Goal: Use online tool/utility: Use online tool/utility

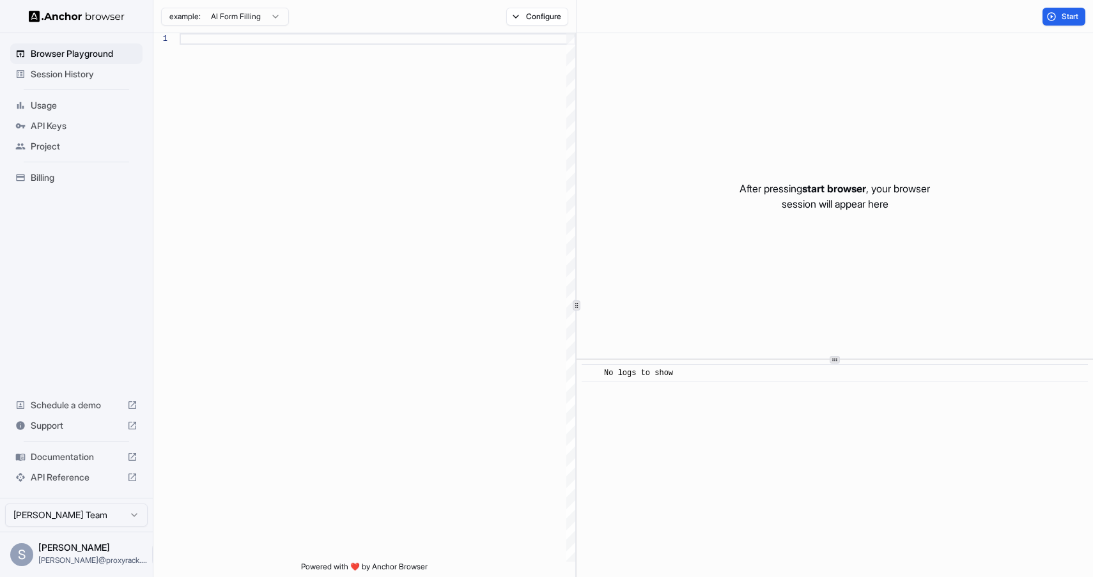
scroll to position [115, 0]
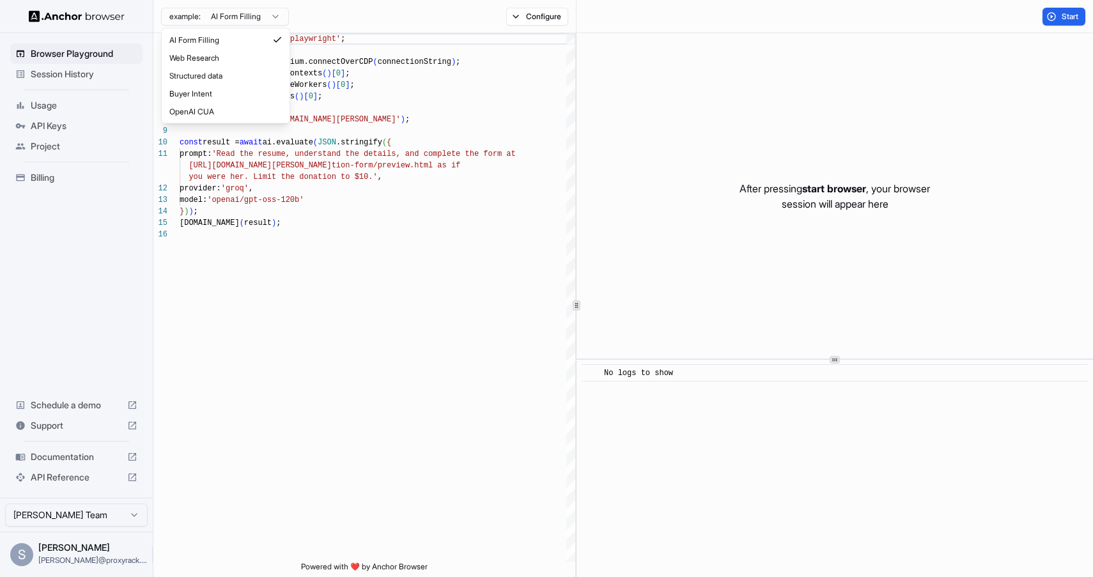
click at [272, 17] on html "Browser Playground Session History Usage API Keys Project Billing Schedule a de…" at bounding box center [546, 288] width 1093 height 577
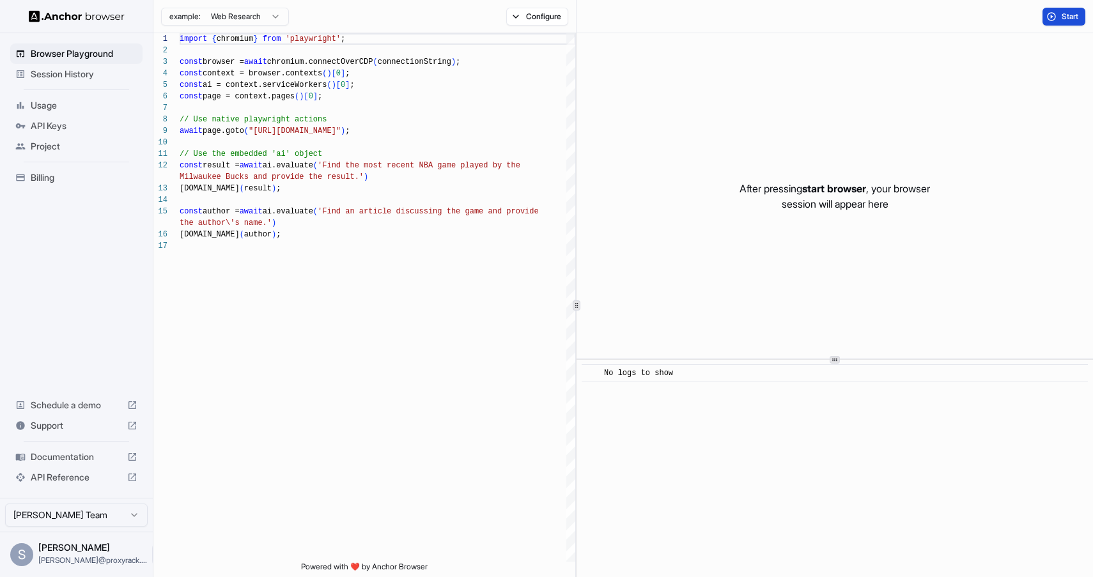
click at [1066, 16] on span "Start" at bounding box center [1071, 17] width 18 height 10
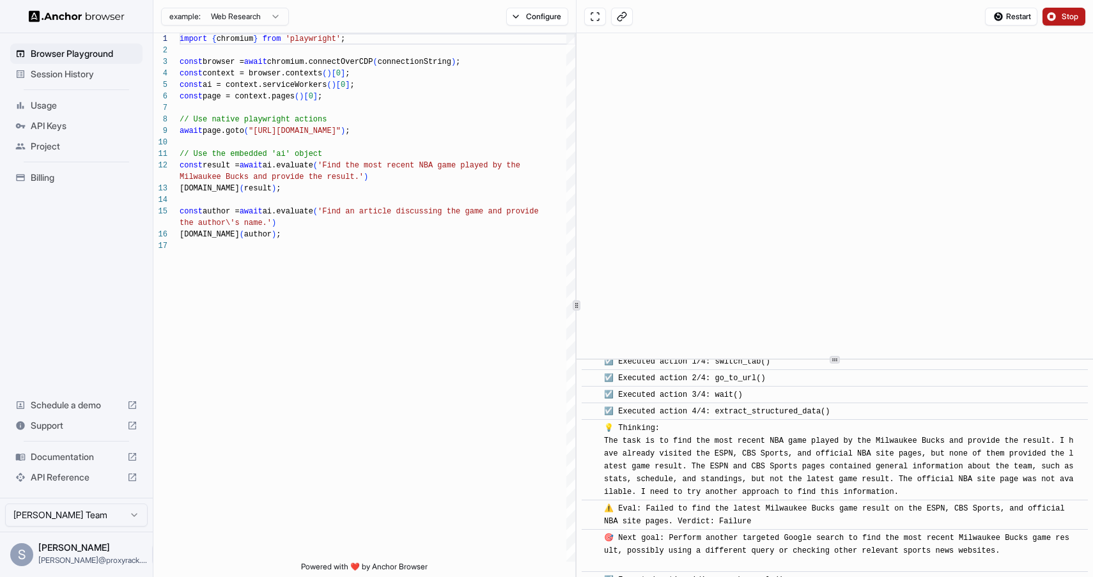
scroll to position [1210, 0]
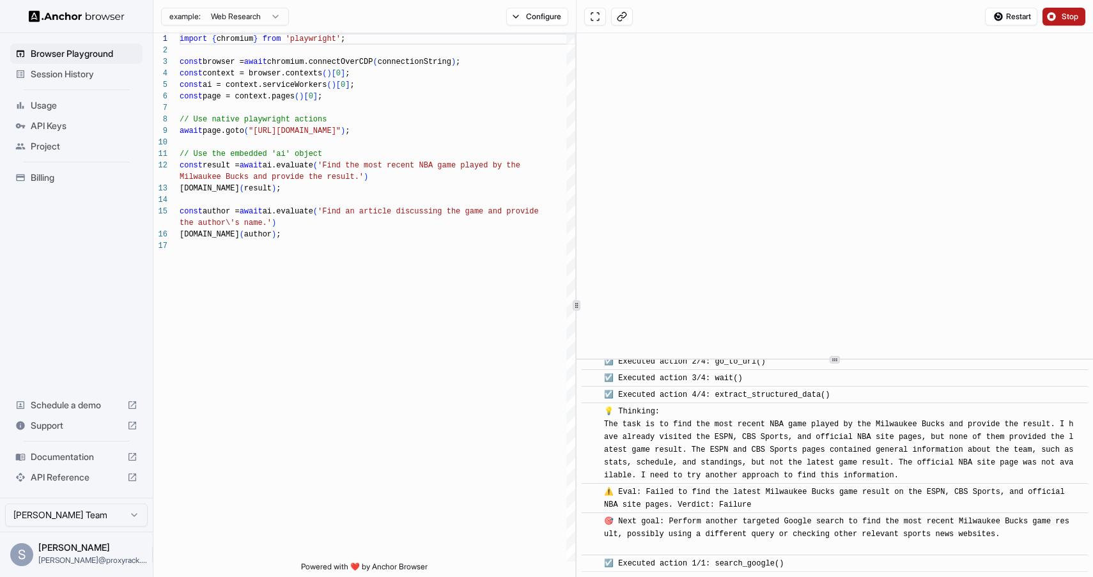
click at [1068, 20] on span "Stop" at bounding box center [1071, 17] width 18 height 10
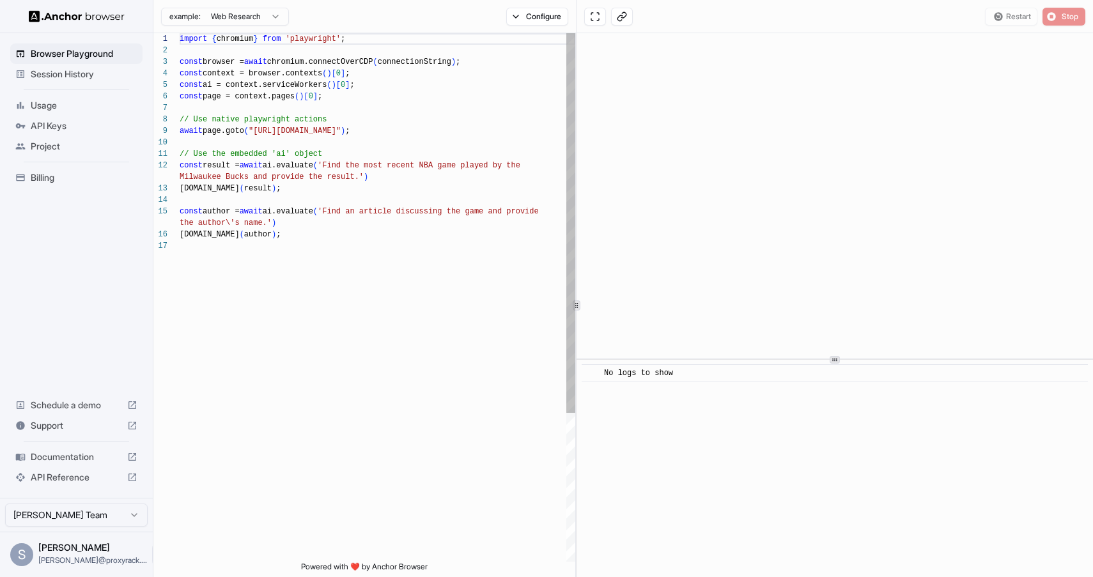
click at [400, 125] on div "import { chromium } from 'playwright' ; const browser = await chromium.connectO…" at bounding box center [378, 401] width 396 height 736
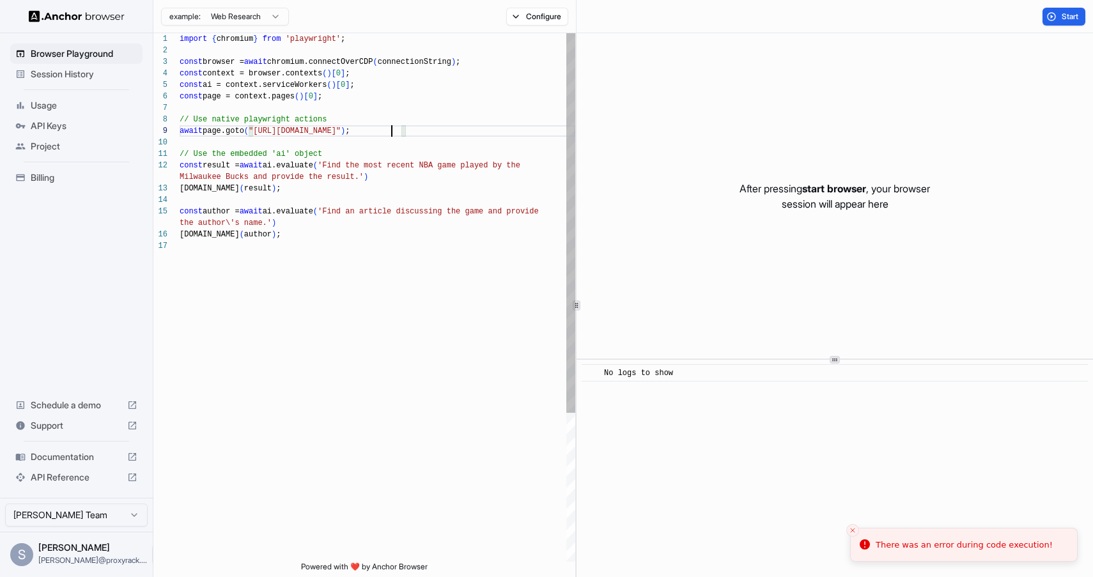
scroll to position [92, 0]
drag, startPoint x: 394, startPoint y: 129, endPoint x: 293, endPoint y: 130, distance: 100.4
click at [293, 130] on div "import { chromium } from 'playwright' ; const browser = await chromium.connectO…" at bounding box center [378, 401] width 396 height 736
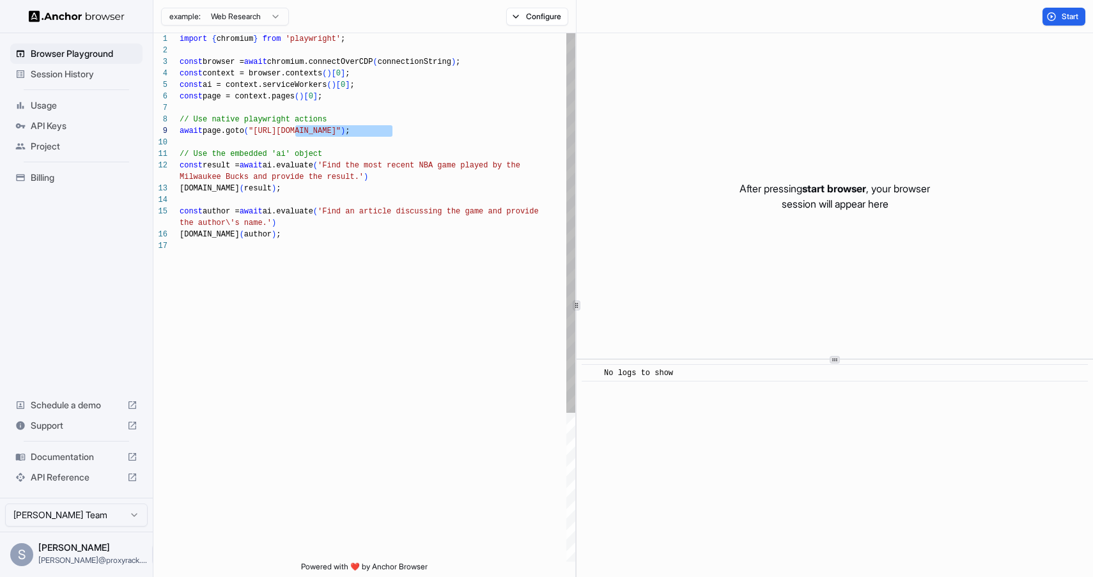
click at [393, 129] on div "import { chromium } from 'playwright' ; const browser = await chromium.connectO…" at bounding box center [378, 401] width 396 height 736
click at [394, 129] on div "import { chromium } from 'playwright' ; const browser = await chromium.connectO…" at bounding box center [378, 401] width 396 height 736
click at [261, 134] on div "import { chromium } from 'playwright' ; const browser = await chromium.connectO…" at bounding box center [378, 401] width 396 height 736
click at [406, 174] on div "import { chromium } from 'playwright' ; const browser = await chromium.connectO…" at bounding box center [378, 401] width 396 height 736
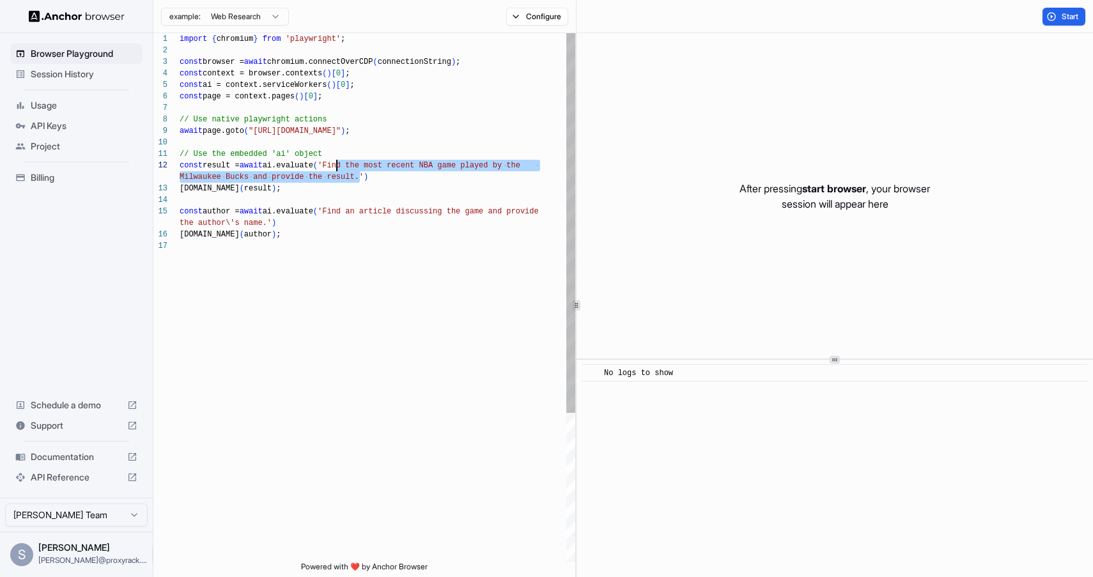
scroll to position [12, 0]
drag, startPoint x: 359, startPoint y: 180, endPoint x: 336, endPoint y: 168, distance: 25.2
click at [336, 168] on div "import { chromium } from 'playwright' ; const browser = await chromium.connectO…" at bounding box center [378, 401] width 396 height 736
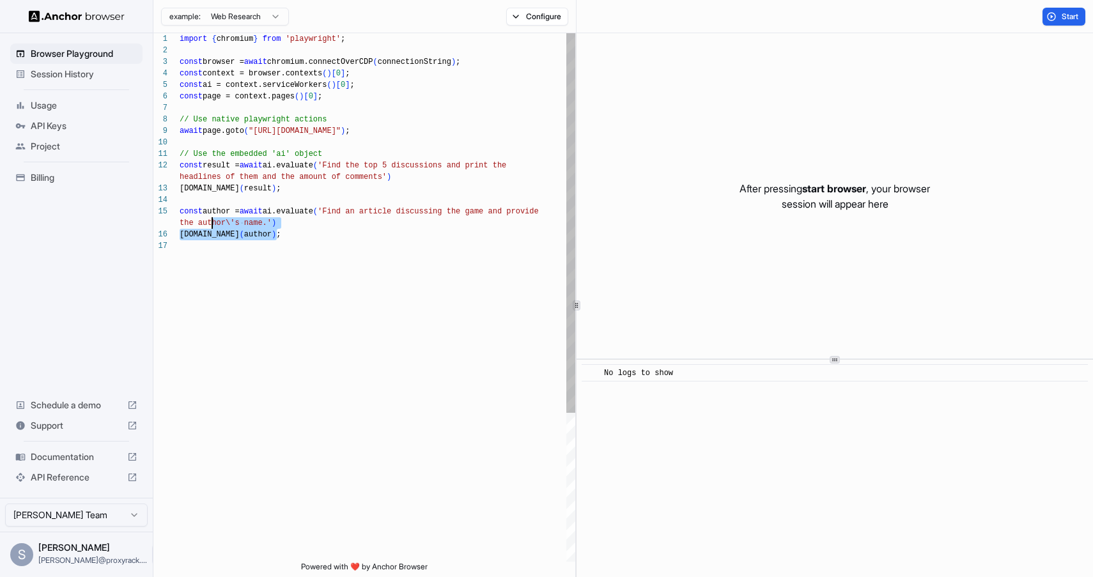
scroll to position [58, 0]
drag, startPoint x: 302, startPoint y: 237, endPoint x: 175, endPoint y: 207, distance: 130.1
click at [180, 207] on div "import { chromium } from 'playwright' ; const browser = await chromium.connectO…" at bounding box center [378, 401] width 396 height 736
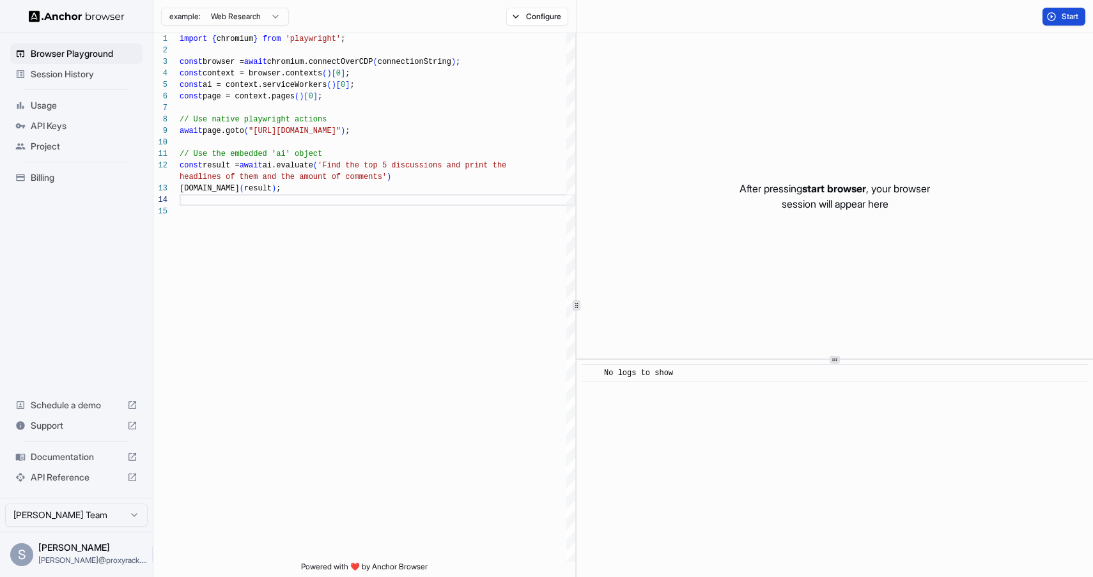
click at [1071, 10] on button "Start" at bounding box center [1064, 17] width 43 height 18
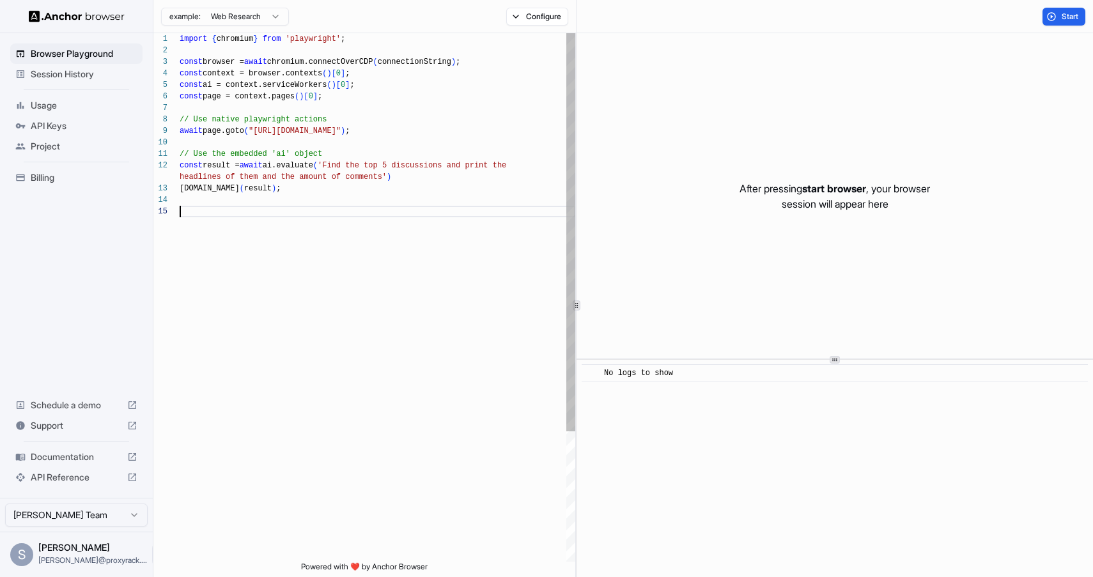
scroll to position [58, 0]
click at [292, 306] on div "import { chromium } from 'playwright' ; const browser = await chromium.connectO…" at bounding box center [378, 383] width 396 height 701
click at [386, 175] on div "import { chromium } from 'playwright' ; const browser = await chromium.connectO…" at bounding box center [378, 383] width 396 height 701
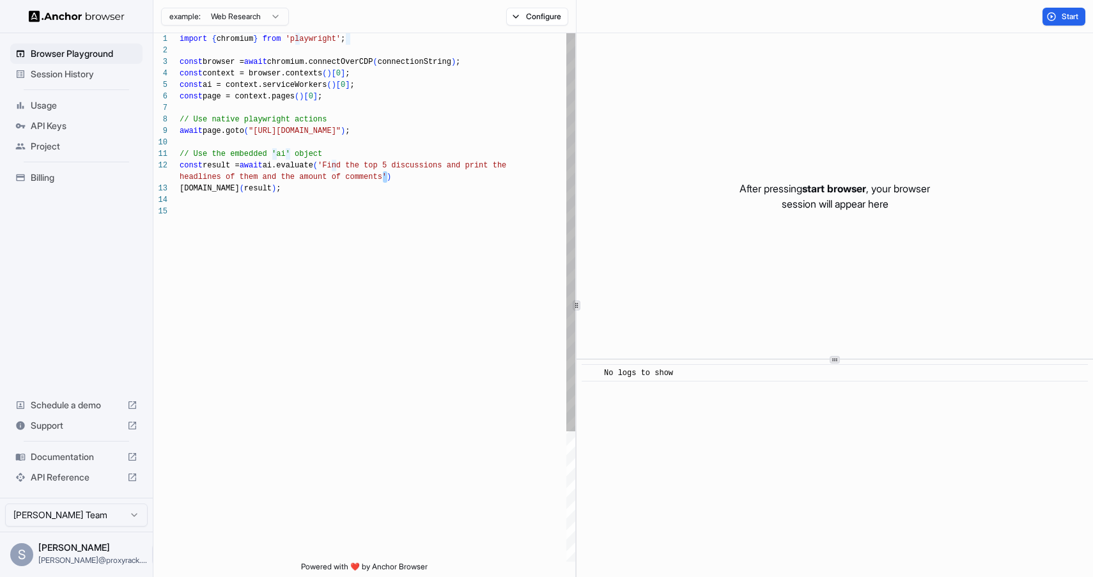
click at [403, 163] on div "import { chromium } from 'playwright' ; const browser = await chromium.connectO…" at bounding box center [378, 383] width 396 height 701
click at [448, 165] on div "import { chromium } from 'playwright' ; const browser = await chromium.connectO…" at bounding box center [378, 383] width 396 height 701
click at [520, 167] on div "import { chromium } from 'playwright' ; const browser = await chromium.connectO…" at bounding box center [378, 383] width 396 height 701
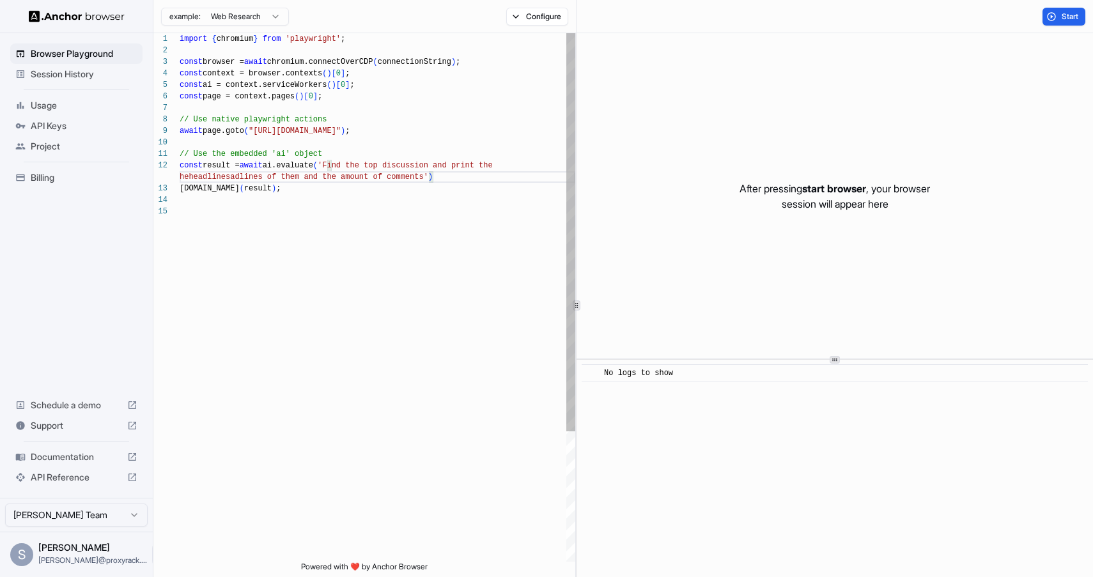
click at [419, 176] on div "import { chromium } from 'playwright' ; const browser = await chromium.connectO…" at bounding box center [378, 383] width 396 height 701
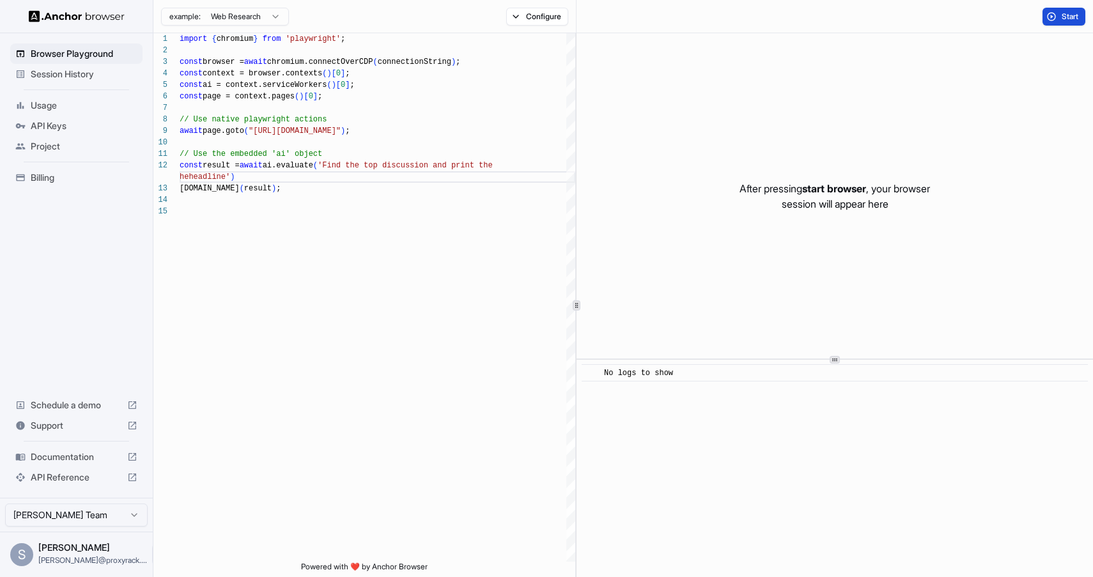
click at [1059, 14] on button "Start" at bounding box center [1064, 17] width 43 height 18
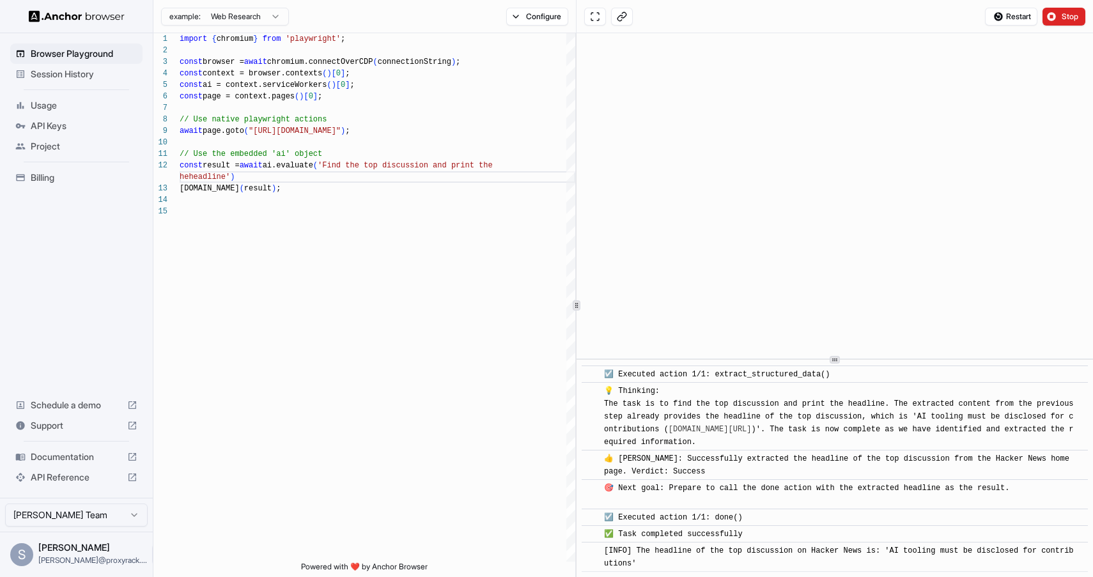
scroll to position [150, 0]
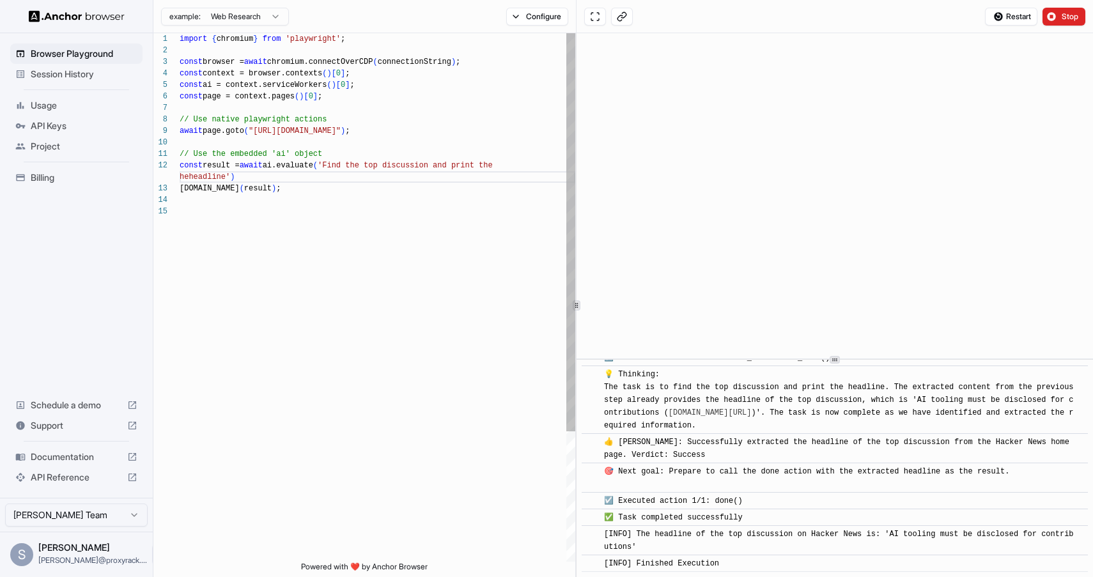
click at [225, 178] on div "import { chromium } from 'playwright' ; const browser = await chromium.connectO…" at bounding box center [378, 383] width 396 height 701
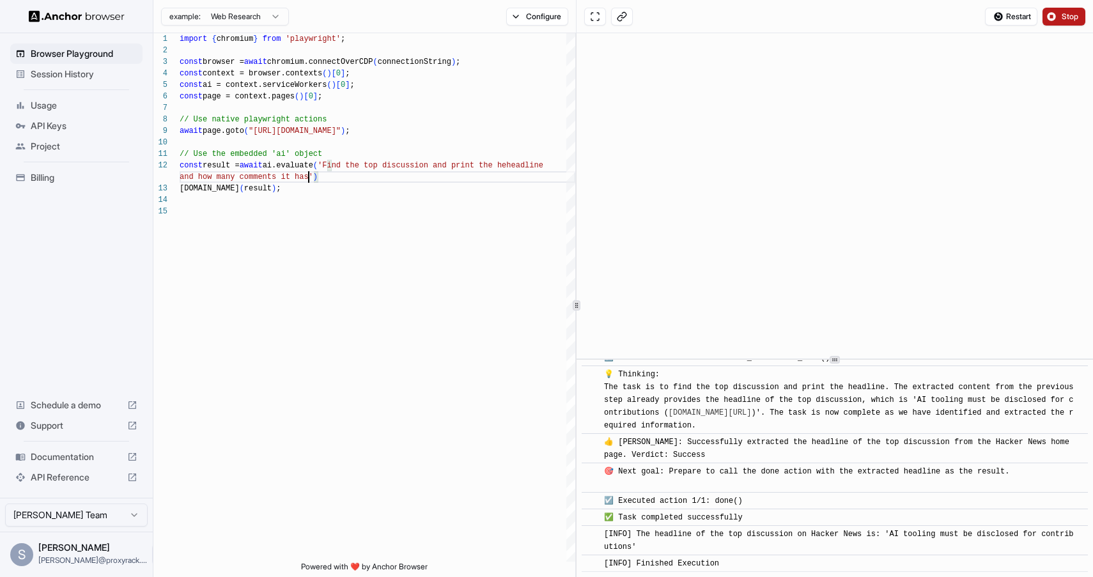
click at [1062, 12] on span "Stop" at bounding box center [1071, 17] width 18 height 10
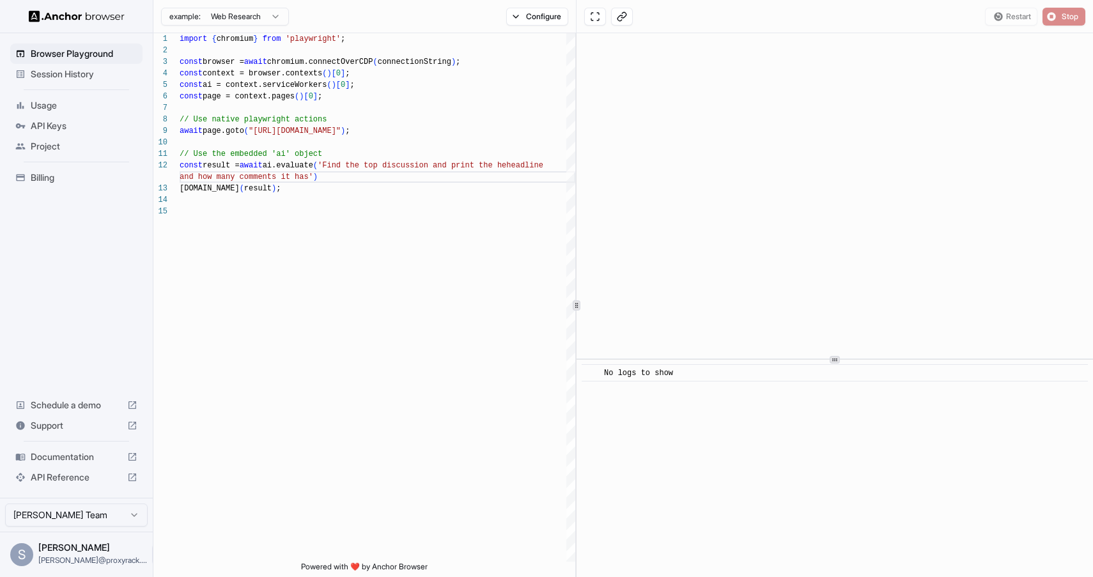
scroll to position [0, 0]
click at [1054, 16] on button "Start" at bounding box center [1064, 17] width 43 height 18
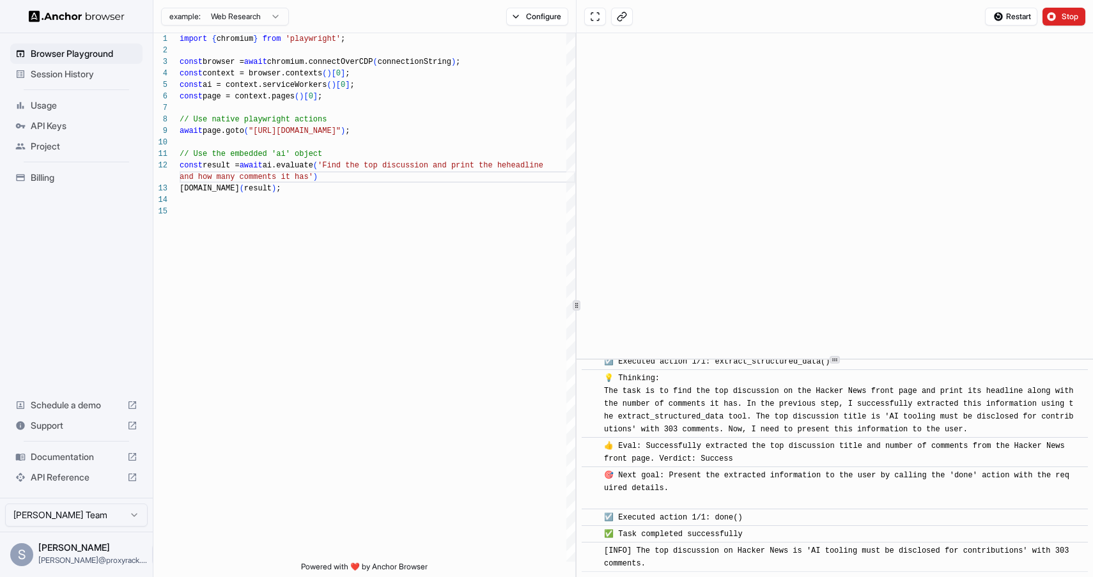
scroll to position [171, 0]
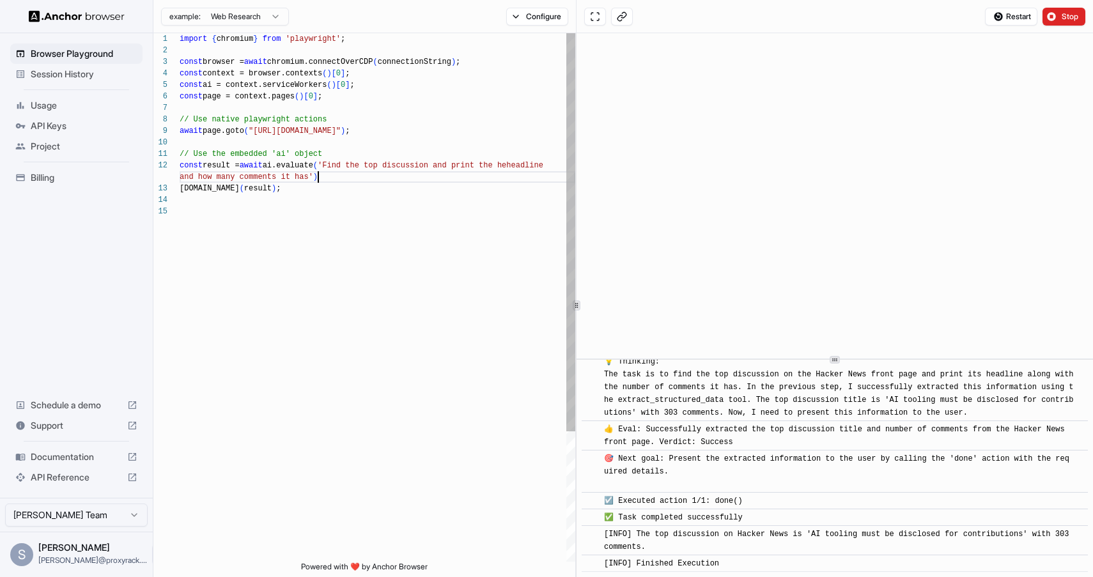
click at [346, 180] on div "import { chromium } from 'playwright' ; const browser = await chromium.connectO…" at bounding box center [378, 383] width 396 height 701
click at [77, 462] on span "Documentation" at bounding box center [76, 457] width 91 height 13
click at [415, 154] on div "import { chromium } from 'playwright' ; const browser = await chromium.connectO…" at bounding box center [378, 383] width 396 height 701
click at [361, 162] on div "import { chromium } from 'playwright' ; const browser = await chromium.connectO…" at bounding box center [378, 383] width 396 height 701
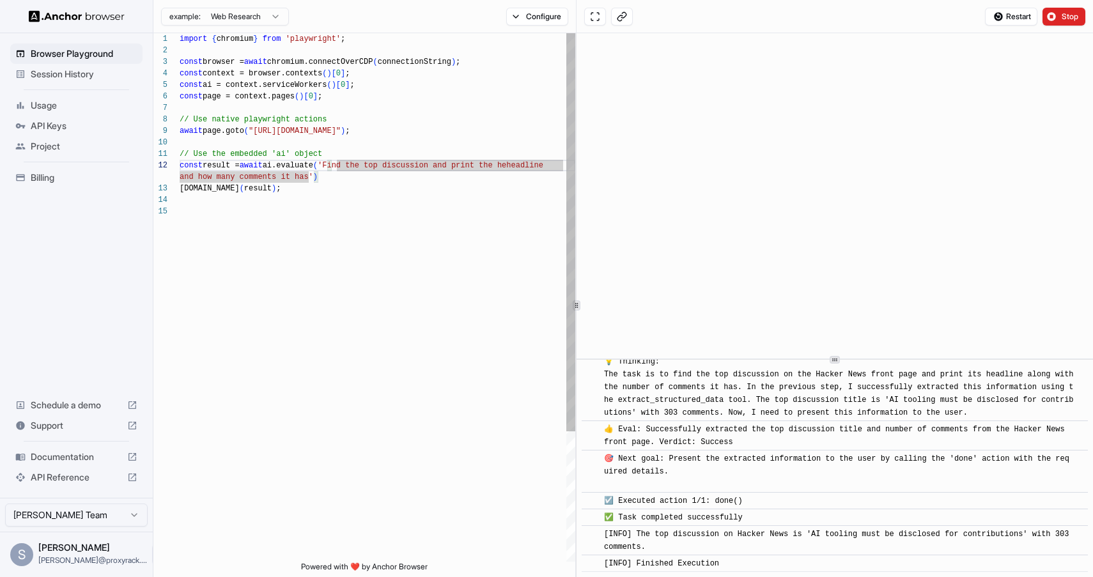
scroll to position [92, 0]
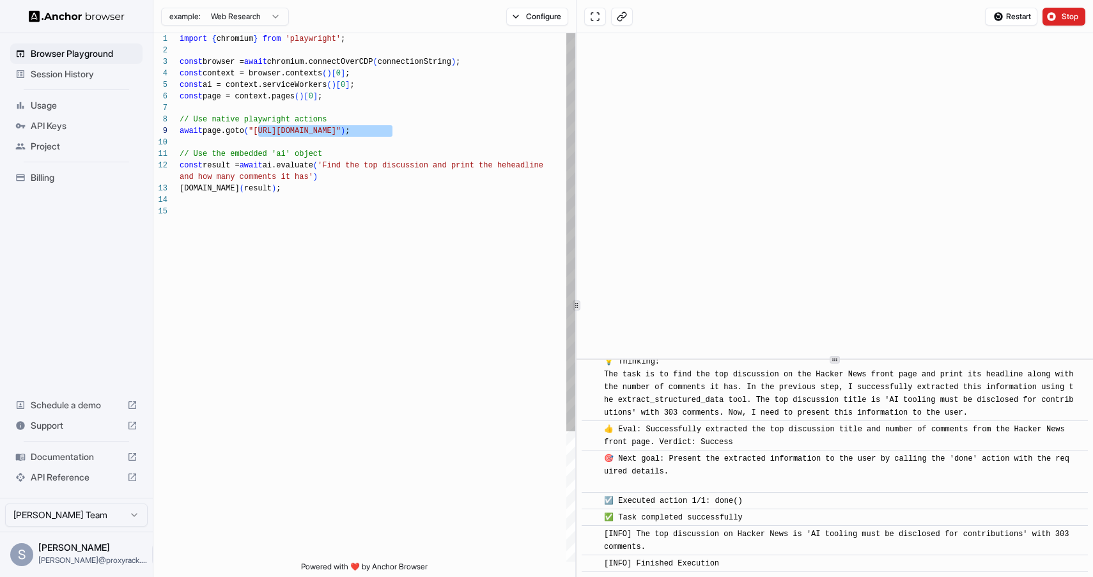
drag, startPoint x: 392, startPoint y: 129, endPoint x: 258, endPoint y: 131, distance: 133.6
click at [258, 131] on div "import { chromium } from 'playwright' ; const browser = await chromium.connectO…" at bounding box center [378, 383] width 396 height 701
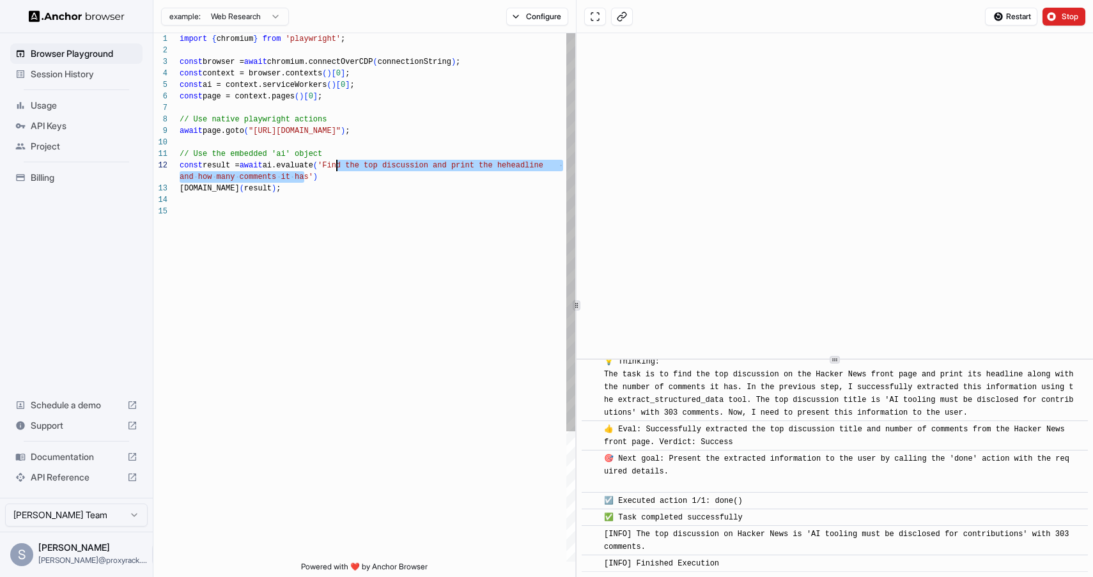
drag, startPoint x: 306, startPoint y: 179, endPoint x: 336, endPoint y: 167, distance: 32.4
click at [336, 167] on div "import { chromium } from 'playwright' ; const browser = await chromium.connectO…" at bounding box center [378, 383] width 396 height 701
click at [401, 135] on div "import { chromium } from 'playwright' ; const browser = await chromium.connectO…" at bounding box center [378, 383] width 396 height 701
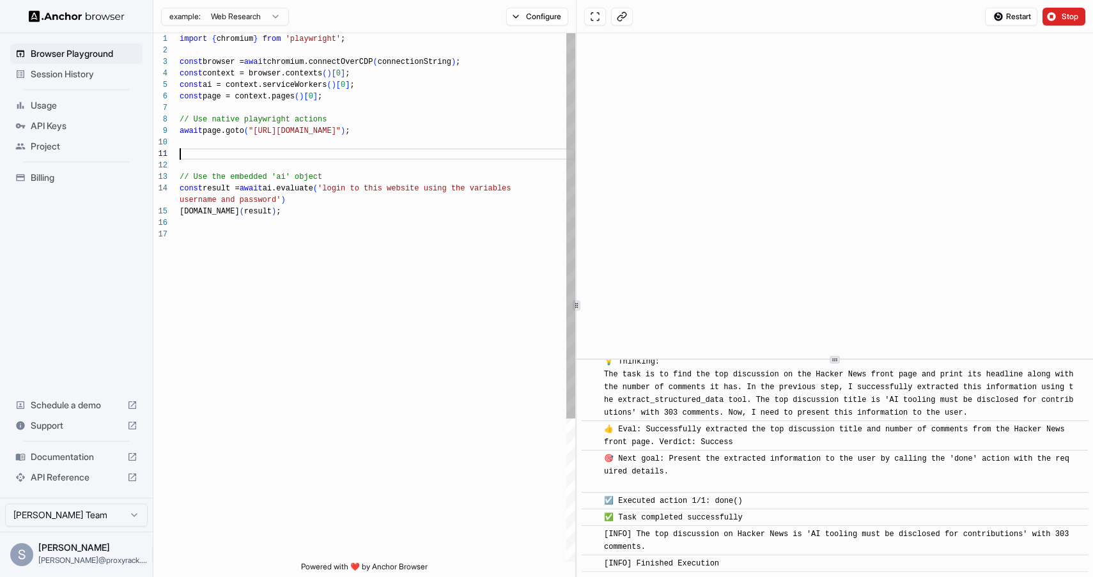
scroll to position [0, 0]
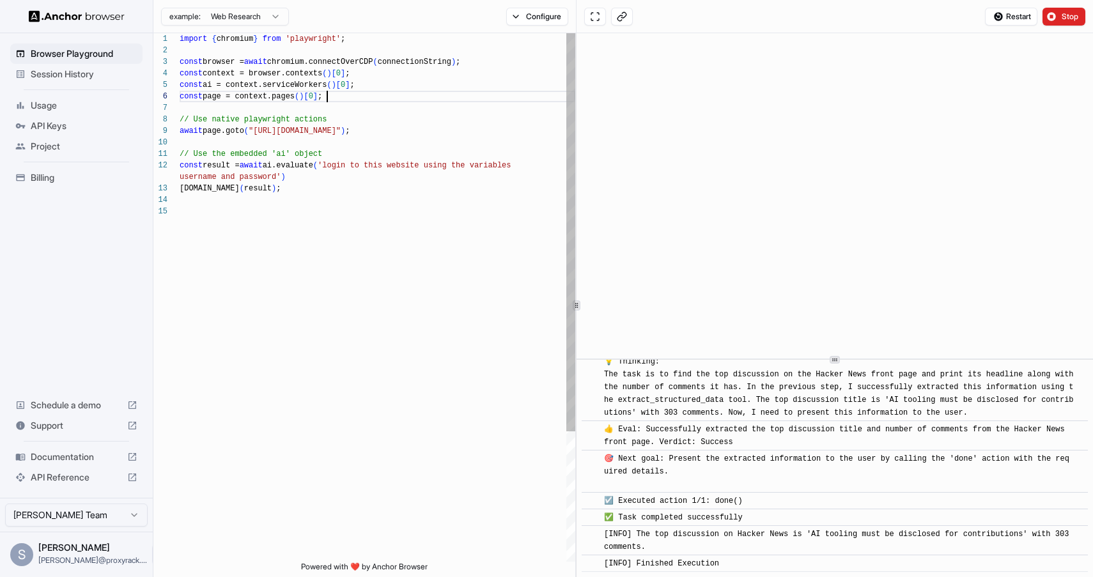
click at [374, 98] on div "import { chromium } from 'playwright' ; const browser = await chromium.connectO…" at bounding box center [378, 383] width 396 height 701
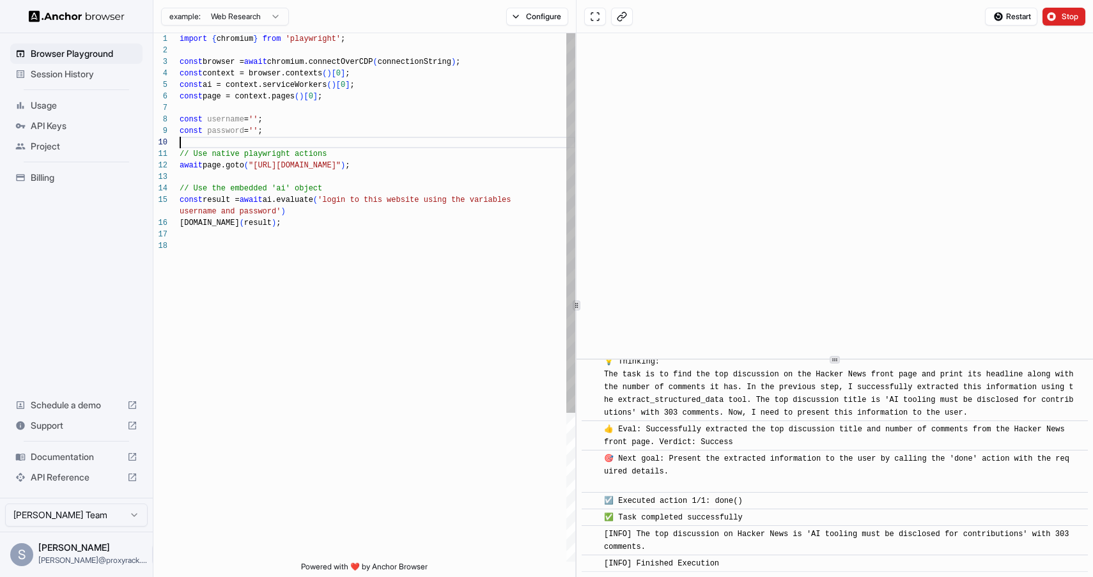
scroll to position [104, 0]
click at [263, 119] on div "import { chromium } from 'playwright' ; const browser = await chromium.connectO…" at bounding box center [378, 401] width 396 height 736
click at [261, 131] on div "import { chromium } from 'playwright' ; const browser = await chromium.connectO…" at bounding box center [378, 401] width 396 height 736
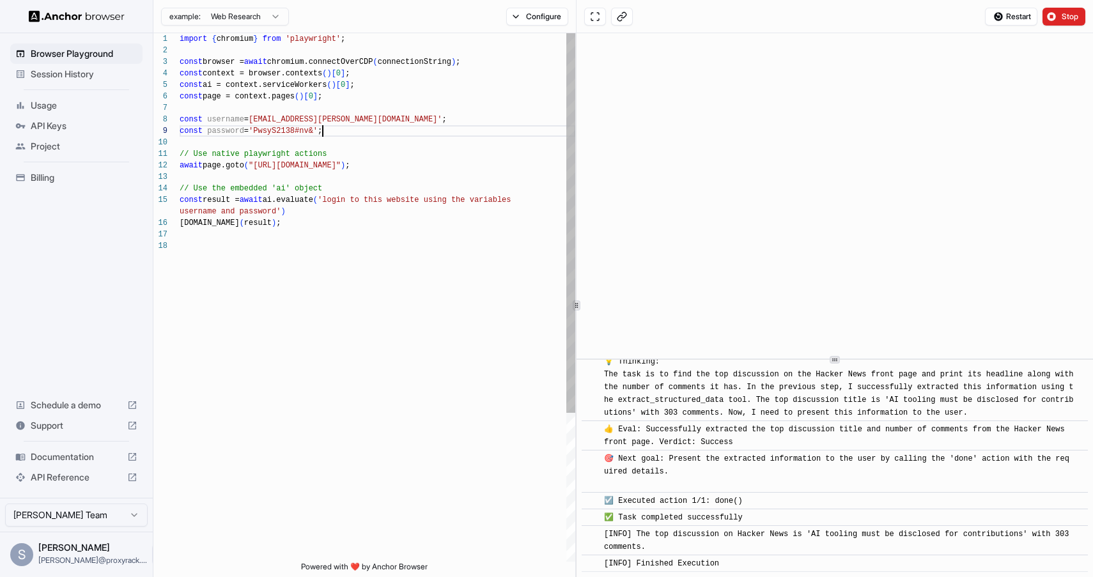
click at [437, 249] on div "import { chromium } from 'playwright' ; const browser = await chromium.connectO…" at bounding box center [378, 401] width 396 height 736
click at [386, 153] on div "import { chromium } from 'playwright' ; const browser = await chromium.connectO…" at bounding box center [378, 401] width 396 height 736
click at [387, 169] on div "import { chromium } from 'playwright' ; const browser = await chromium.connectO…" at bounding box center [378, 401] width 396 height 736
click at [284, 224] on div "import { chromium } from 'playwright' ; const browser = await chromium.connectO…" at bounding box center [378, 401] width 396 height 736
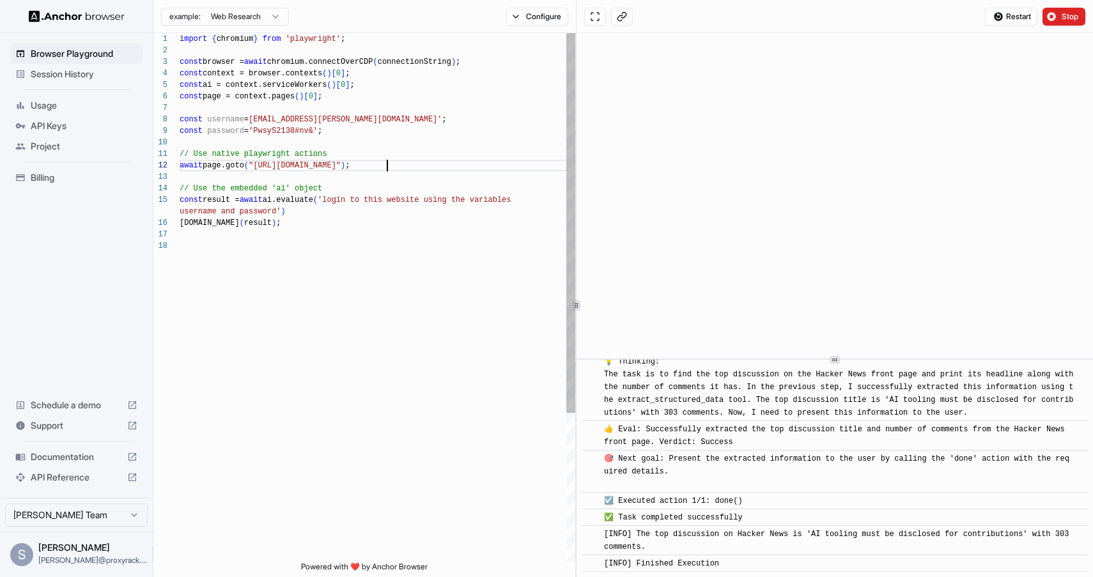
scroll to position [69, 0]
click at [391, 194] on div "import { chromium } from 'playwright' ; const browser = await chromium.connectO…" at bounding box center [378, 401] width 396 height 736
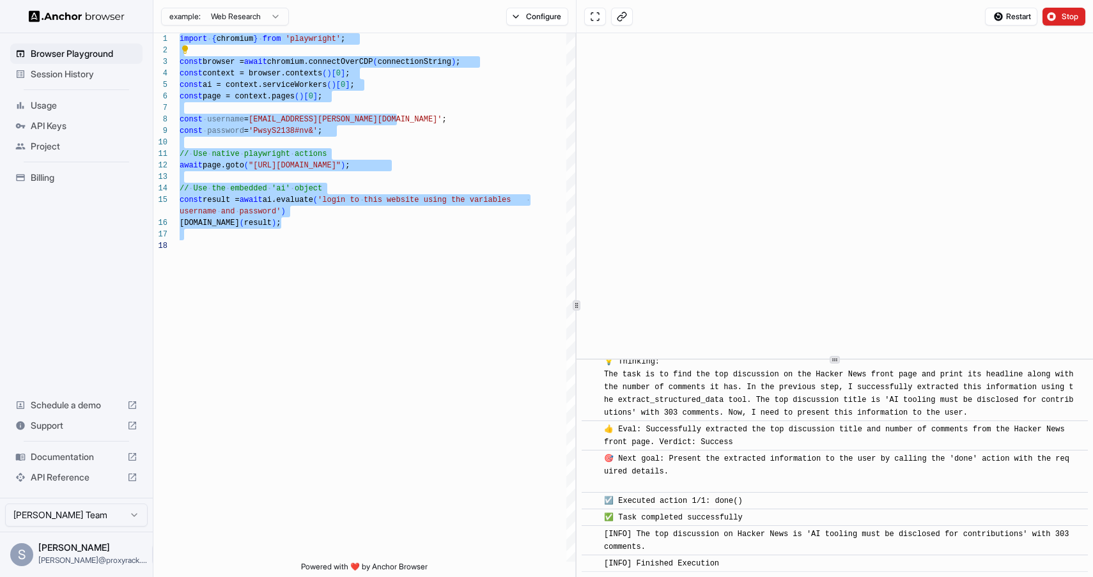
click at [276, 13] on html "Browser Playground Session History Usage API Keys Project Billing Schedule a de…" at bounding box center [546, 288] width 1093 height 577
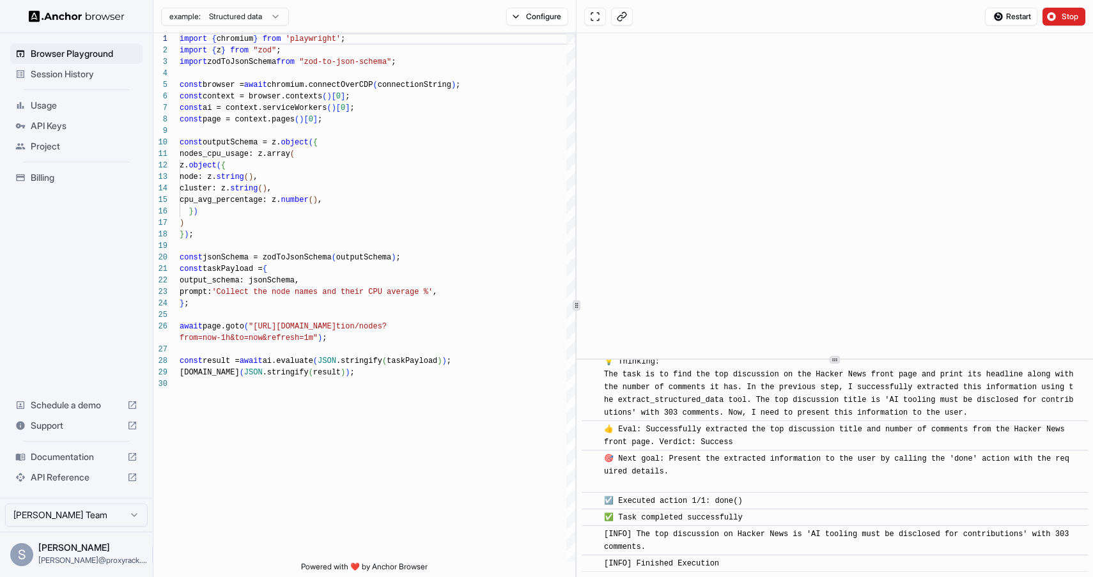
click at [240, 16] on html "Browser Playground Session History Usage API Keys Project Billing Schedule a de…" at bounding box center [546, 288] width 1093 height 577
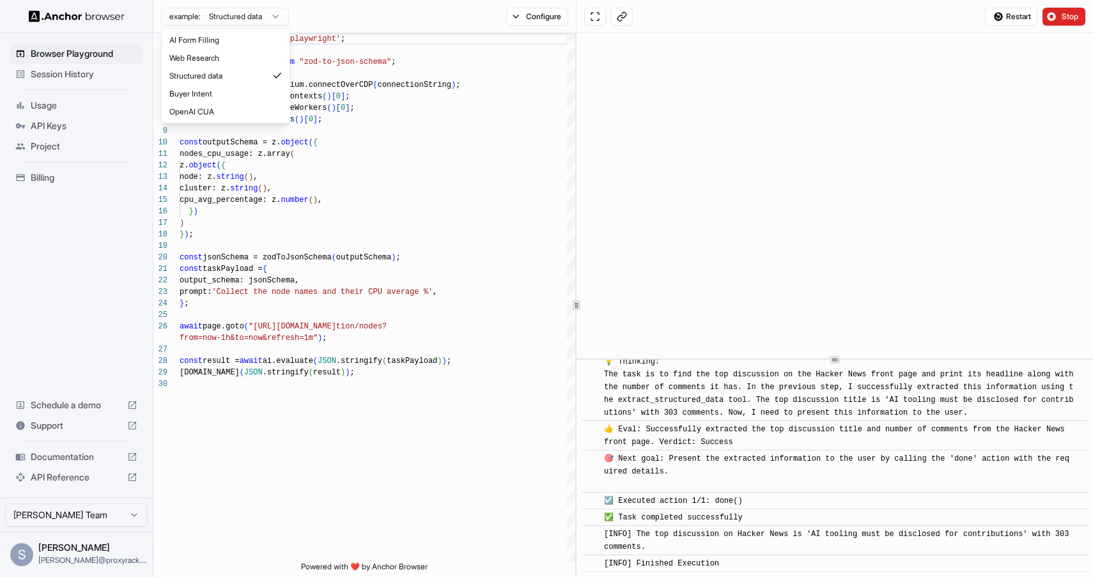
type textarea "**********"
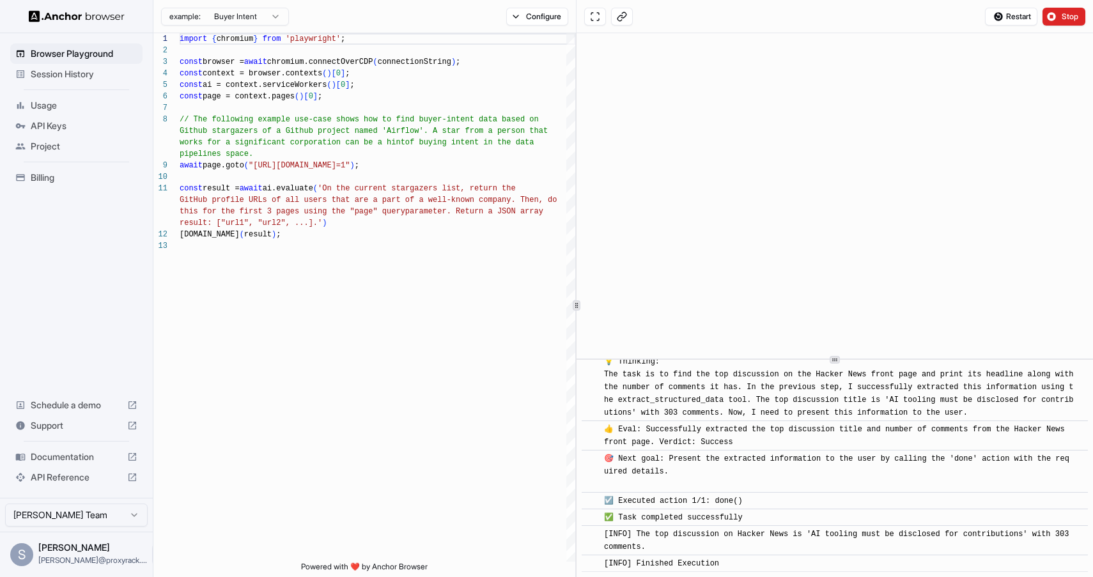
click at [258, 17] on html "Browser Playground Session History Usage API Keys Project Billing Schedule a de…" at bounding box center [546, 288] width 1093 height 577
click at [421, 183] on html "Browser Playground Session History Usage API Keys Project Billing Schedule a de…" at bounding box center [546, 288] width 1093 height 577
click at [421, 190] on div "import { chromium } from 'playwright' ; const browser = await chromium.connectO…" at bounding box center [378, 401] width 396 height 736
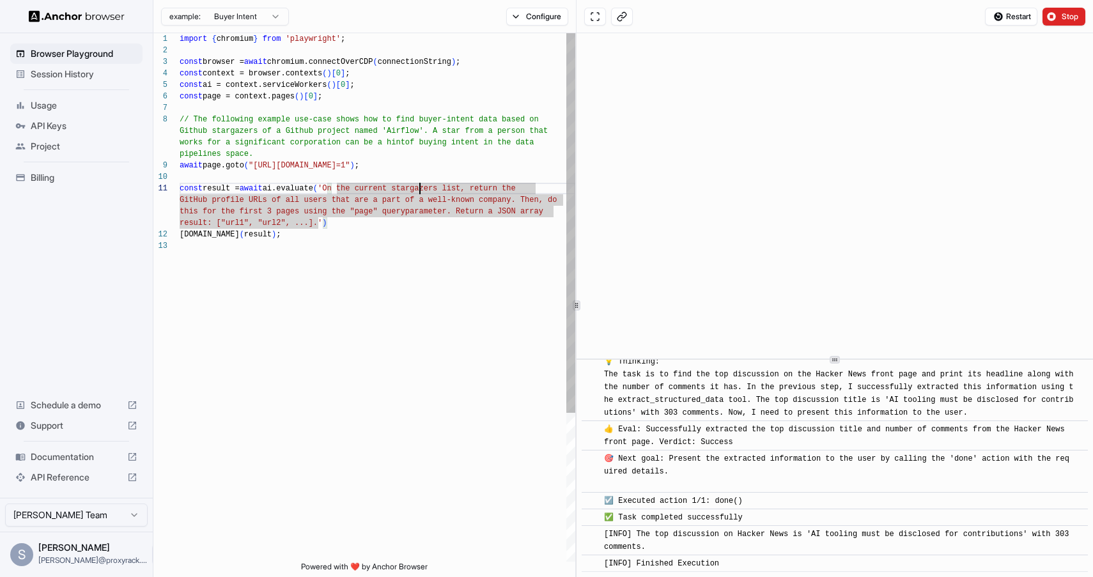
scroll to position [46, 0]
click at [414, 195] on div "import { chromium } from 'playwright' ; const browser = await chromium.connectO…" at bounding box center [378, 401] width 396 height 736
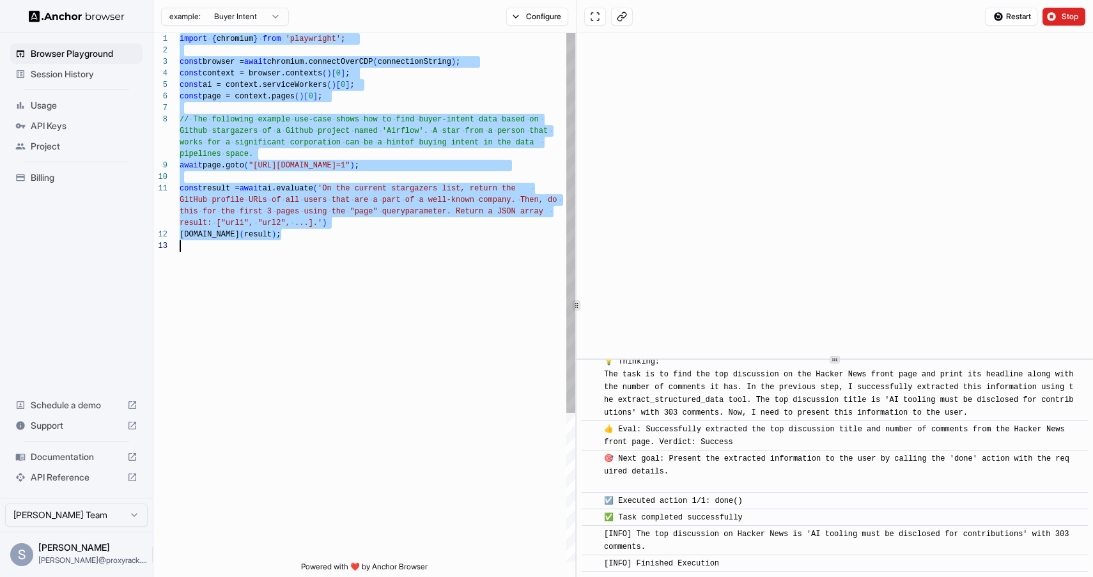
scroll to position [92, 0]
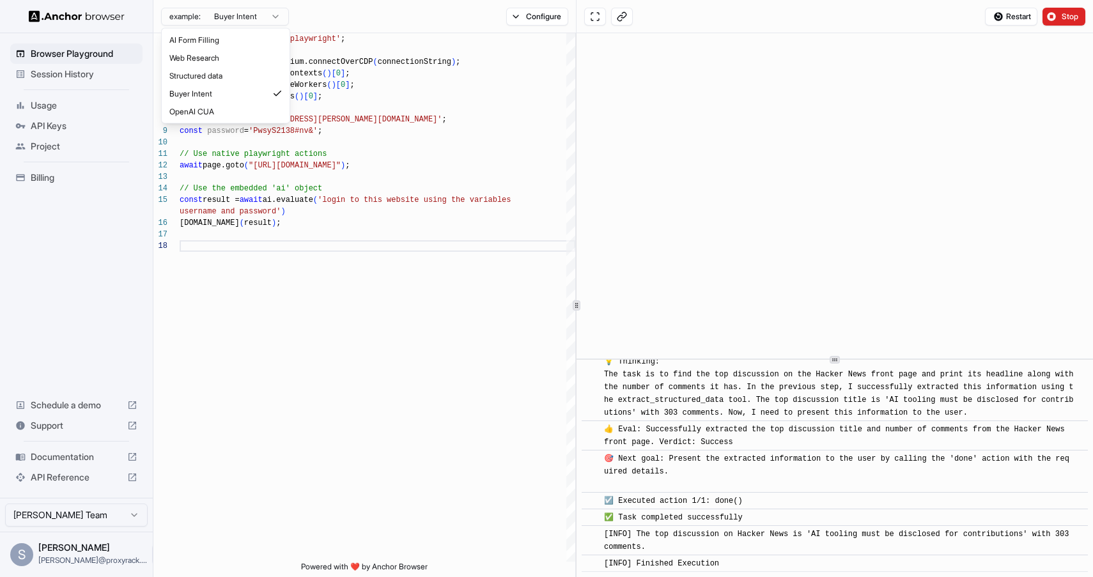
click at [256, 14] on html "Browser Playground Session History Usage API Keys Project Billing Schedule a de…" at bounding box center [546, 288] width 1093 height 577
click at [448, 145] on html "Browser Playground Session History Usage API Keys Project Billing Schedule a de…" at bounding box center [546, 288] width 1093 height 577
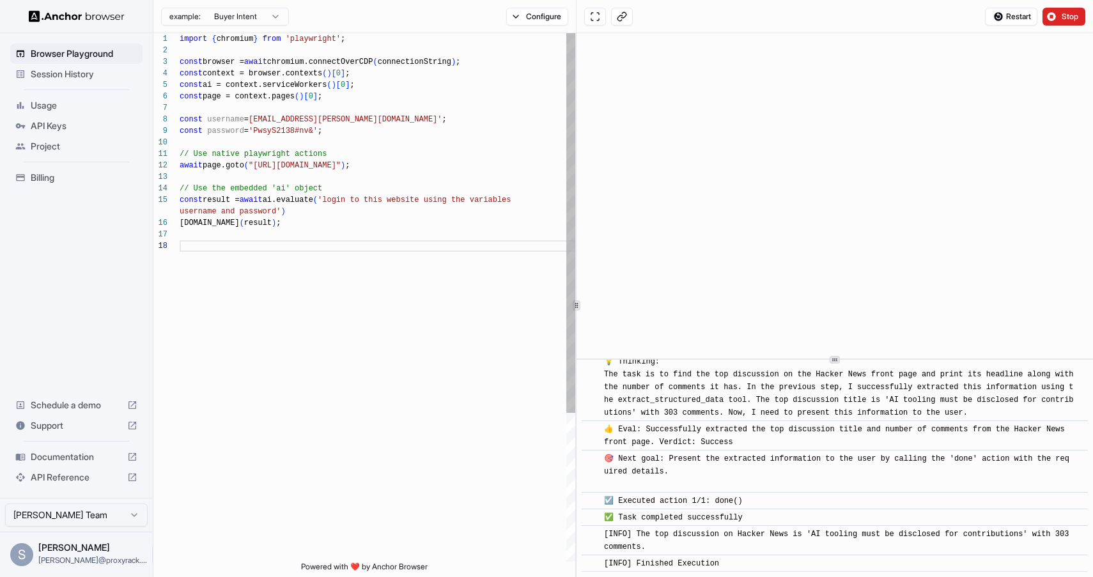
click at [374, 224] on div "import { chromium } from 'playwright' ; const browser = await chromium.connectO…" at bounding box center [378, 401] width 396 height 736
click at [275, 213] on div "import { chromium } from 'playwright' ; const browser = await chromium.connectO…" at bounding box center [378, 401] width 396 height 736
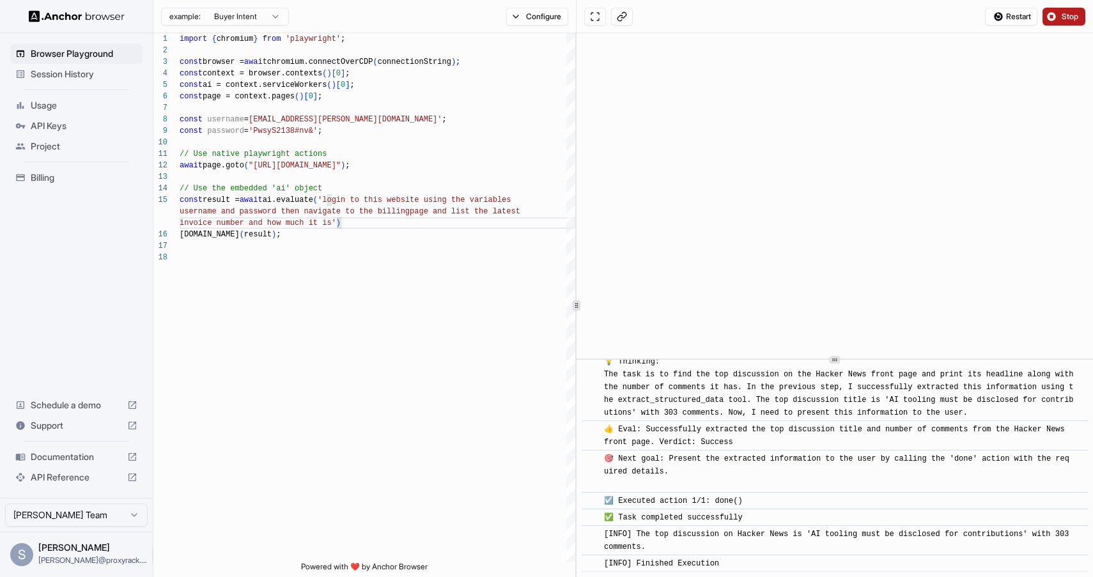
click at [1077, 13] on span "Stop" at bounding box center [1071, 17] width 18 height 10
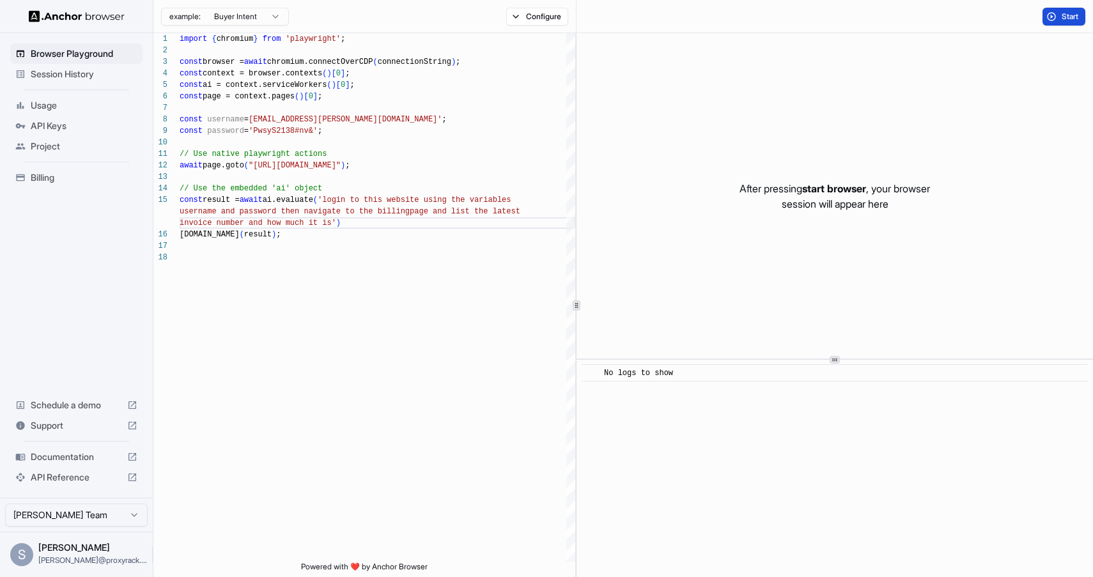
click at [1064, 18] on span "Start" at bounding box center [1071, 17] width 18 height 10
click at [1066, 15] on span "Start" at bounding box center [1071, 17] width 18 height 10
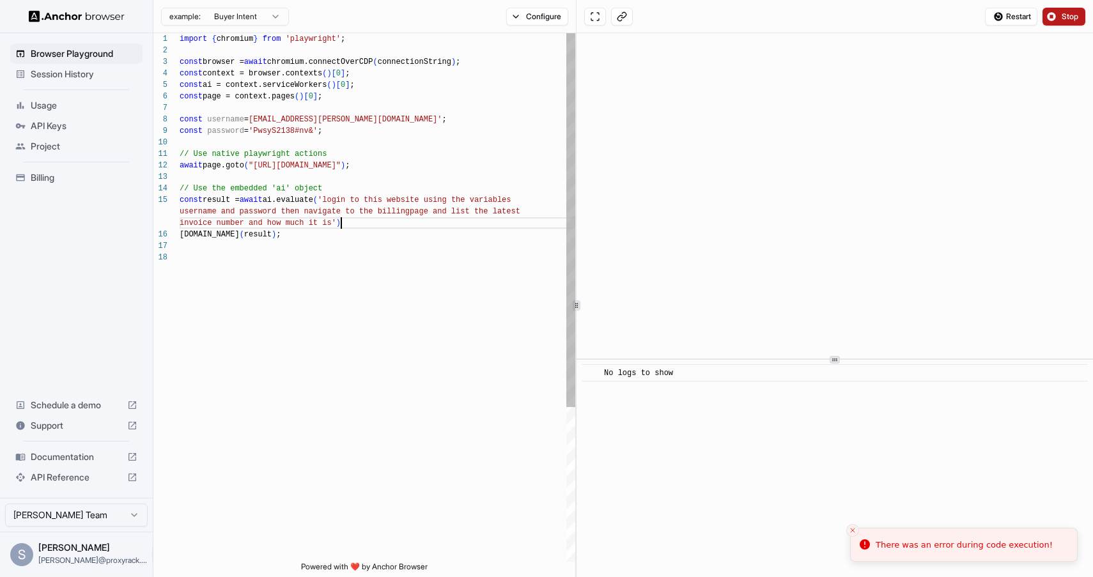
click at [405, 224] on div "import { chromium } from 'playwright' ; const browser = await chromium.connectO…" at bounding box center [378, 406] width 396 height 747
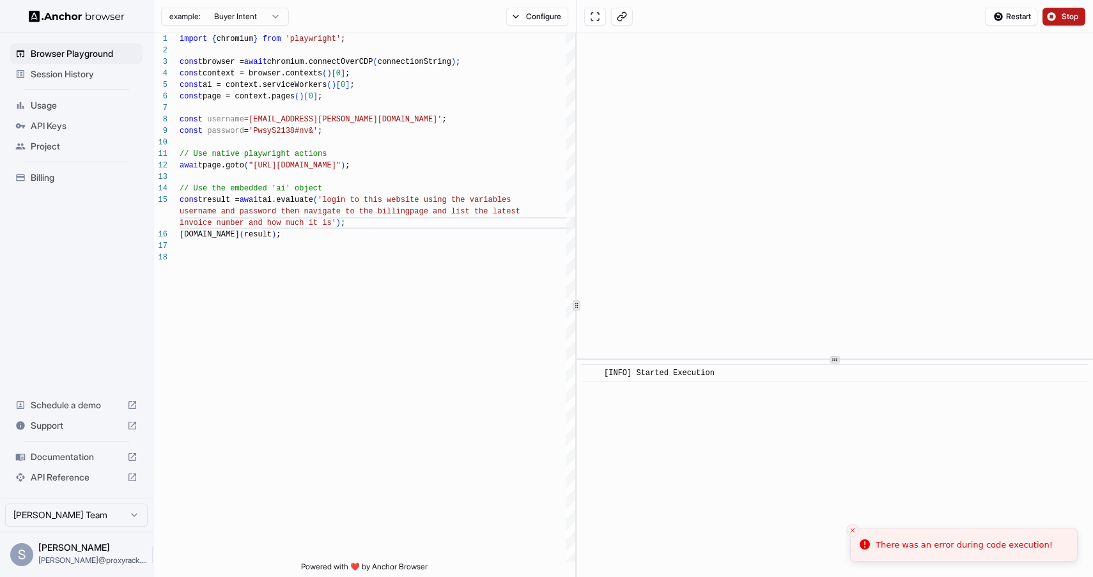
click at [1068, 16] on span "Stop" at bounding box center [1071, 17] width 18 height 10
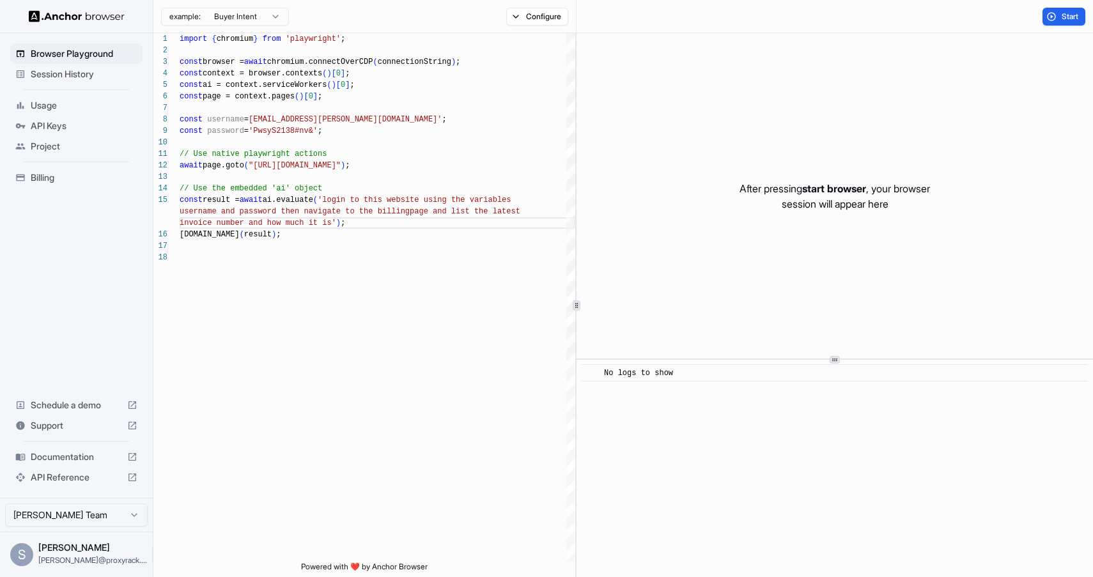
click at [1059, 17] on button "Start" at bounding box center [1064, 17] width 43 height 18
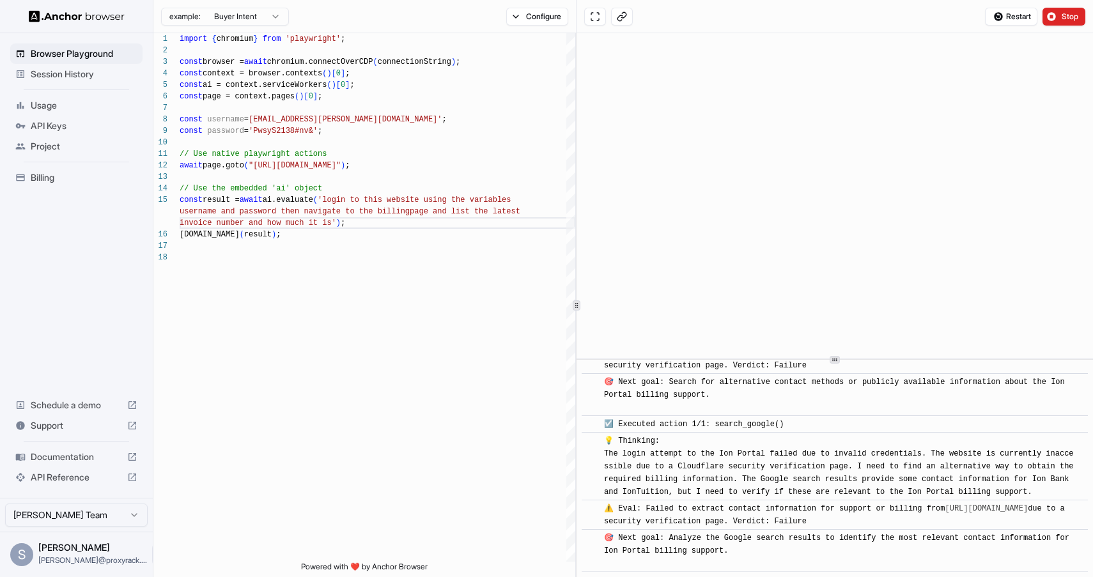
scroll to position [651, 0]
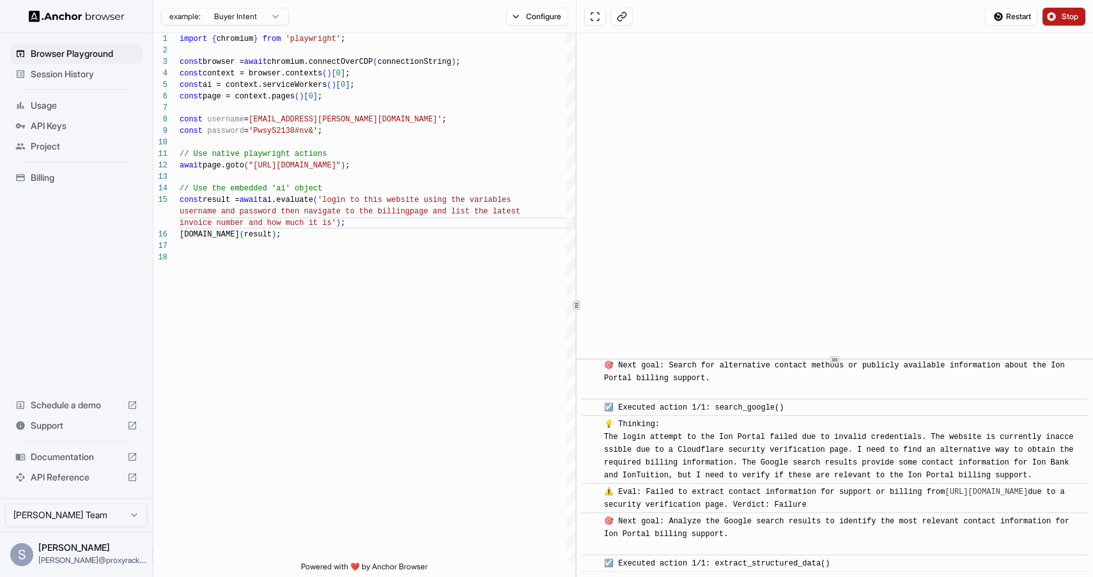
click at [1059, 16] on button "Stop" at bounding box center [1064, 17] width 43 height 18
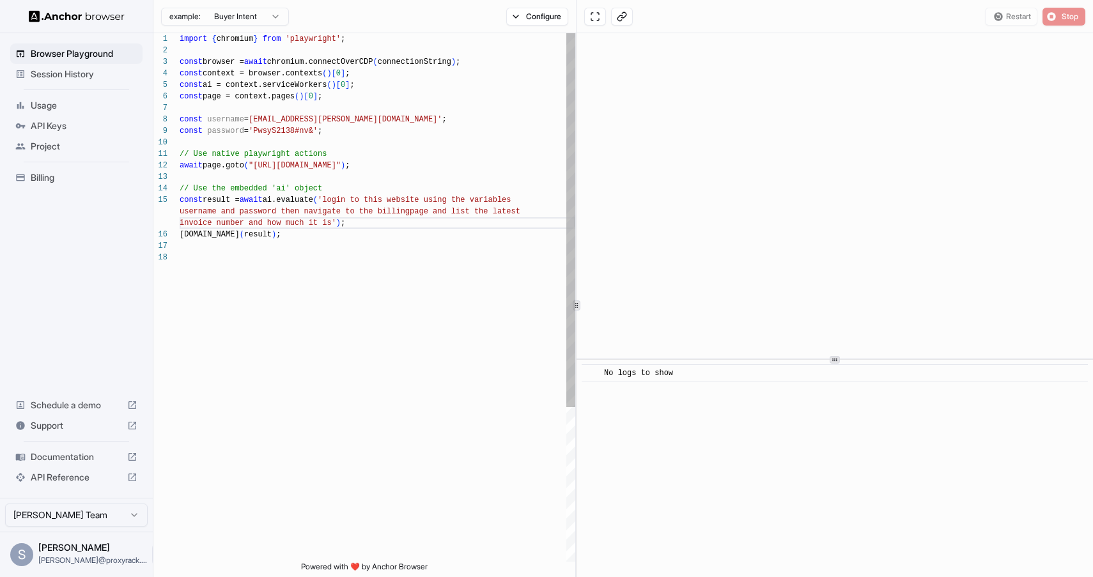
click at [381, 144] on div "import { chromium } from 'playwright' ; const browser = await chromium.connectO…" at bounding box center [378, 406] width 396 height 747
click at [419, 206] on div "import { chromium } from 'playwright' ; const browser = await chromium.connectO…" at bounding box center [378, 406] width 396 height 747
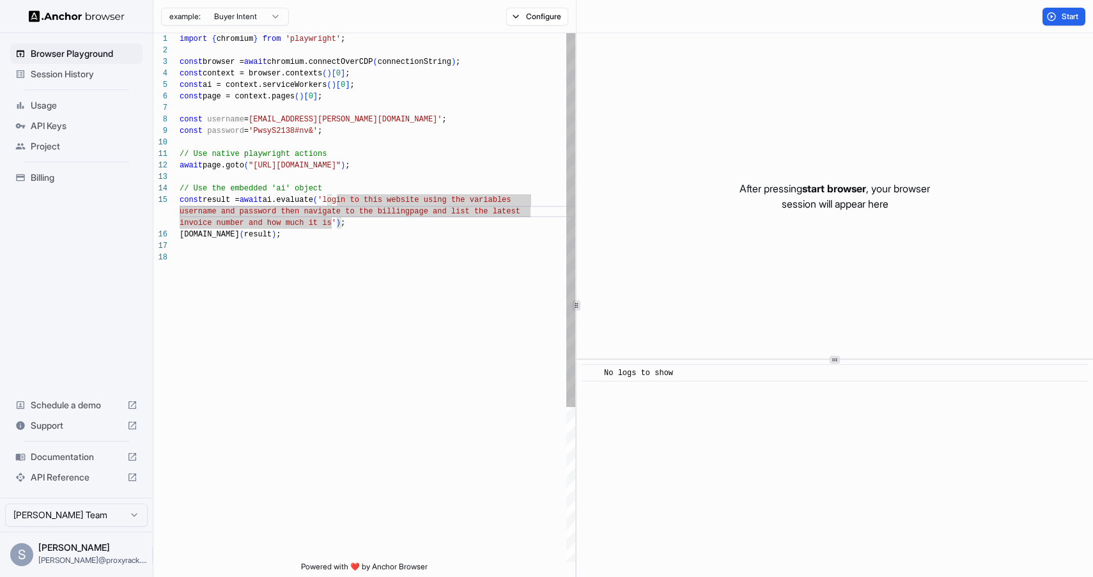
click at [265, 210] on div "import { chromium } from 'playwright' ; const browser = await chromium.connectO…" at bounding box center [378, 406] width 396 height 747
click at [274, 210] on div "import { chromium } from 'playwright' ; const browser = await chromium.connectO…" at bounding box center [378, 406] width 396 height 747
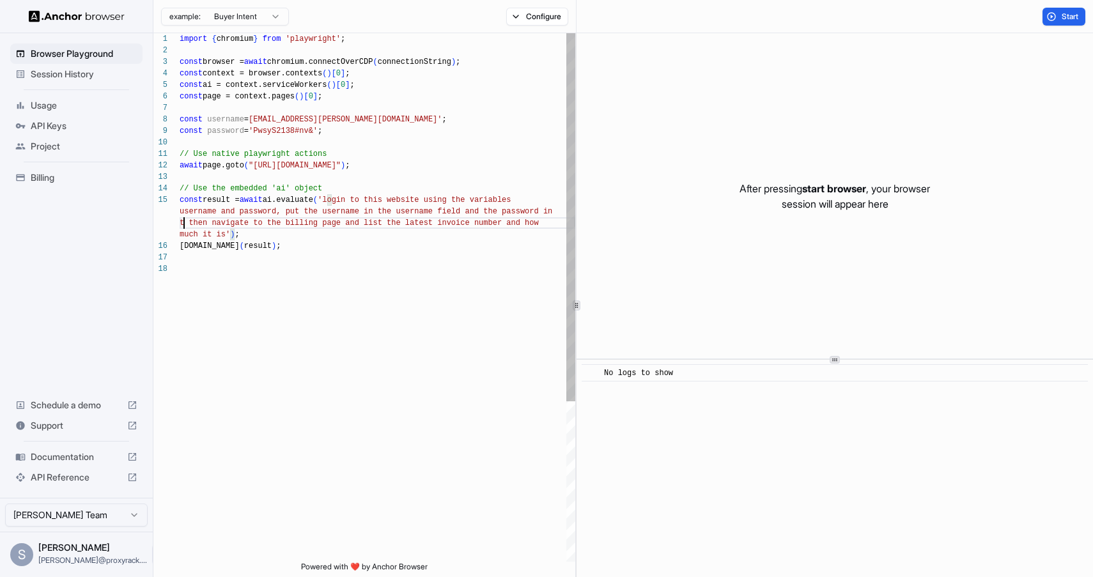
scroll to position [69, 0]
click at [398, 224] on div "import { chromium } from 'playwright' ; const browser = await chromium.connectO…" at bounding box center [378, 412] width 396 height 759
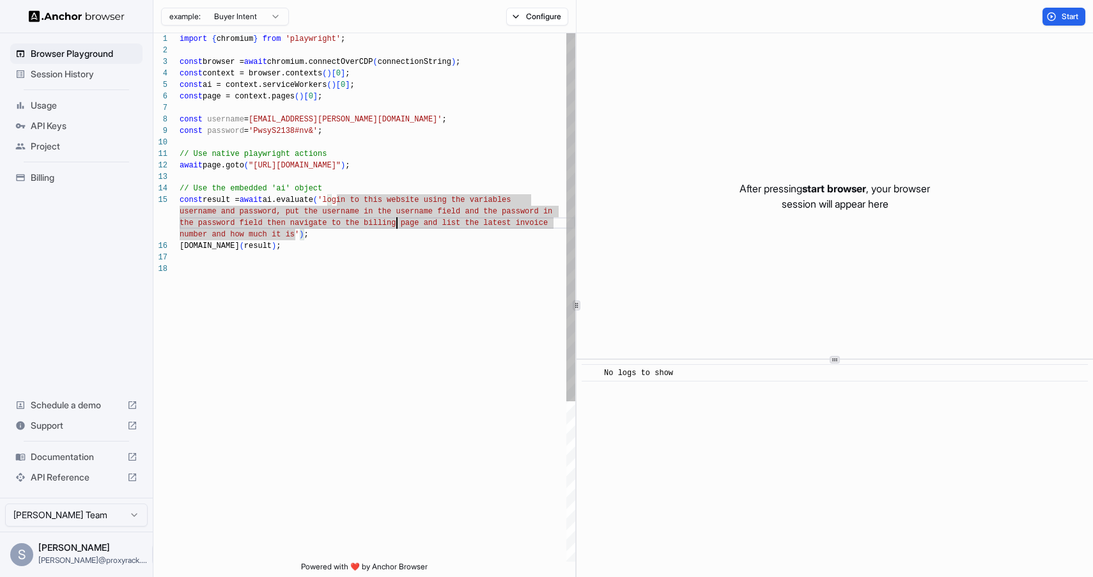
click at [411, 236] on div "import { chromium } from 'playwright' ; const browser = await chromium.connectO…" at bounding box center [378, 412] width 396 height 759
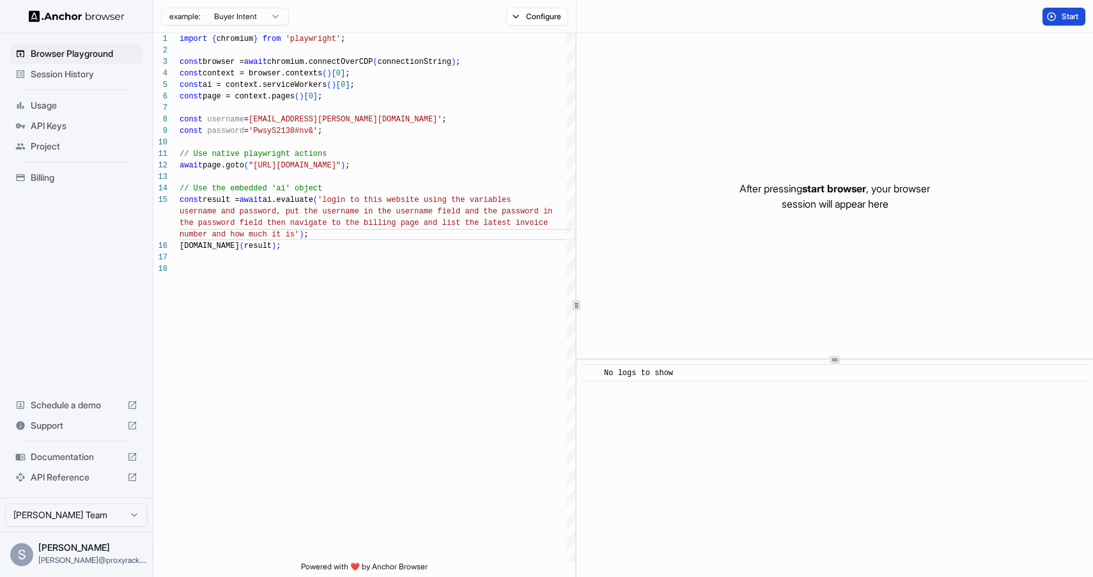
click at [1075, 16] on span "Start" at bounding box center [1071, 17] width 18 height 10
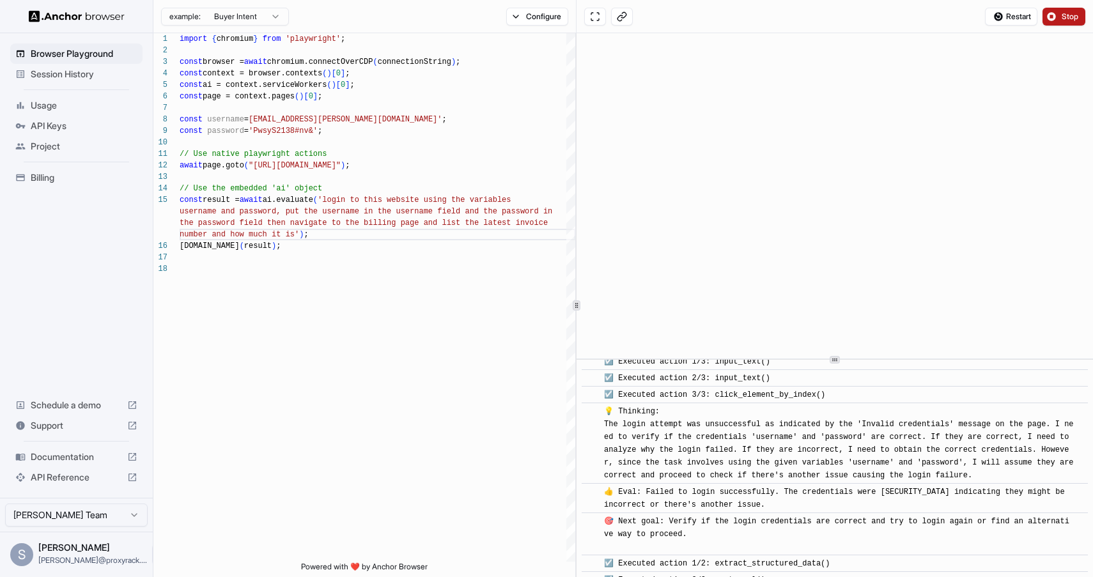
scroll to position [201, 0]
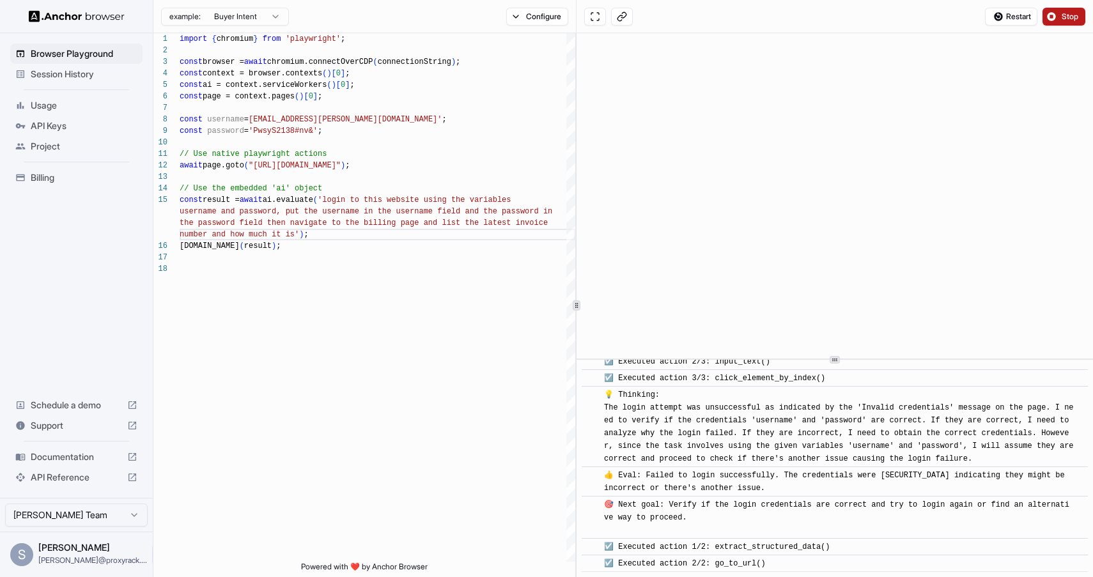
click at [1068, 10] on button "Stop" at bounding box center [1064, 17] width 43 height 18
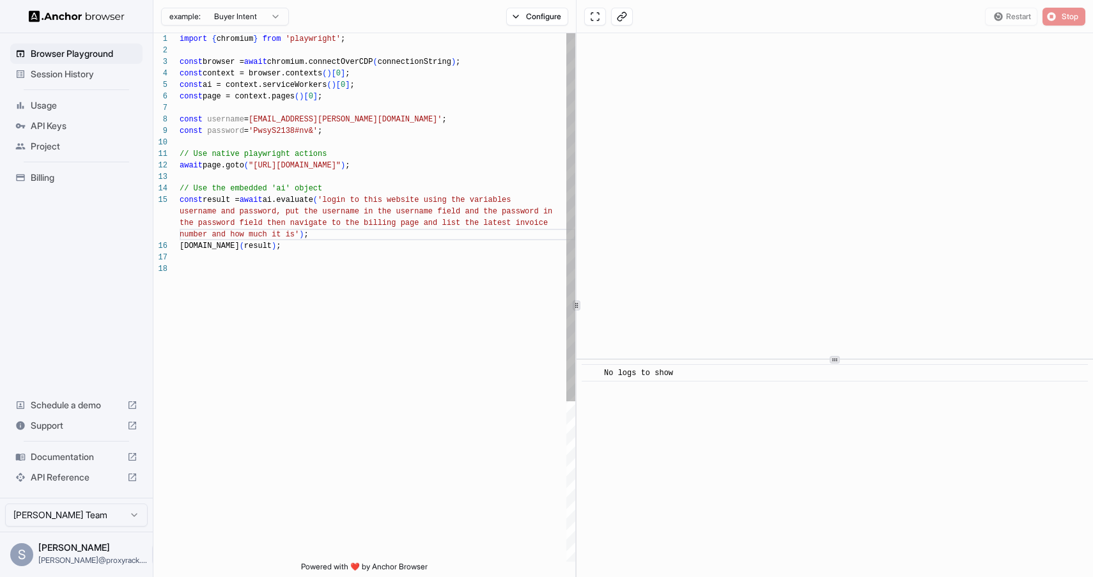
click at [395, 212] on div "import { chromium } from 'playwright' ; const browser = await chromium.connectO…" at bounding box center [378, 412] width 396 height 759
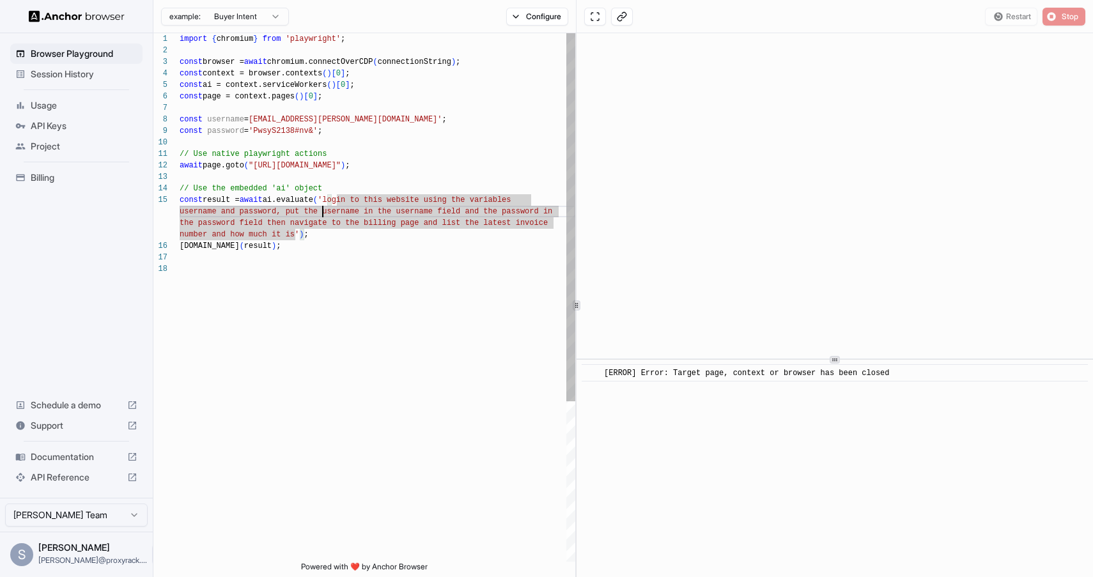
click at [322, 210] on div "import { chromium } from 'playwright' ; const browser = await chromium.connectO…" at bounding box center [378, 412] width 396 height 759
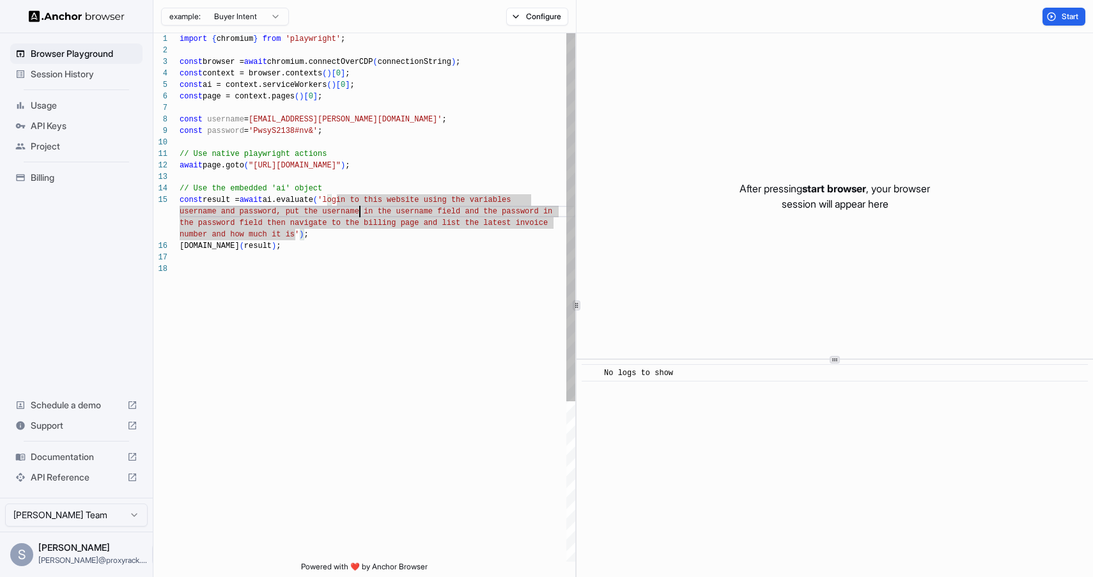
click at [359, 209] on div "import { chromium } from 'playwright' ; const browser = await chromium.connectO…" at bounding box center [378, 412] width 396 height 759
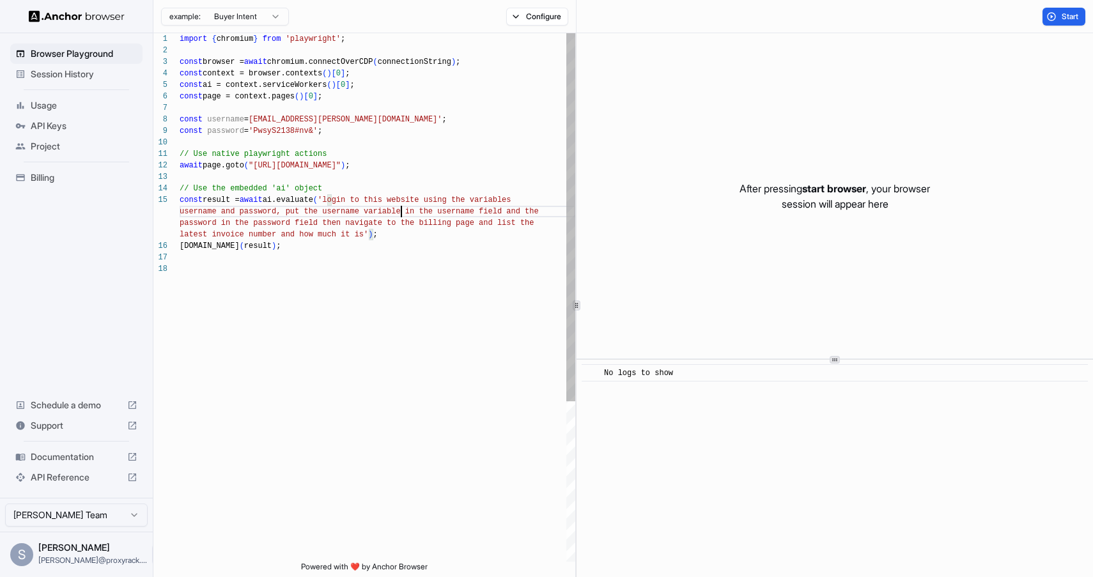
click at [216, 223] on div "import { chromium } from 'playwright' ; const browser = await chromium.connectO…" at bounding box center [378, 412] width 396 height 759
type textarea "**********"
click at [483, 309] on div "import { chromium } from 'playwright' ; const browser = await chromium.connectO…" at bounding box center [378, 412] width 396 height 759
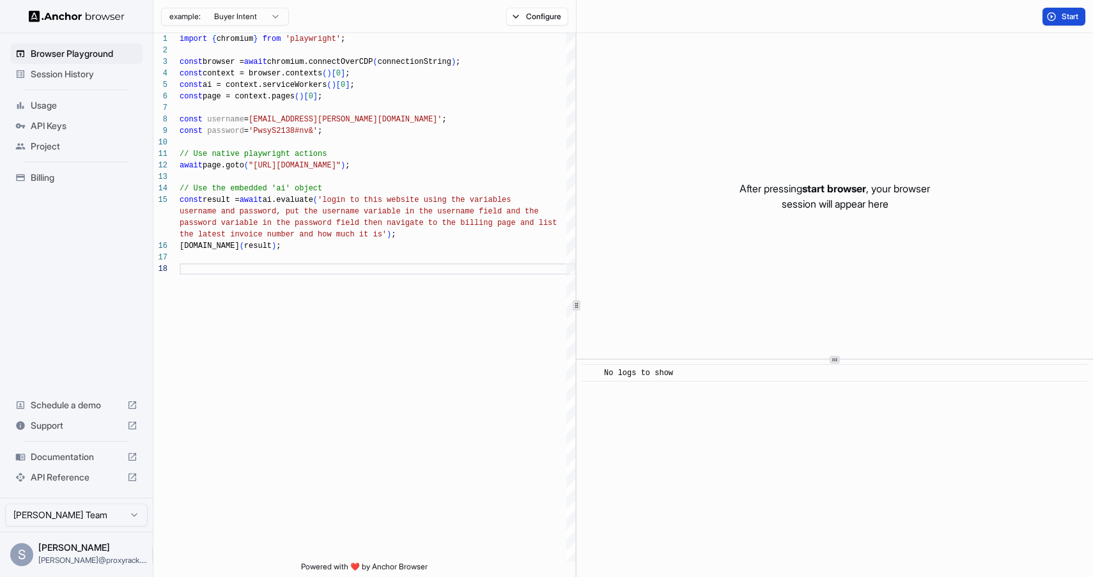
click at [1057, 20] on button "Start" at bounding box center [1064, 17] width 43 height 18
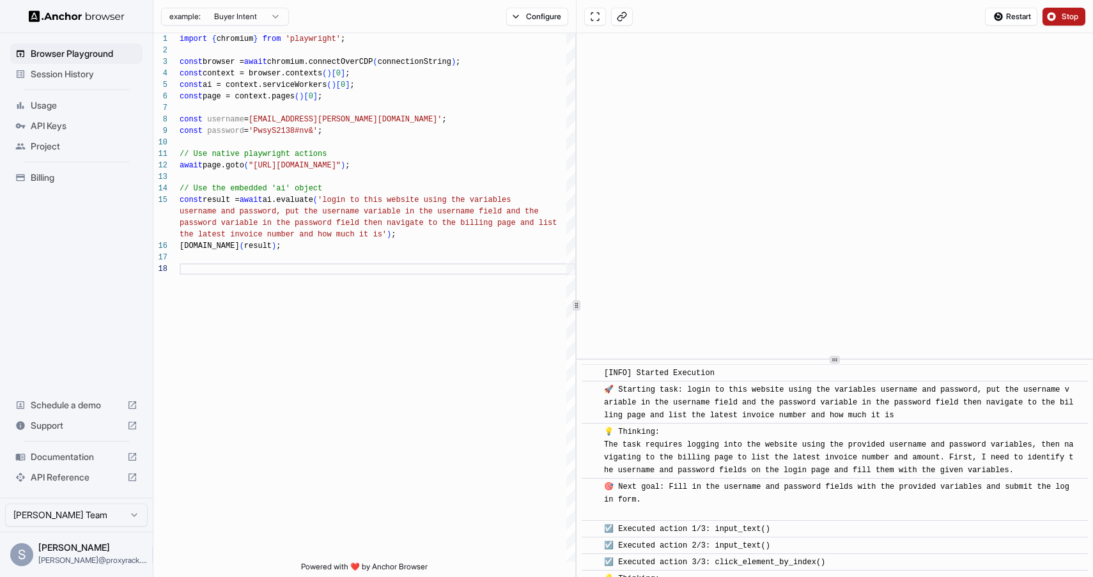
scroll to position [113, 0]
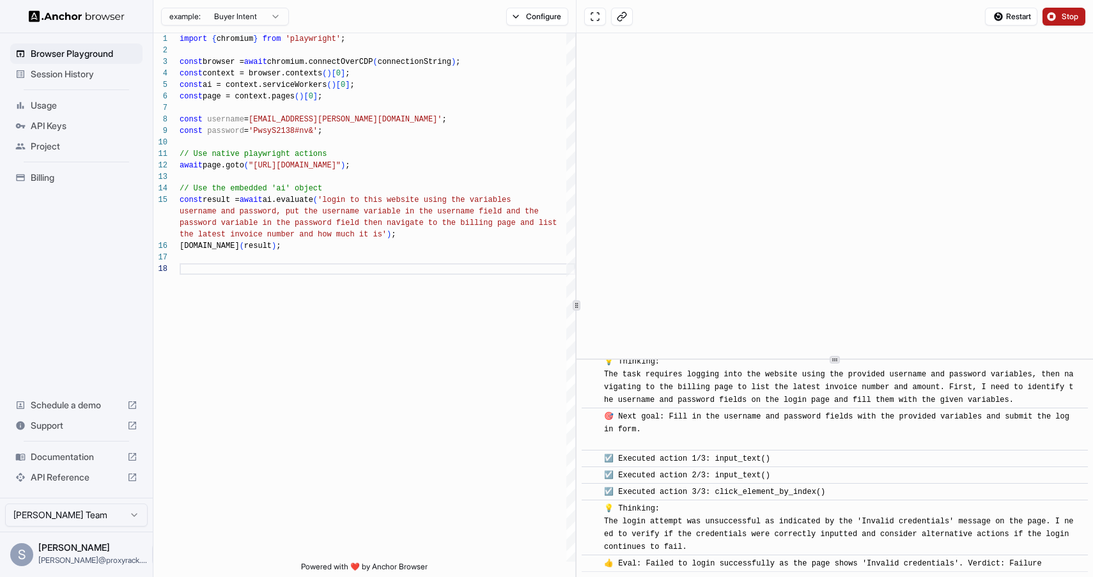
click at [1059, 23] on button "Stop" at bounding box center [1064, 17] width 43 height 18
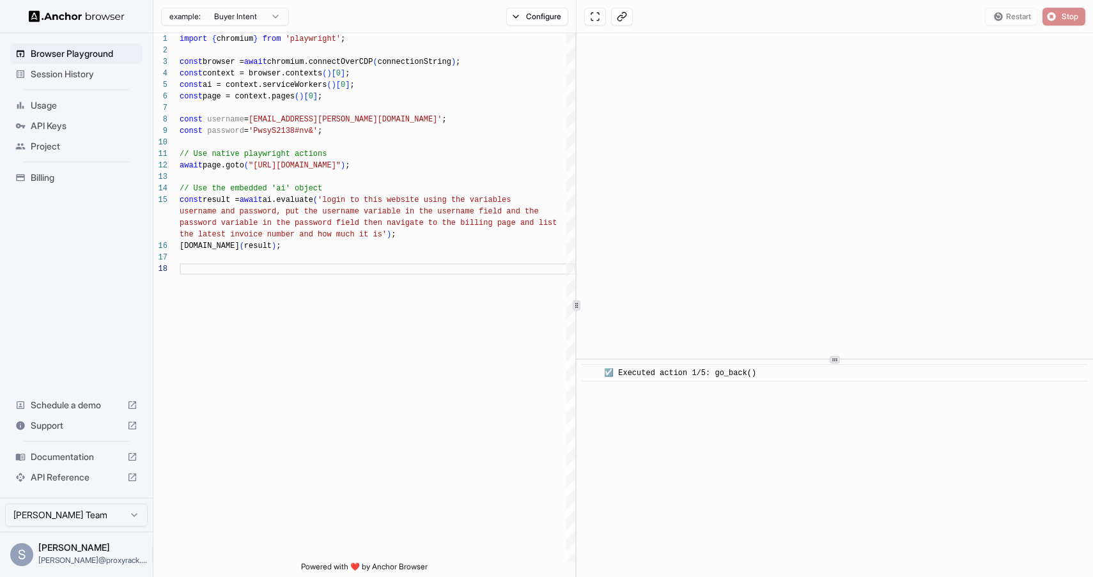
scroll to position [0, 0]
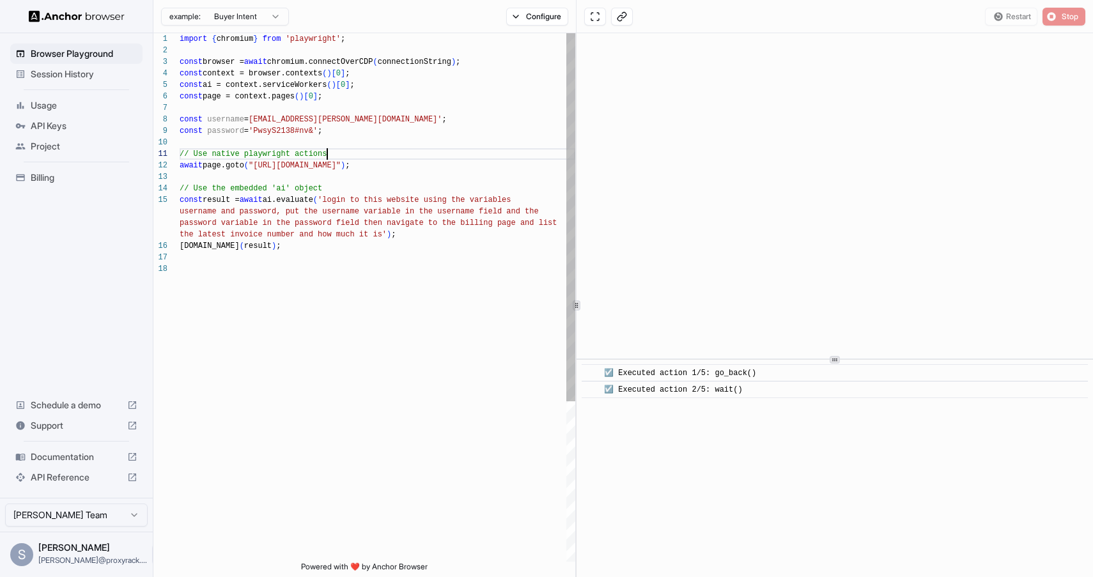
click at [369, 157] on div "import { chromium } from 'playwright' ; const browser = await chromium.connectO…" at bounding box center [378, 412] width 396 height 759
click at [382, 118] on div "import { chromium } from 'playwright' ; const browser = await chromium.connectO…" at bounding box center [378, 412] width 396 height 759
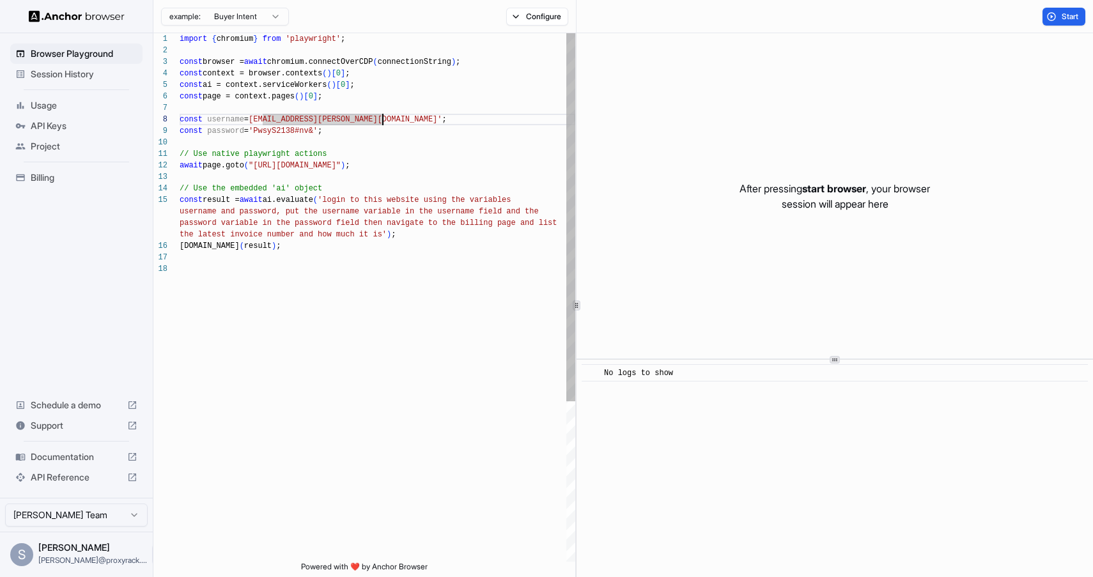
click at [262, 120] on div "import { chromium } from 'playwright' ; const browser = await chromium.connectO…" at bounding box center [378, 412] width 396 height 759
click at [288, 198] on div "import { chromium } from 'playwright' ; const browser = await chromium.connectO…" at bounding box center [378, 412] width 396 height 759
click at [203, 215] on div "import { chromium } from 'playwright' ; const browser = await chromium.connectO…" at bounding box center [378, 412] width 396 height 759
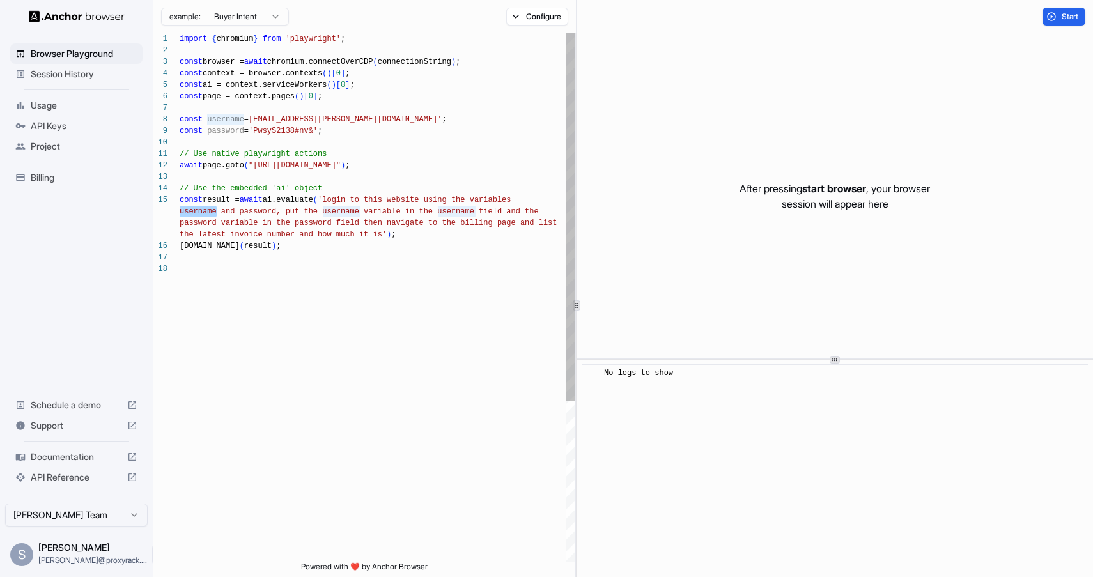
click at [344, 223] on div "import { chromium } from 'playwright' ; const browser = await chromium.connectO…" at bounding box center [378, 412] width 396 height 759
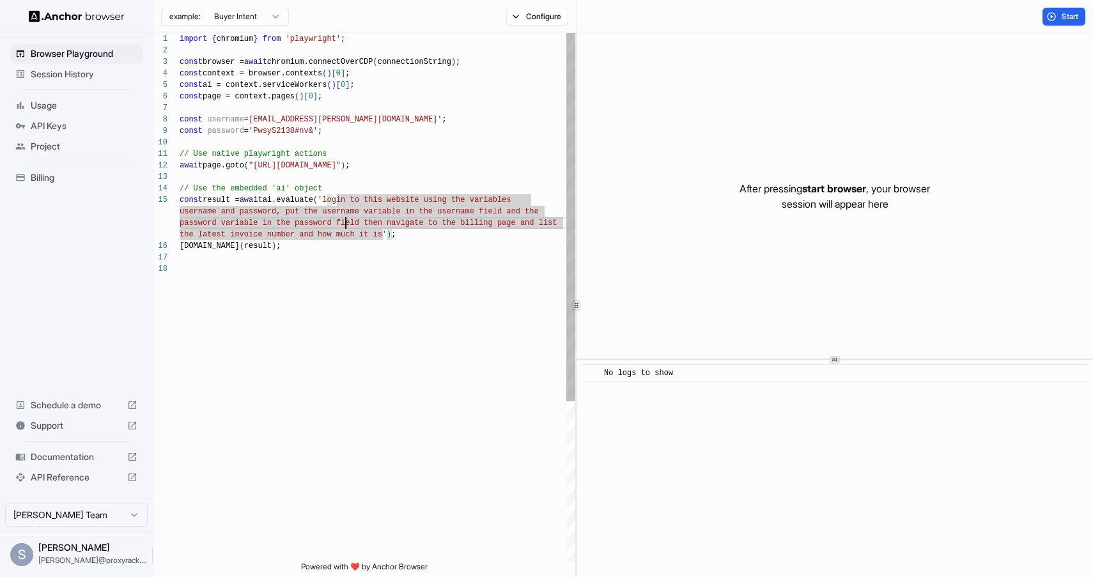
click at [368, 224] on div "import { chromium } from 'playwright' ; const browser = await chromium.connectO…" at bounding box center [378, 412] width 396 height 759
click at [384, 235] on div "import { chromium } from 'playwright' ; const browser = await chromium.connectO…" at bounding box center [378, 412] width 396 height 759
click at [345, 212] on div "import { chromium } from 'playwright' ; const browser = await chromium.connectO…" at bounding box center [378, 412] width 396 height 759
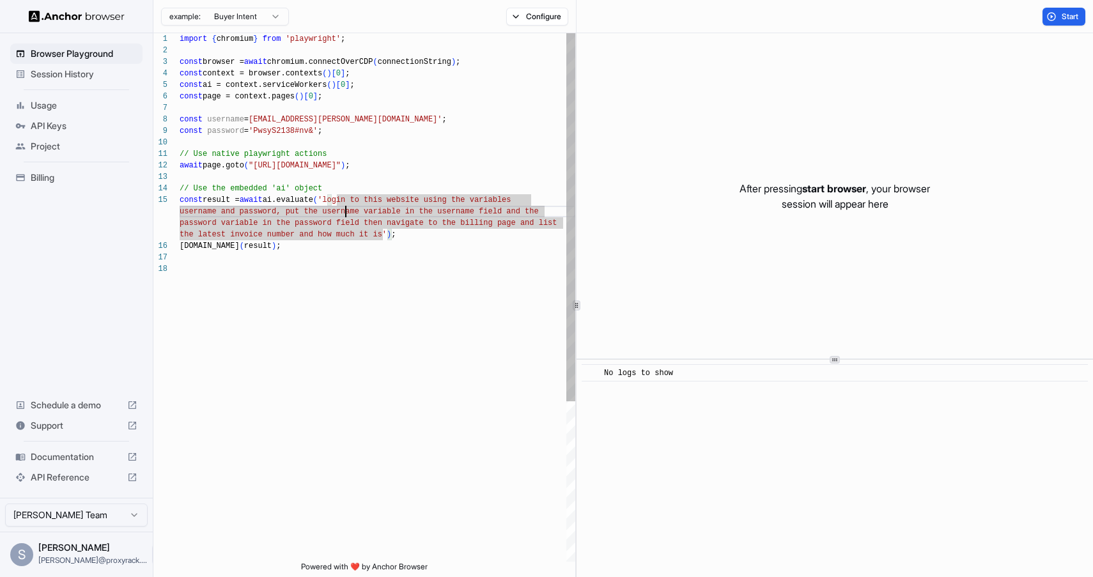
click at [345, 212] on div "import { chromium } from 'playwright' ; const browser = await chromium.connectO…" at bounding box center [378, 412] width 396 height 759
click at [367, 217] on div "import { chromium } from 'playwright' ; const browser = await chromium.connectO…" at bounding box center [378, 412] width 396 height 759
click at [364, 209] on div "import { chromium } from 'playwright' ; const browser = await chromium.connectO…" at bounding box center [378, 412] width 396 height 759
click at [323, 213] on div "import { chromium } from 'playwright' ; const browser = await chromium.connectO…" at bounding box center [378, 412] width 396 height 759
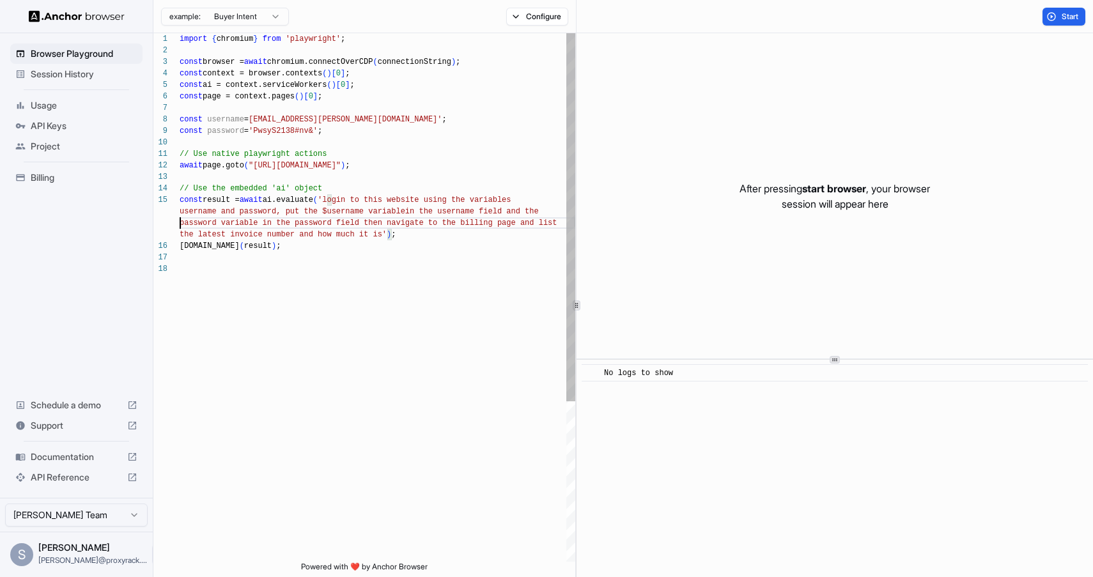
scroll to position [69, 0]
click at [180, 224] on div "import { chromium } from 'playwright' ; const browser = await chromium.connectO…" at bounding box center [378, 412] width 396 height 759
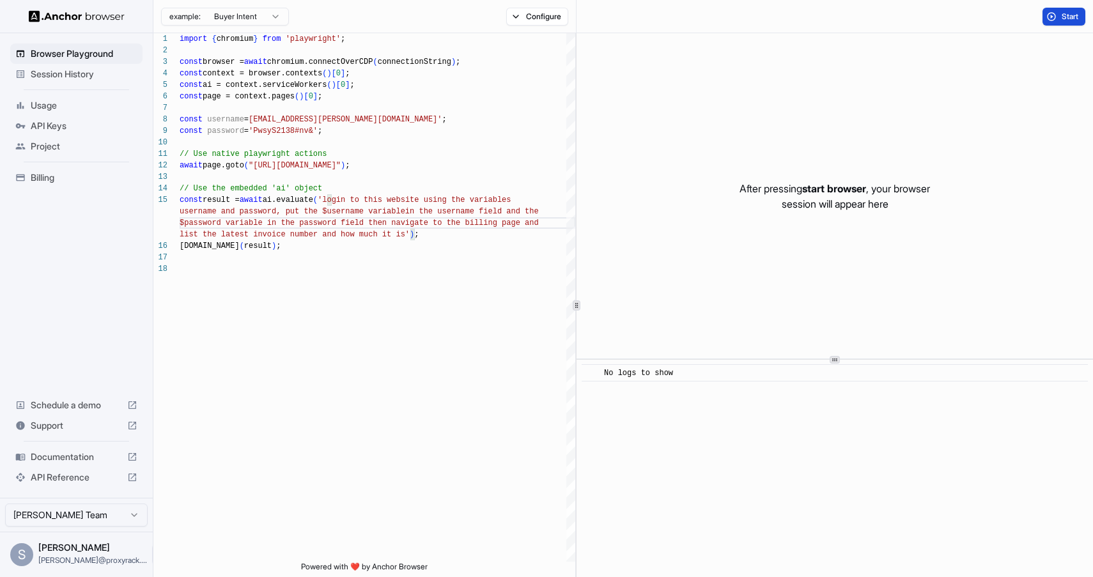
click at [1074, 17] on span "Start" at bounding box center [1071, 17] width 18 height 10
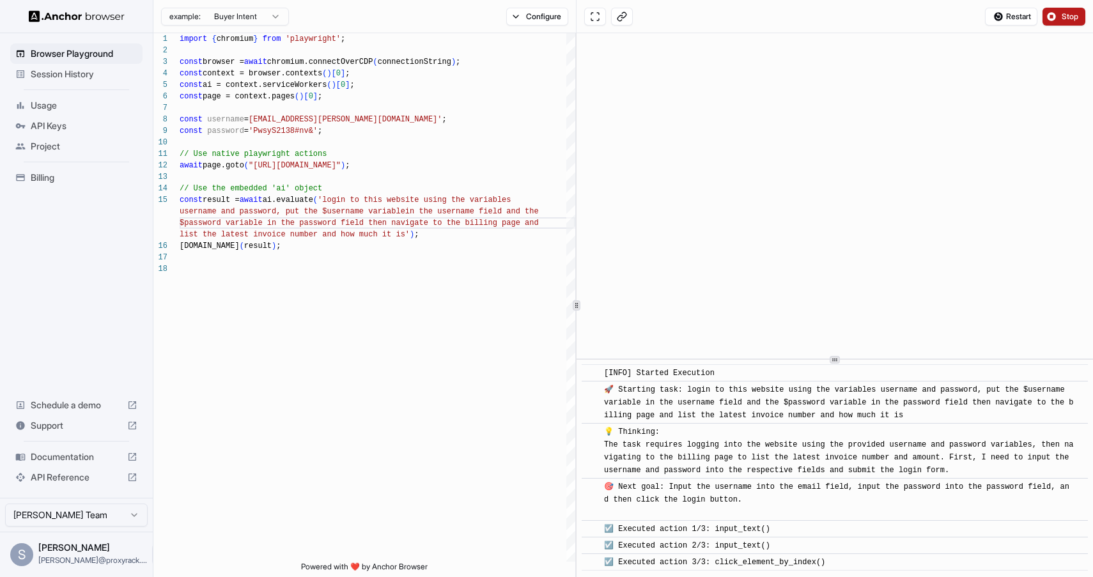
click at [1068, 15] on span "Stop" at bounding box center [1071, 17] width 18 height 10
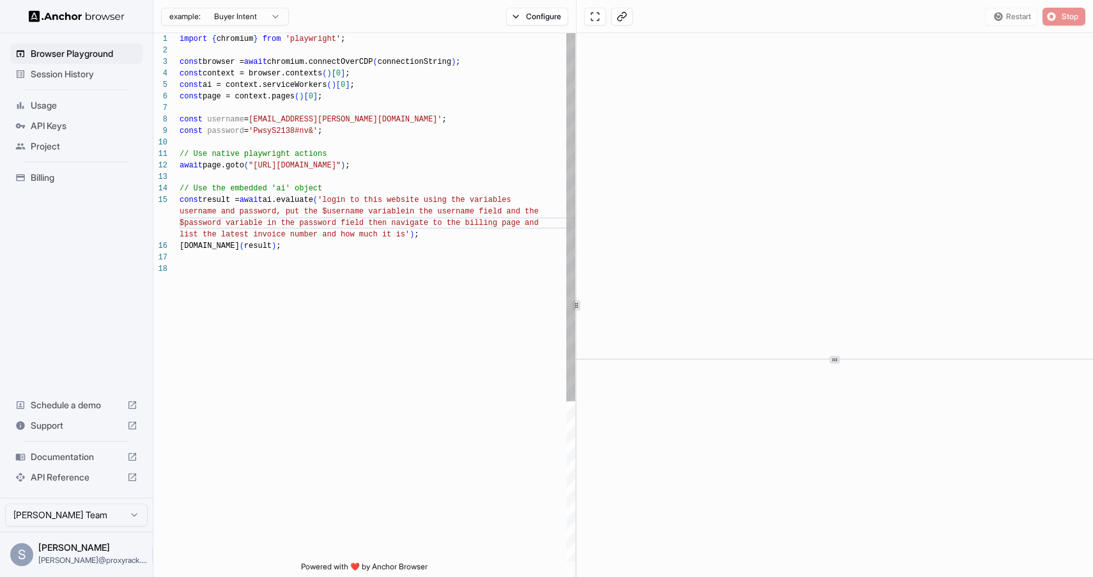
click at [375, 201] on div "import { chromium } from 'playwright' ; const browser = await chromium.connectO…" at bounding box center [378, 412] width 396 height 759
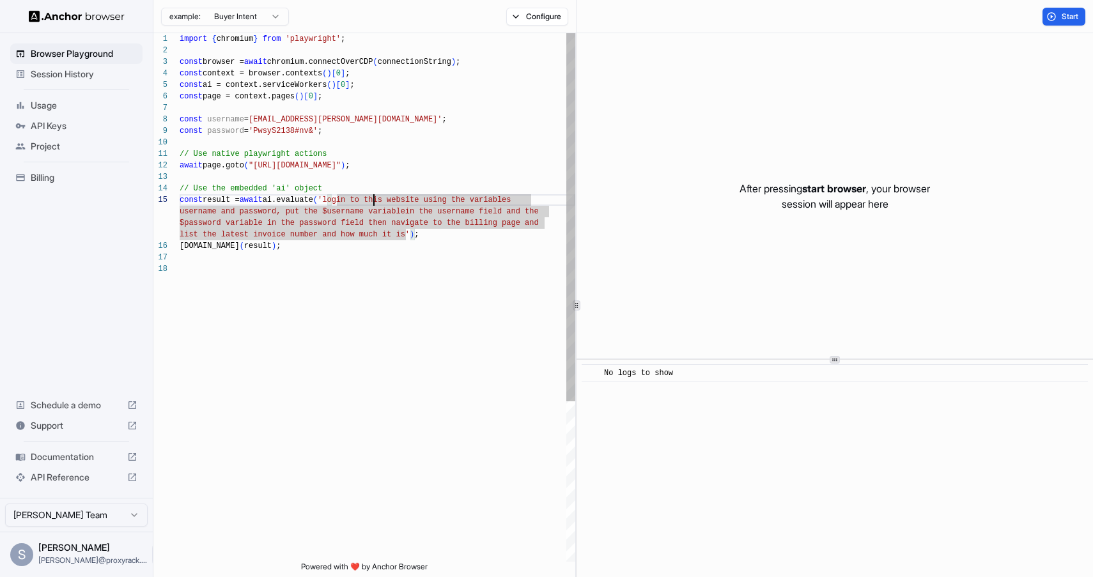
scroll to position [58, 0]
click at [351, 207] on div "import { chromium } from 'playwright' ; const browser = await chromium.connectO…" at bounding box center [378, 412] width 396 height 759
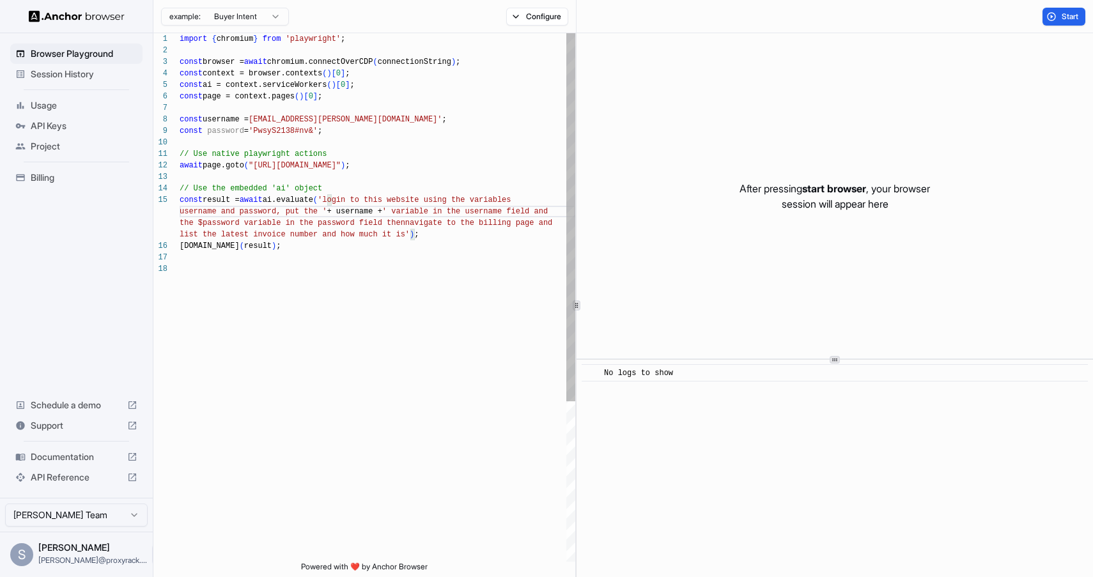
scroll to position [92, 0]
click at [368, 246] on div "import { chromium } from 'playwright' ; const browser = await chromium.connectO…" at bounding box center [378, 412] width 396 height 759
click at [223, 221] on div "import { chromium } from 'playwright' ; const browser = await chromium.connectO…" at bounding box center [378, 412] width 396 height 759
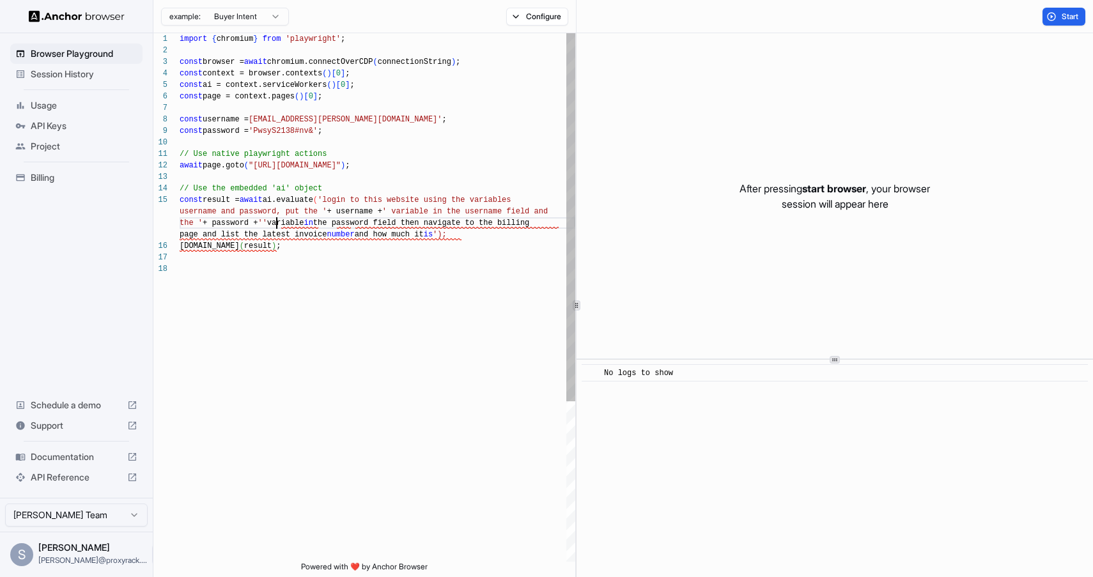
type textarea "**********"
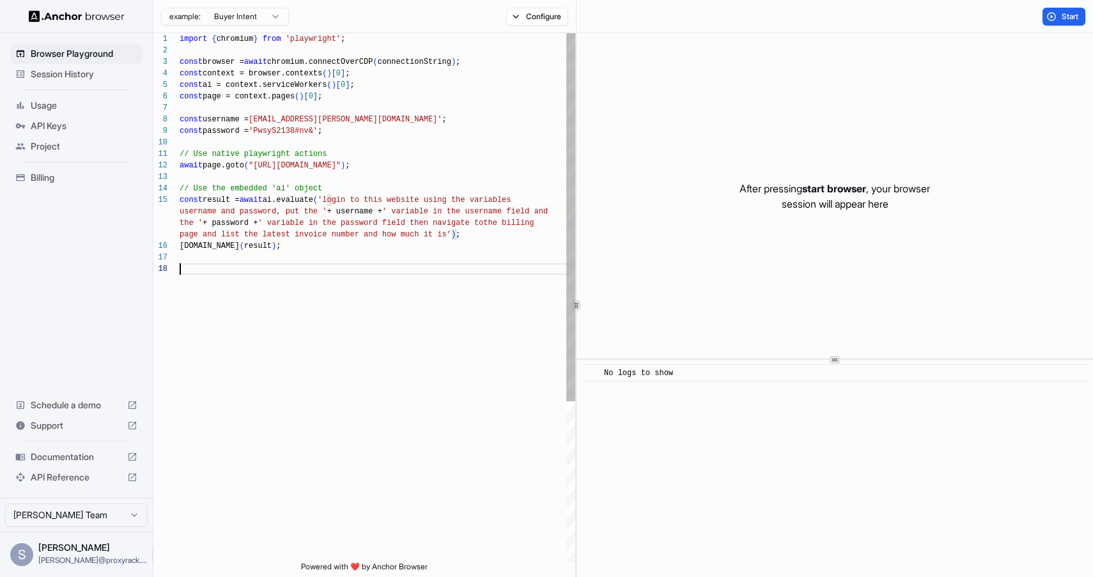
scroll to position [0, 0]
click at [320, 272] on div "import { chromium } from 'playwright' ; const browser = await chromium.connectO…" at bounding box center [378, 412] width 396 height 759
click at [1054, 20] on button "Start" at bounding box center [1064, 17] width 43 height 18
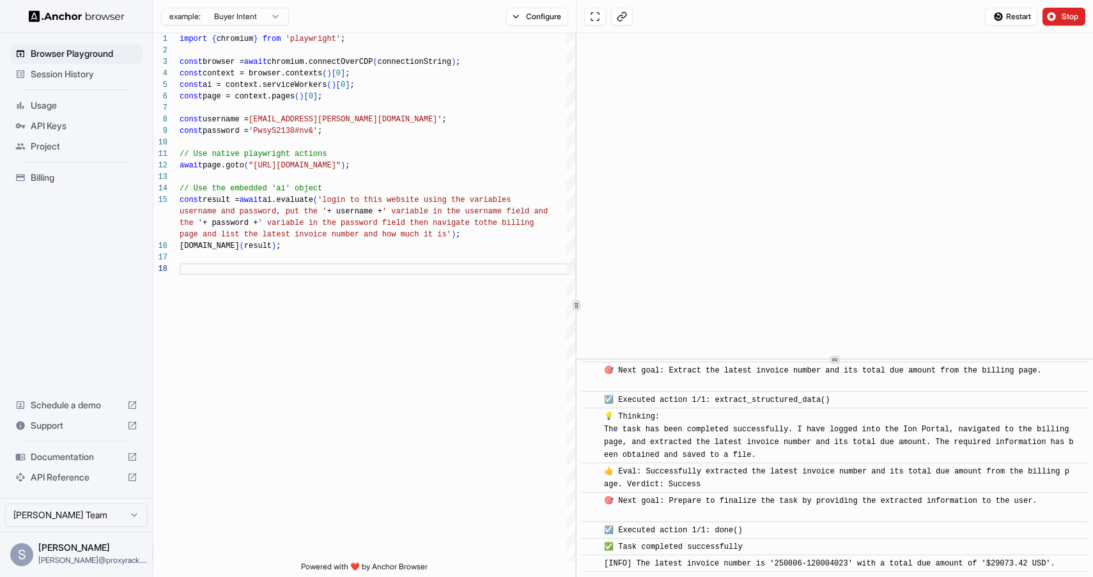
scroll to position [418, 0]
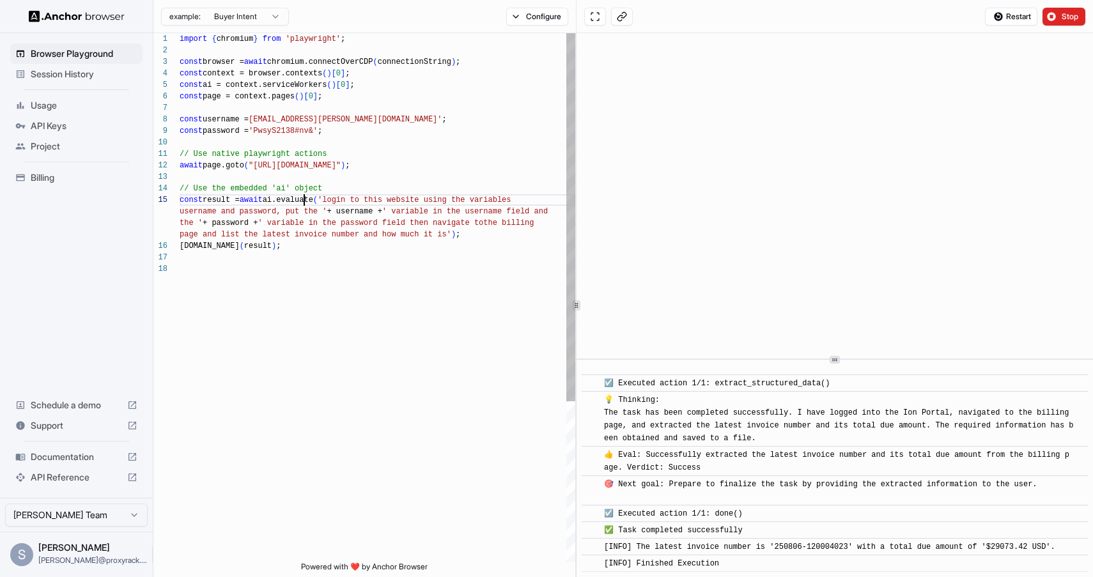
click at [303, 201] on div "import { chromium } from 'playwright' ; const browser = await chromium.connectO…" at bounding box center [378, 412] width 396 height 759
click at [275, 205] on div "import { chromium } from 'playwright' ; const browser = await chromium.connectO…" at bounding box center [378, 412] width 396 height 759
drag, startPoint x: 499, startPoint y: 222, endPoint x: 446, endPoint y: 232, distance: 54.0
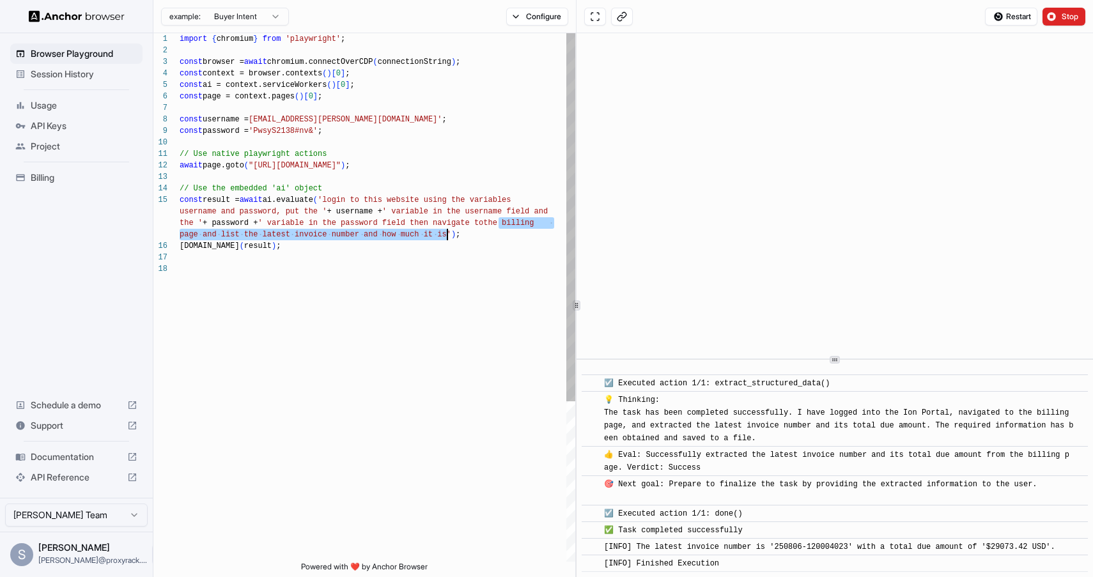
click at [446, 232] on div "import { chromium } from 'playwright' ; const browser = await chromium.connectO…" at bounding box center [378, 412] width 396 height 759
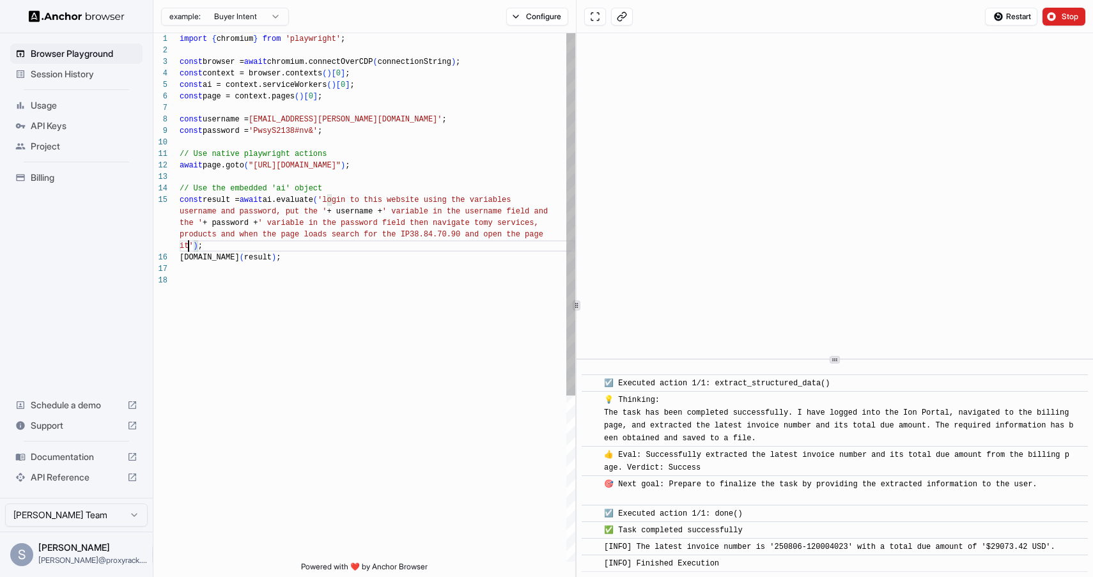
scroll to position [92, 0]
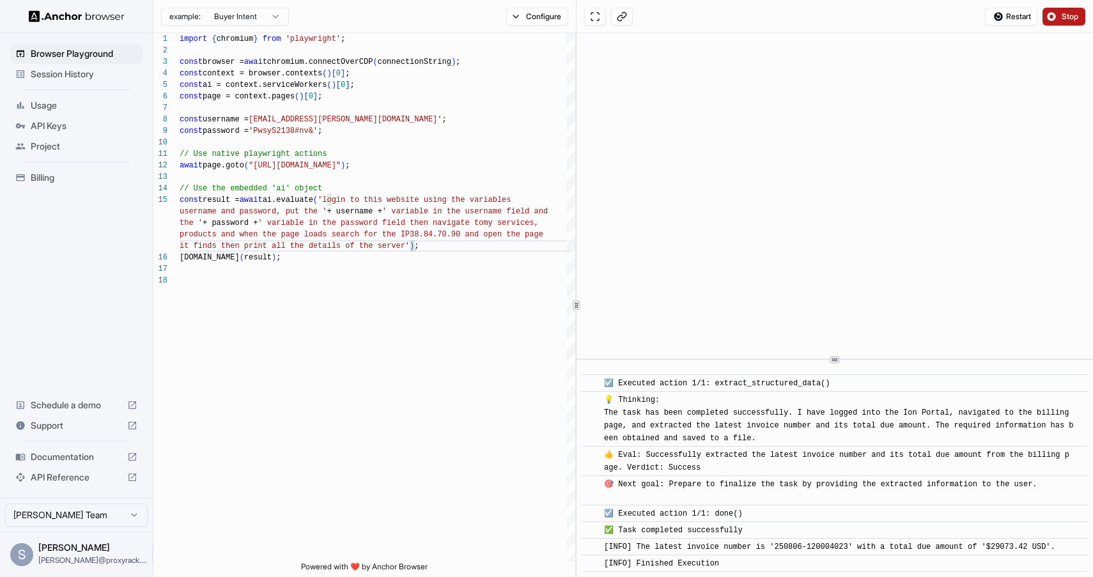
click at [1066, 13] on span "Stop" at bounding box center [1071, 17] width 18 height 10
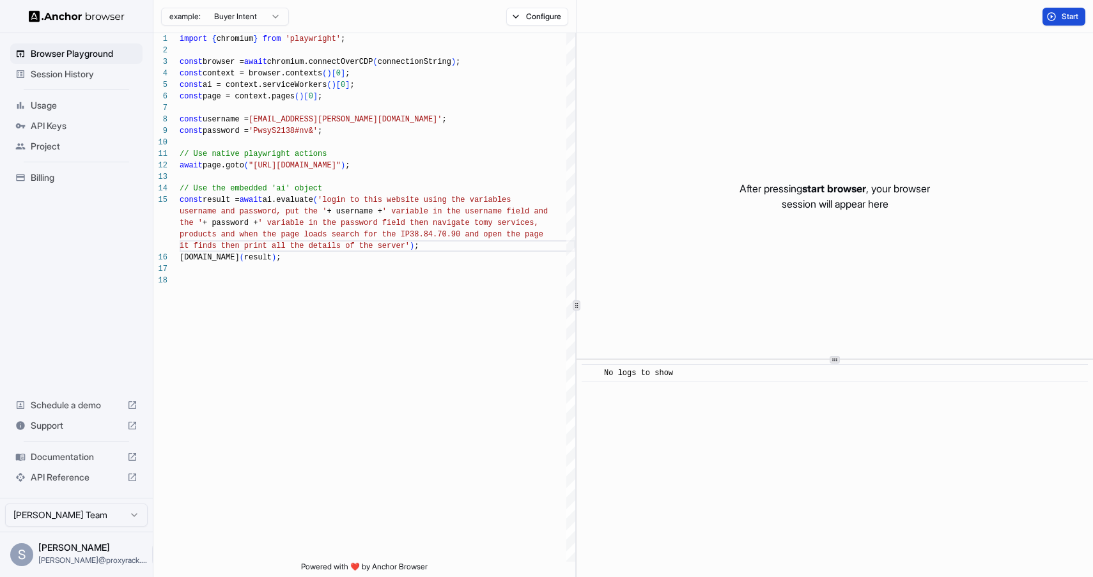
click at [1060, 19] on button "Start" at bounding box center [1064, 17] width 43 height 18
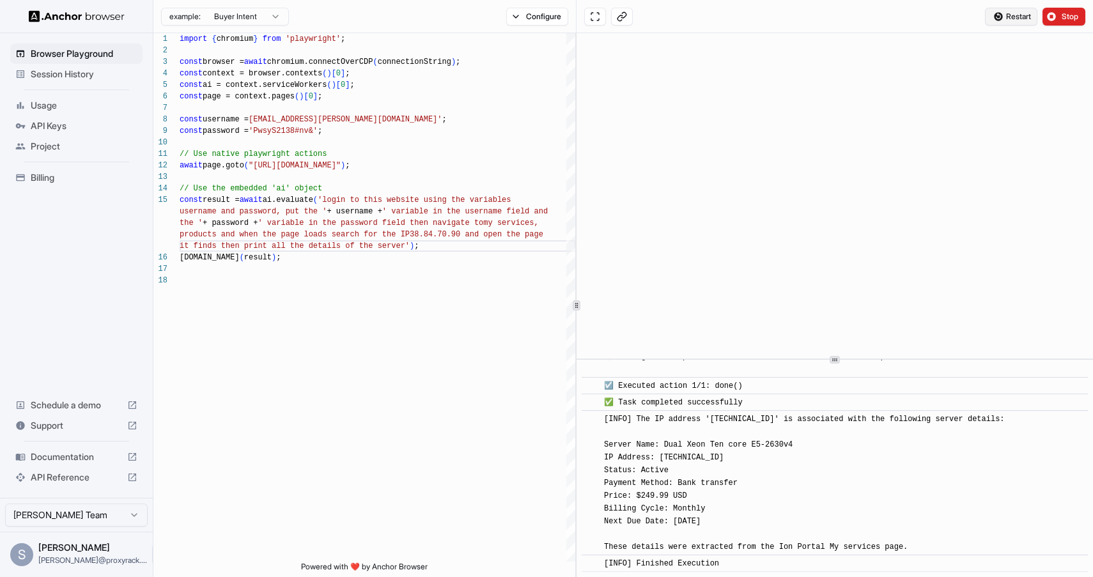
scroll to position [7708, 0]
click at [510, 203] on div "import { chromium } from 'playwright' ; const browser = await chromium.connectO…" at bounding box center [378, 418] width 396 height 770
click at [456, 228] on div "import { chromium } from 'playwright' ; const browser = await chromium.connectO…" at bounding box center [378, 418] width 396 height 770
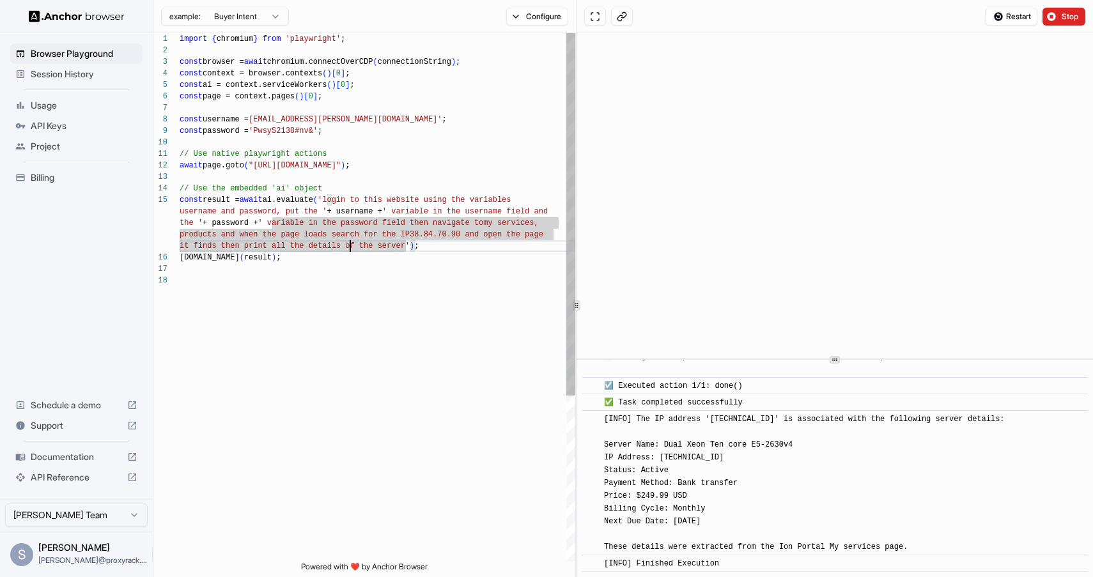
click at [348, 247] on div "import { chromium } from 'playwright' ; const browser = await chromium.connectO…" at bounding box center [378, 418] width 396 height 770
click at [466, 231] on div "import { chromium } from 'playwright' ; const browser = await chromium.connectO…" at bounding box center [378, 418] width 396 height 770
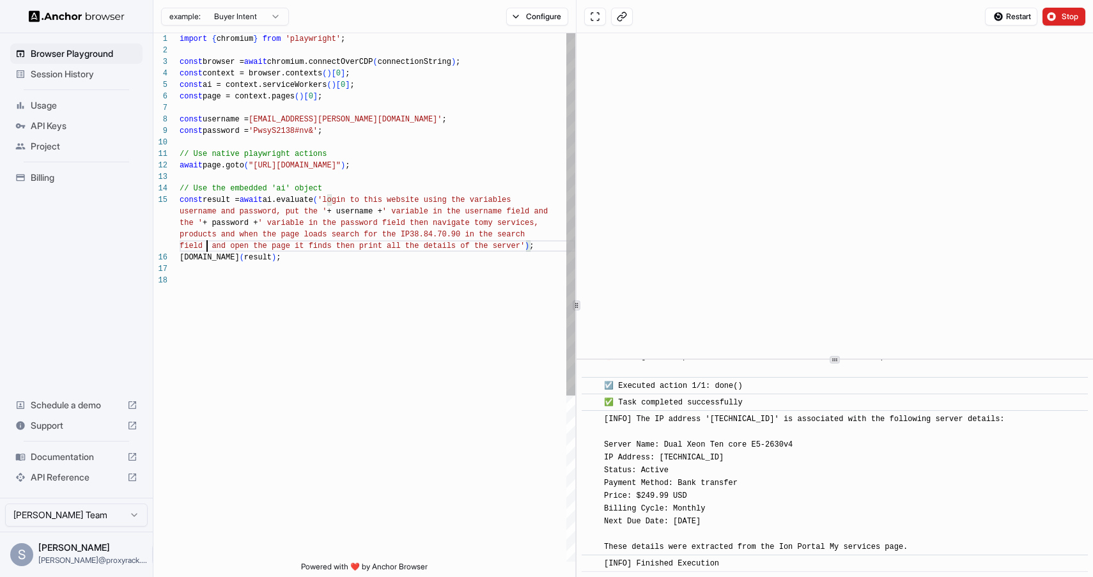
scroll to position [92, 0]
click at [366, 244] on div "import { chromium } from 'playwright' ; const browser = await chromium.connectO…" at bounding box center [378, 424] width 396 height 782
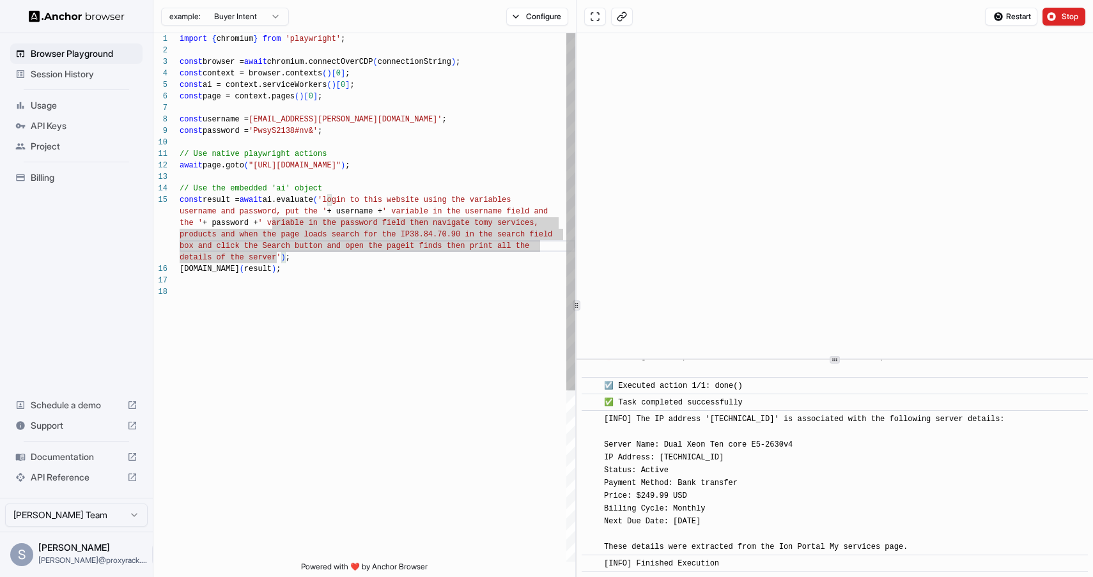
click at [330, 248] on div "import { chromium } from 'playwright' ; const browser = await chromium.connectO…" at bounding box center [378, 424] width 396 height 782
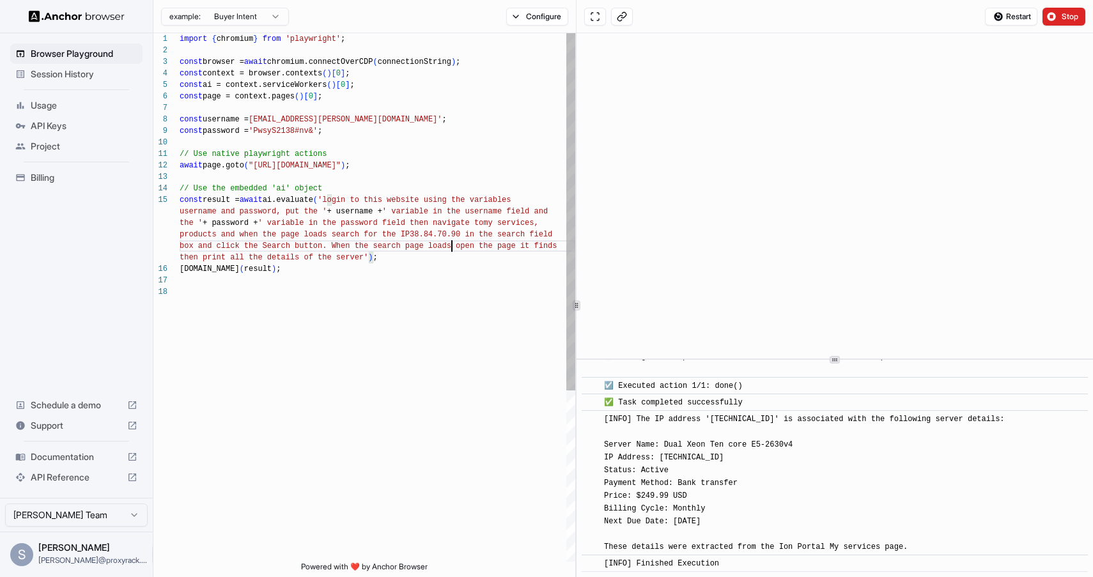
click at [504, 244] on div "import { chromium } from 'playwright' ; const browser = await chromium.connectO…" at bounding box center [378, 424] width 396 height 782
click at [309, 258] on div "import { chromium } from 'playwright' ; const browser = await chromium.connectO…" at bounding box center [378, 424] width 396 height 782
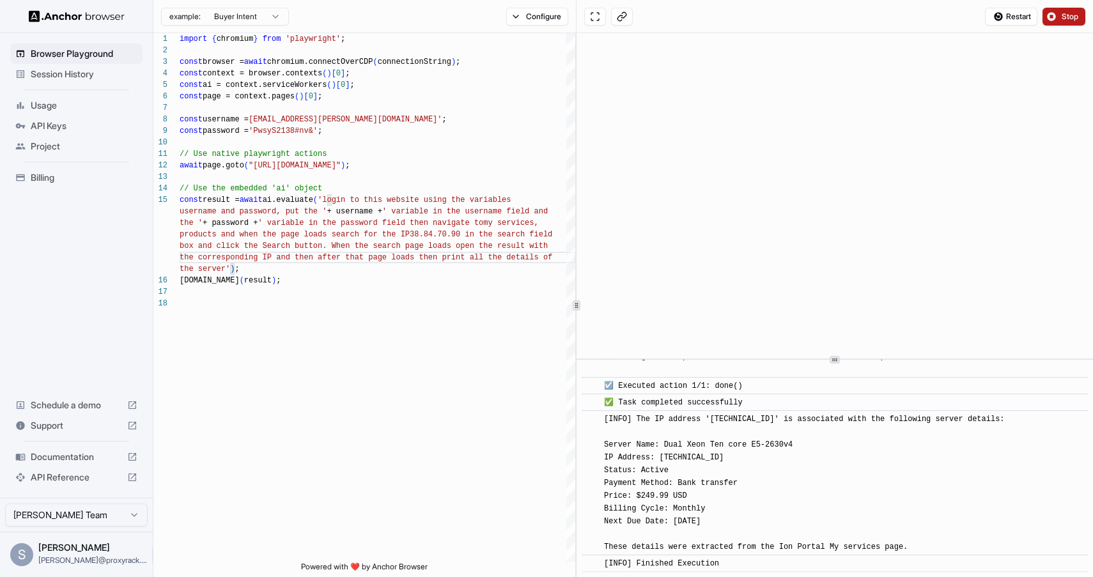
click at [1056, 23] on button "Stop" at bounding box center [1064, 17] width 43 height 18
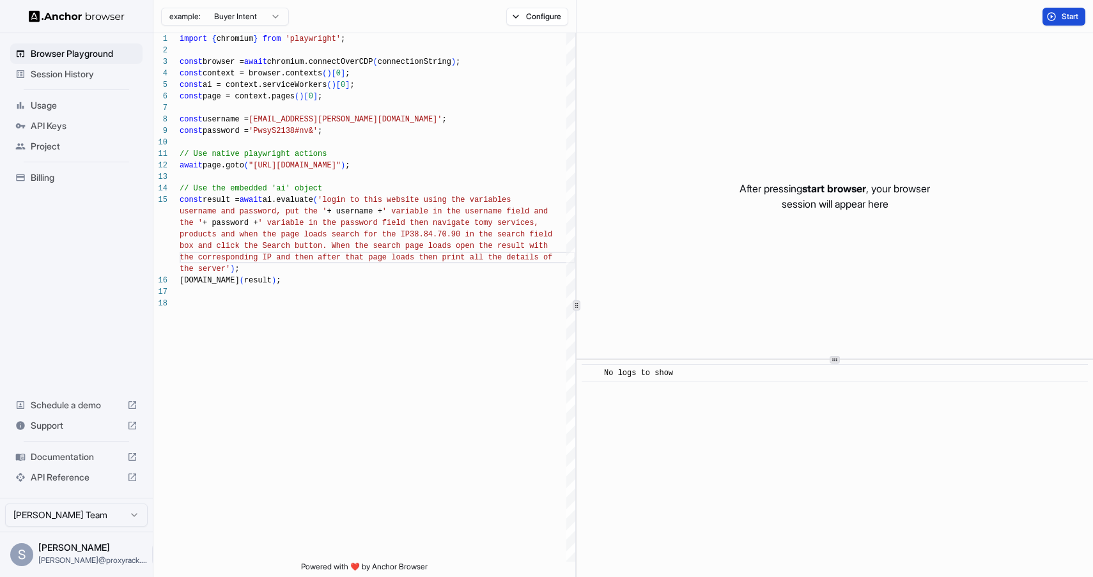
click at [1059, 16] on button "Start" at bounding box center [1064, 17] width 43 height 18
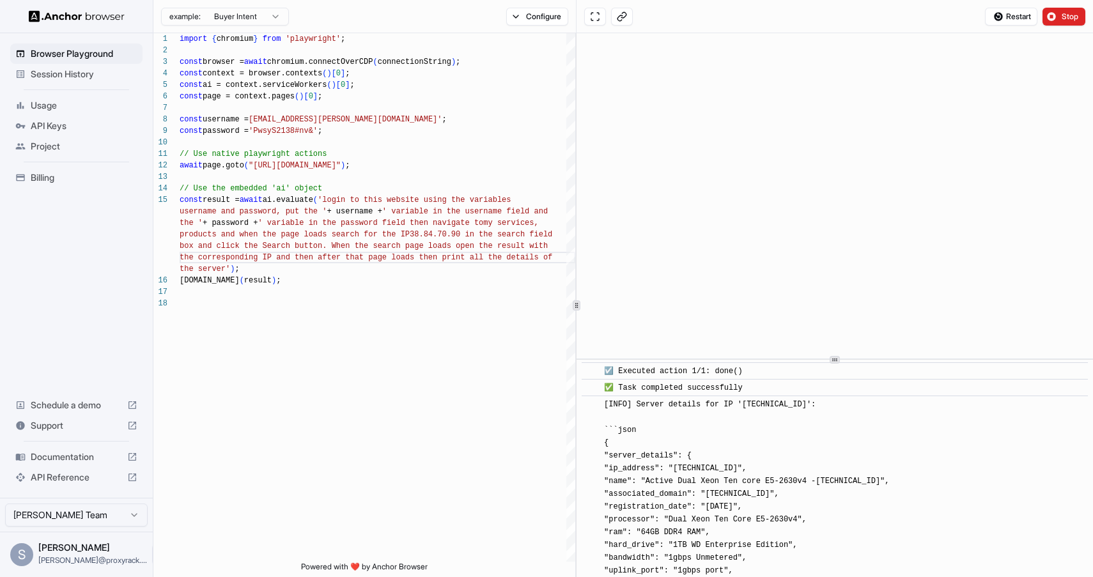
scroll to position [1546, 0]
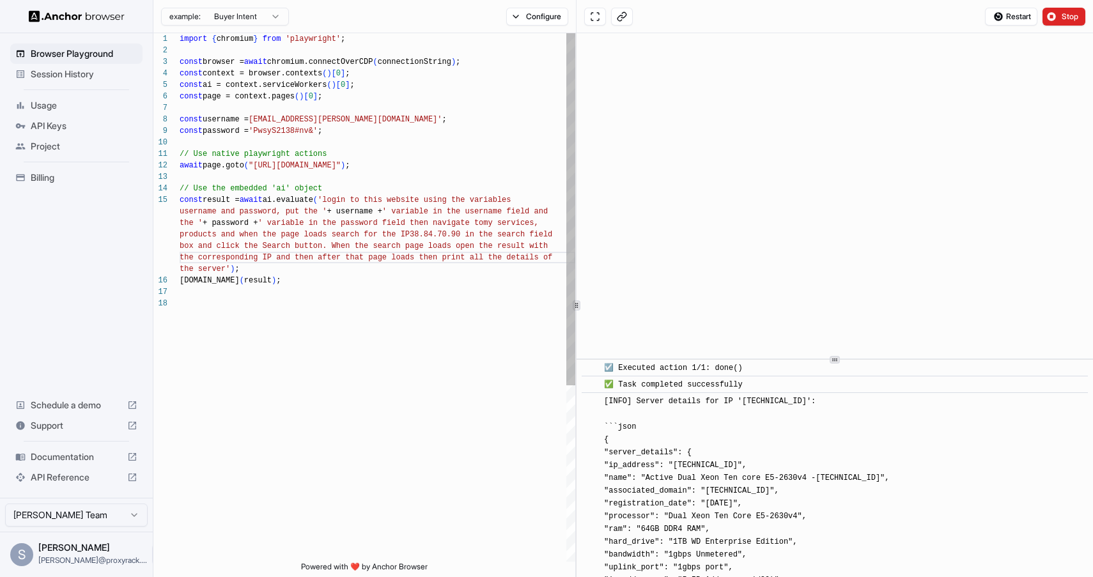
click at [313, 162] on div "import { chromium } from 'playwright' ; const browser = await chromium.connectO…" at bounding box center [378, 429] width 396 height 793
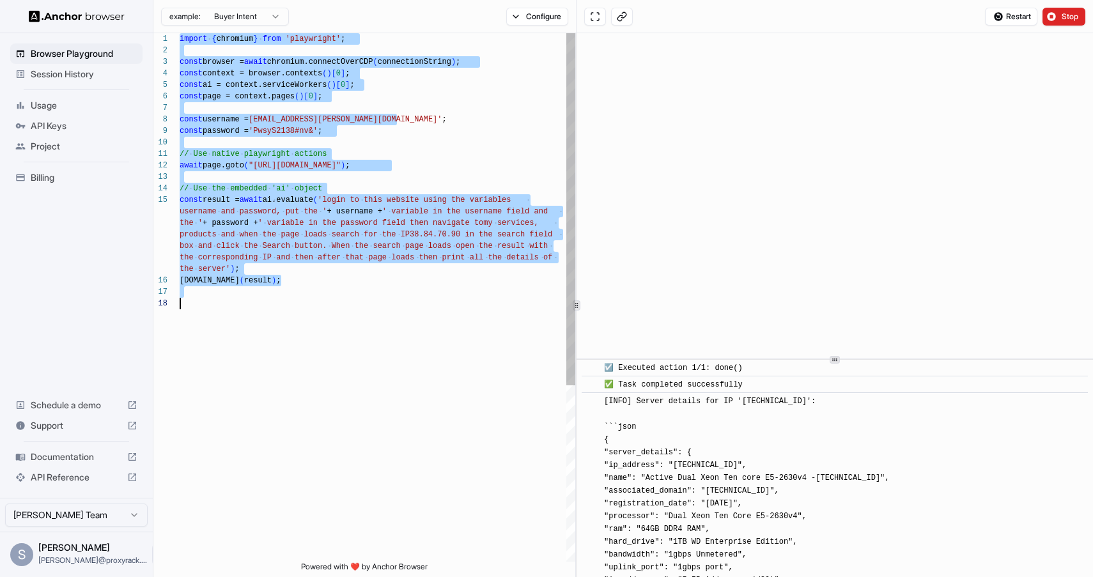
scroll to position [0, 0]
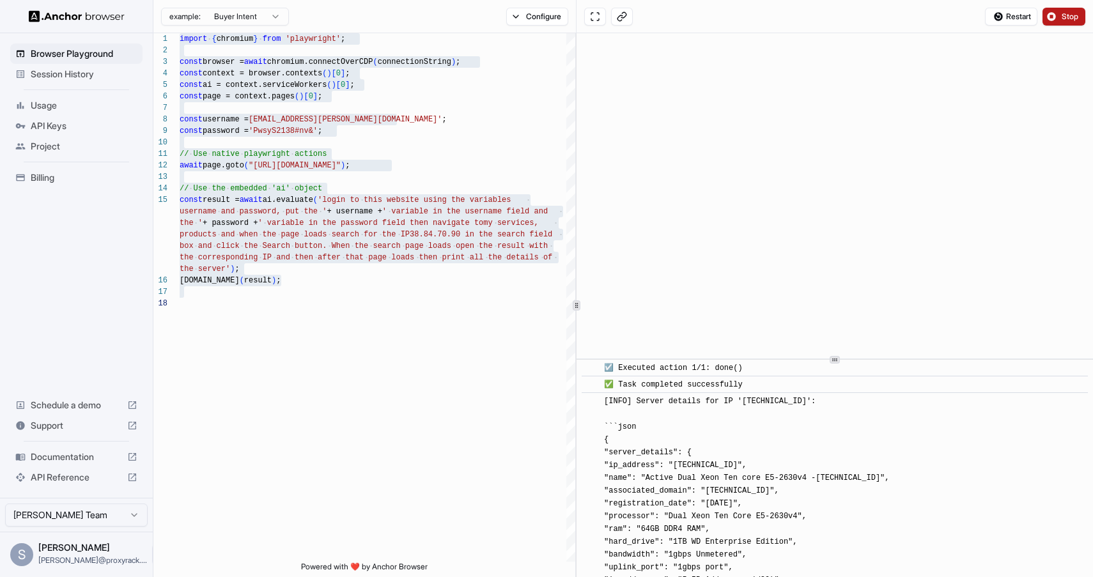
click at [1071, 12] on span "Stop" at bounding box center [1071, 17] width 18 height 10
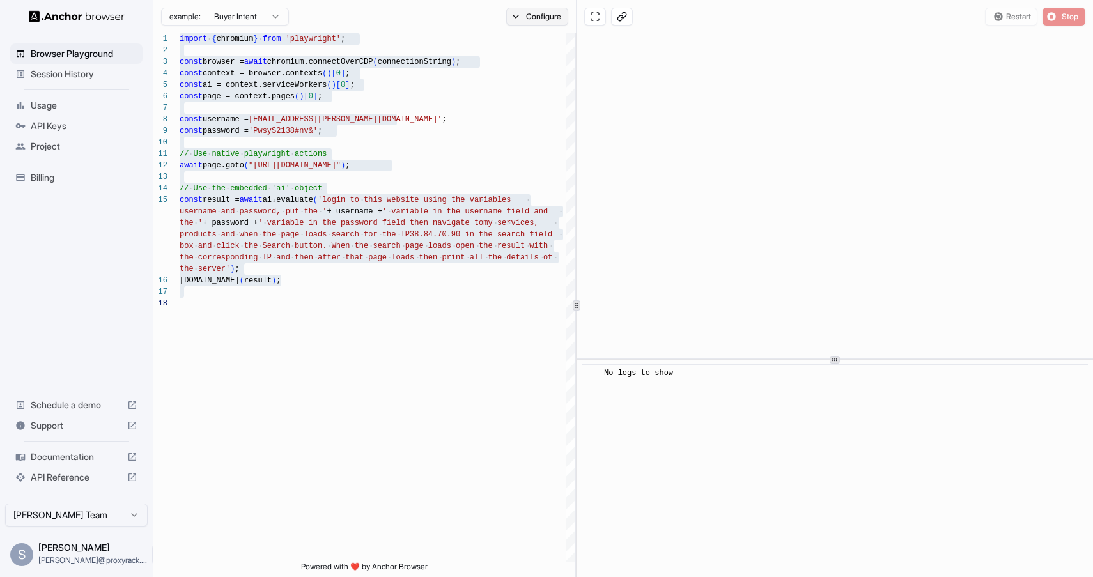
click at [546, 13] on button "Configure" at bounding box center [537, 17] width 62 height 18
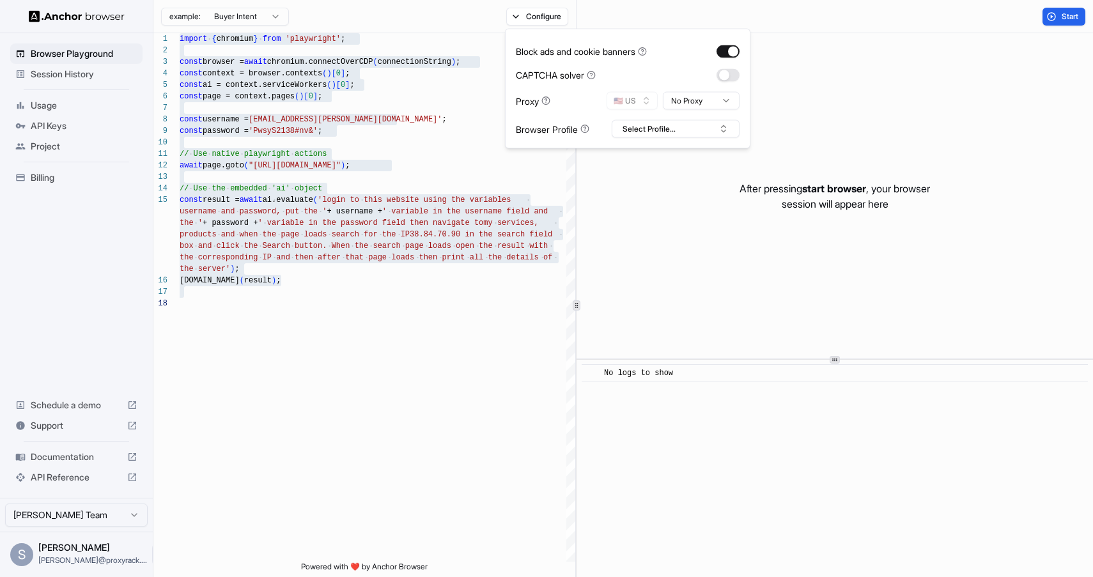
click at [687, 98] on html "Browser Playground Session History Usage API Keys Project Billing Schedule a de…" at bounding box center [546, 288] width 1093 height 577
click at [682, 121] on button "Select Profile..." at bounding box center [676, 129] width 128 height 18
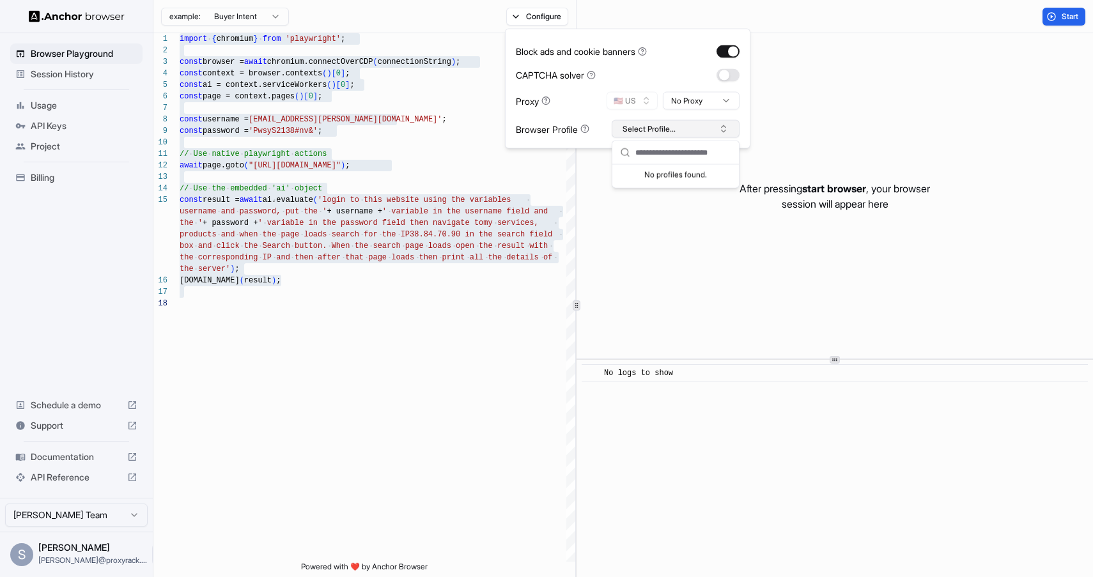
click at [682, 121] on button "Select Profile..." at bounding box center [676, 129] width 128 height 18
click at [366, 130] on div "import { chromium } from 'playwright' ; const browser = await chromium.connectO…" at bounding box center [378, 429] width 396 height 793
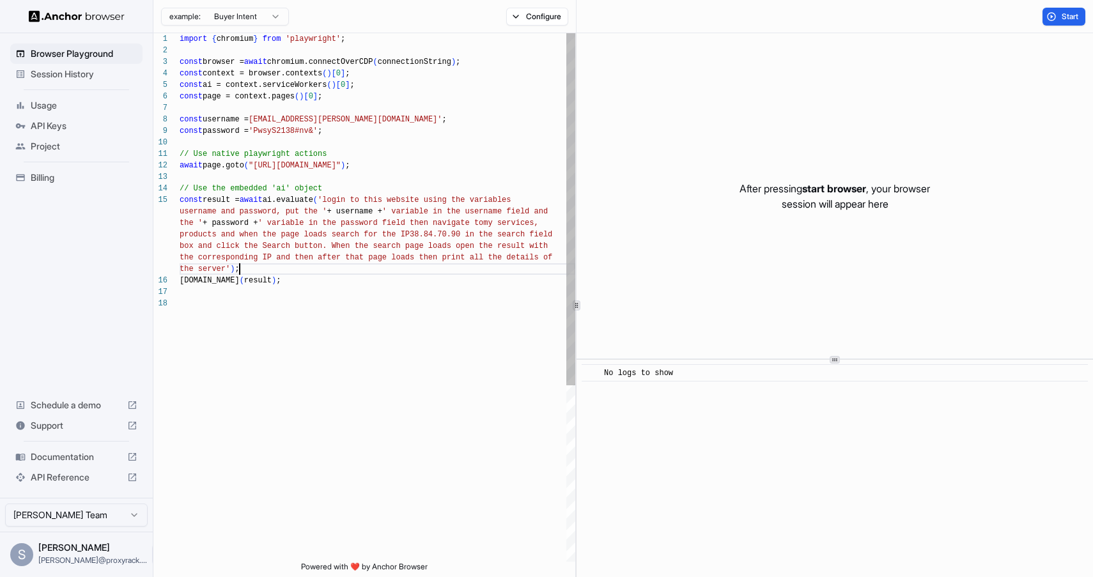
click at [410, 274] on div "import { chromium } from 'playwright' ; const browser = await chromium.connectO…" at bounding box center [378, 429] width 396 height 793
drag, startPoint x: 373, startPoint y: 165, endPoint x: 259, endPoint y: 168, distance: 114.5
click at [259, 168] on div "import { chromium } from 'playwright' ; const browser = await chromium.connectO…" at bounding box center [378, 429] width 396 height 793
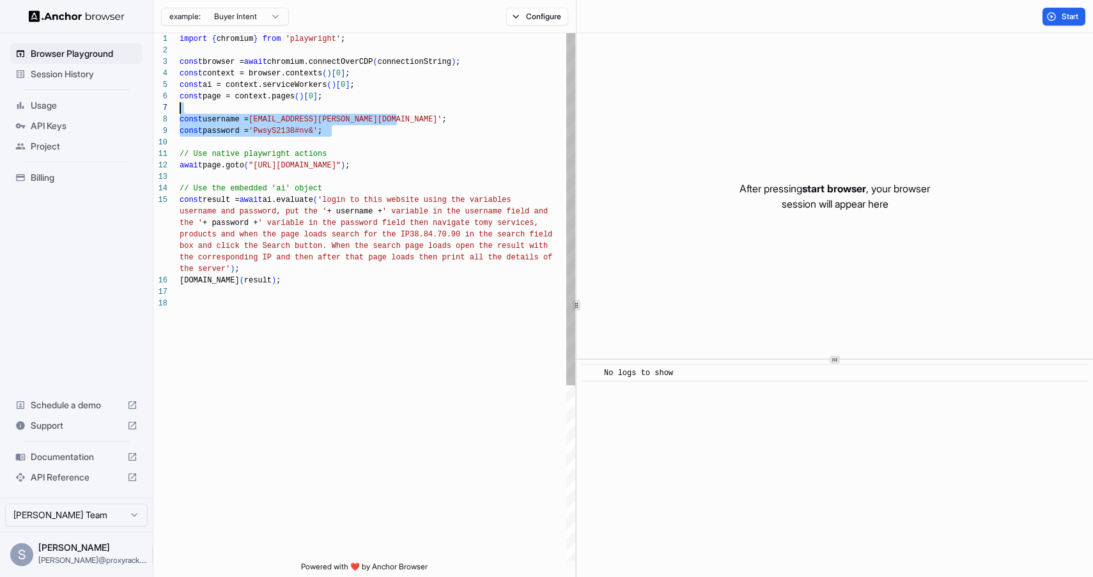
drag, startPoint x: 336, startPoint y: 130, endPoint x: 129, endPoint y: 111, distance: 208.7
click at [180, 111] on div "import { chromium } from 'playwright' ; const browser = await chromium.connectO…" at bounding box center [378, 429] width 396 height 793
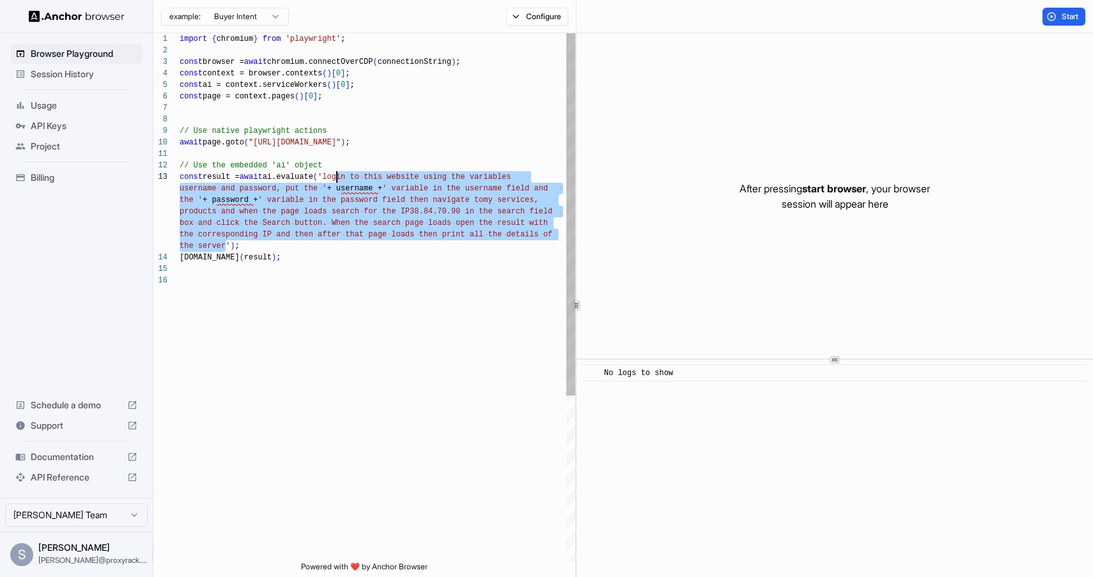
scroll to position [23, 0]
drag, startPoint x: 227, startPoint y: 246, endPoint x: 336, endPoint y: 176, distance: 129.6
click at [336, 176] on div "import { chromium } from 'playwright' ; const browser = await chromium.connectO…" at bounding box center [378, 418] width 396 height 770
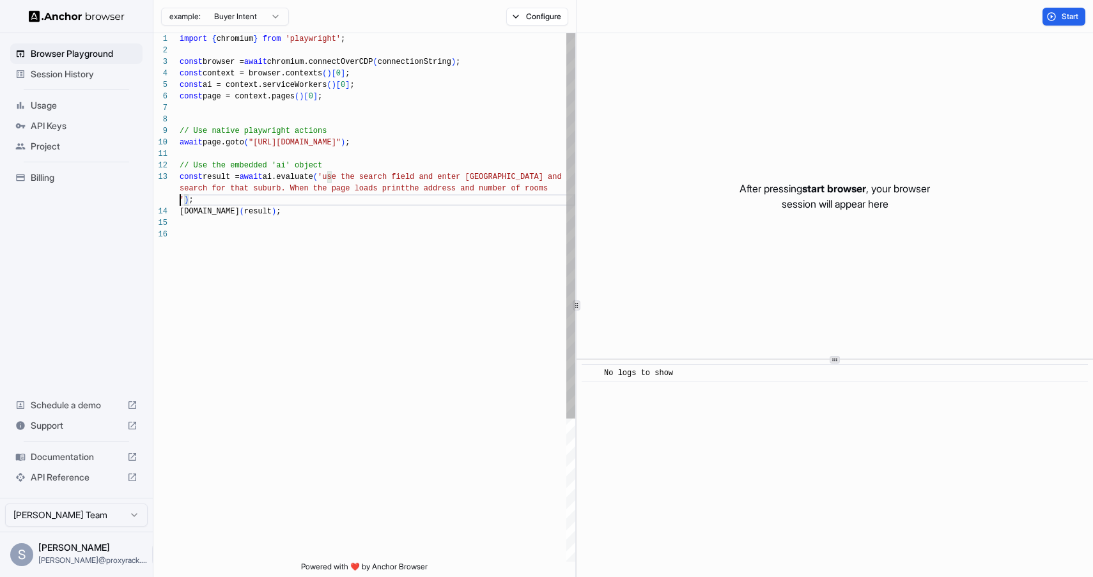
scroll to position [46, 0]
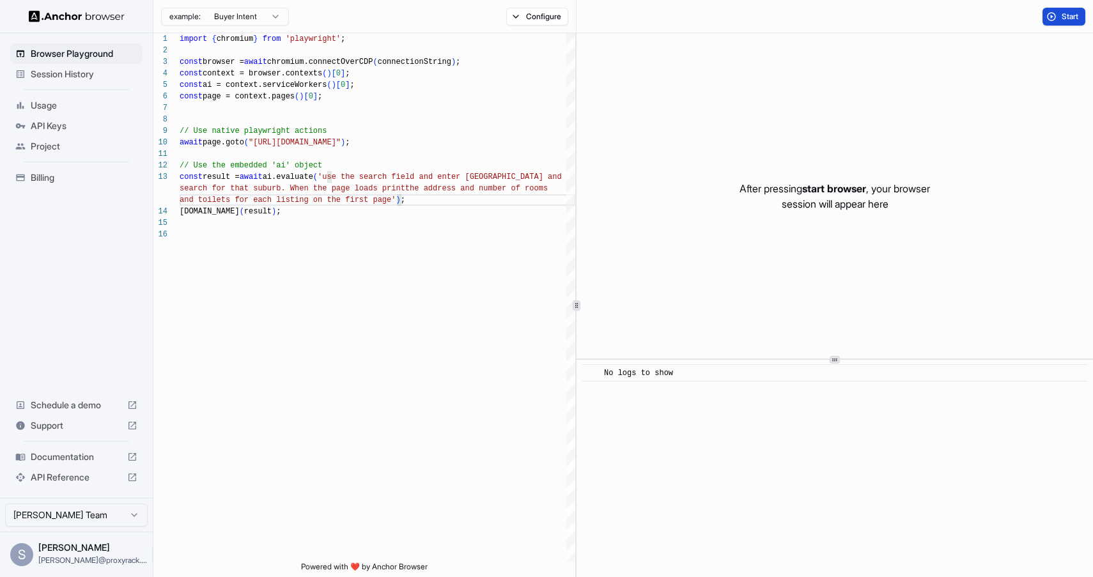
type textarea "**********"
click at [1059, 13] on button "Start" at bounding box center [1064, 17] width 43 height 18
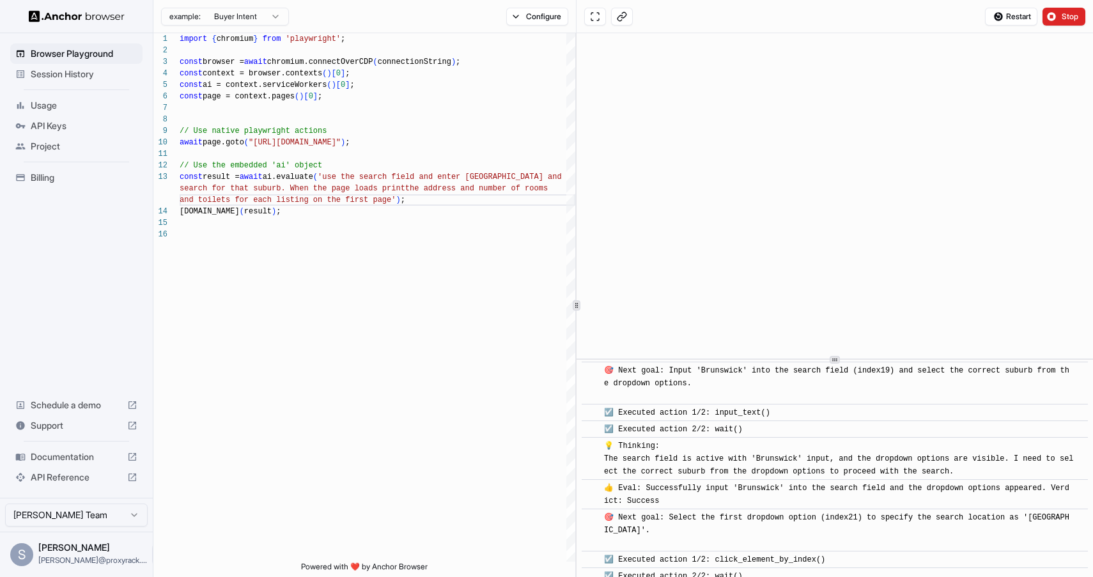
scroll to position [1244, 0]
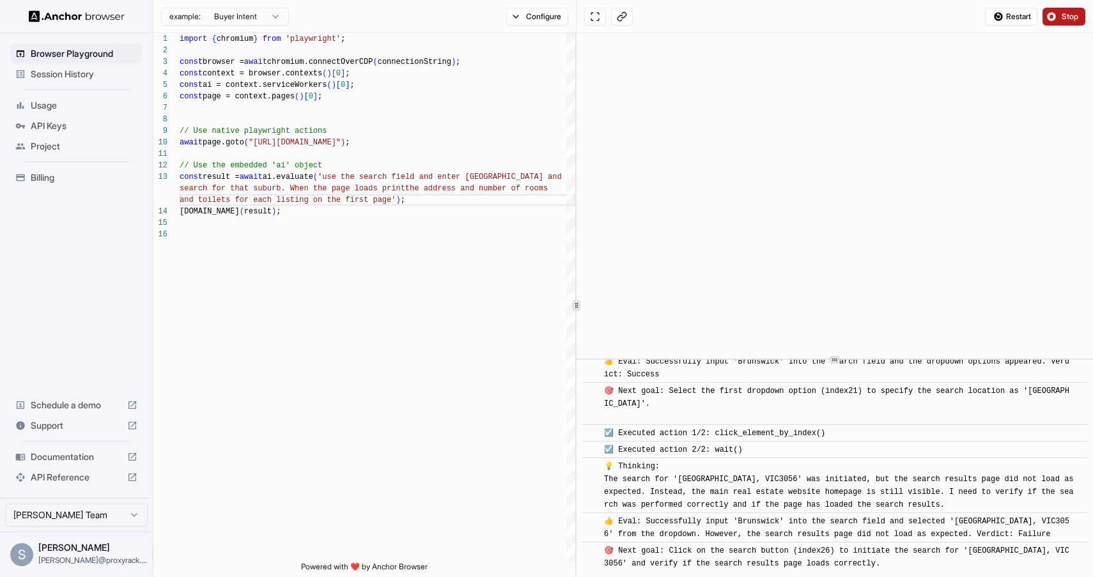
click at [1071, 15] on span "Stop" at bounding box center [1071, 17] width 18 height 10
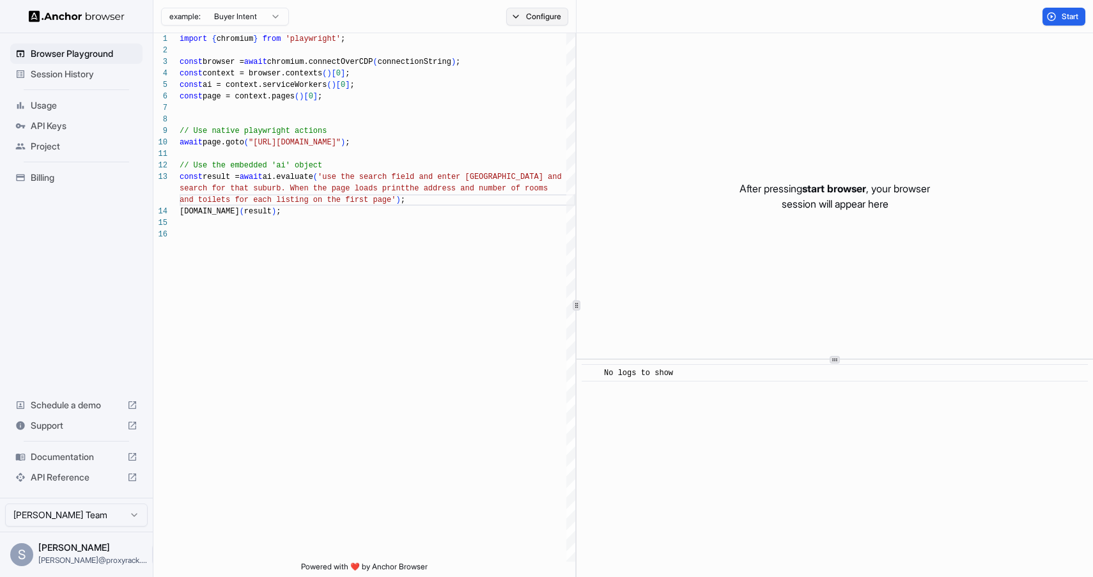
click at [534, 20] on button "Configure" at bounding box center [537, 17] width 62 height 18
click at [689, 102] on html "Browser Playground Session History Usage API Keys Project Billing Schedule a de…" at bounding box center [546, 288] width 1093 height 577
click at [652, 109] on button "🇺🇸 US" at bounding box center [632, 101] width 51 height 18
type input "***"
click at [639, 144] on span "AU" at bounding box center [636, 146] width 11 height 10
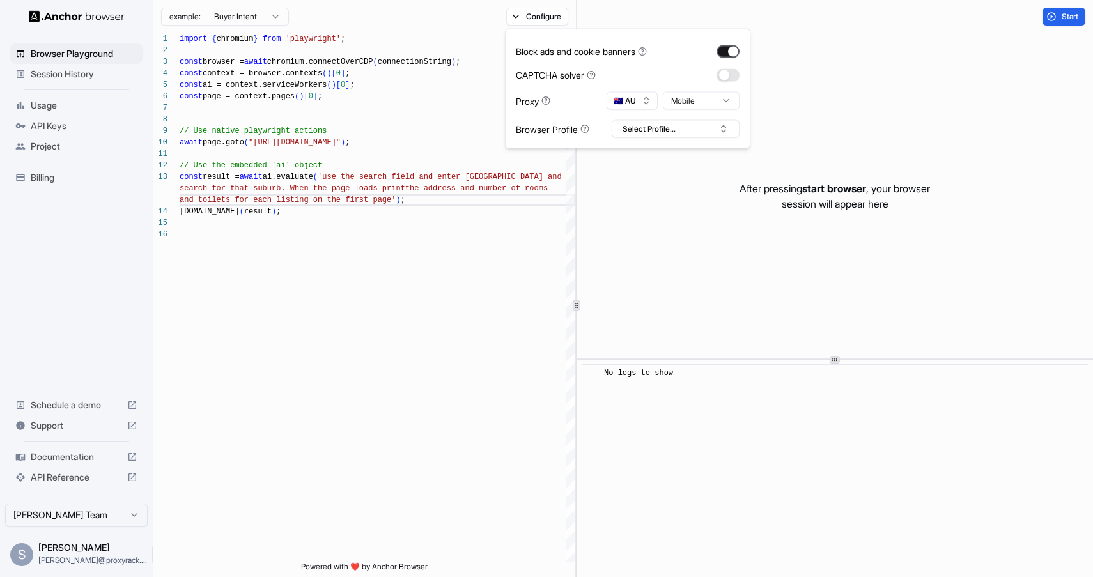
click at [733, 53] on button "button" at bounding box center [728, 51] width 23 height 13
click at [784, 98] on div "After pressing start browser , your browser session will appear here" at bounding box center [835, 195] width 517 height 325
click at [1070, 15] on span "Start" at bounding box center [1071, 17] width 18 height 10
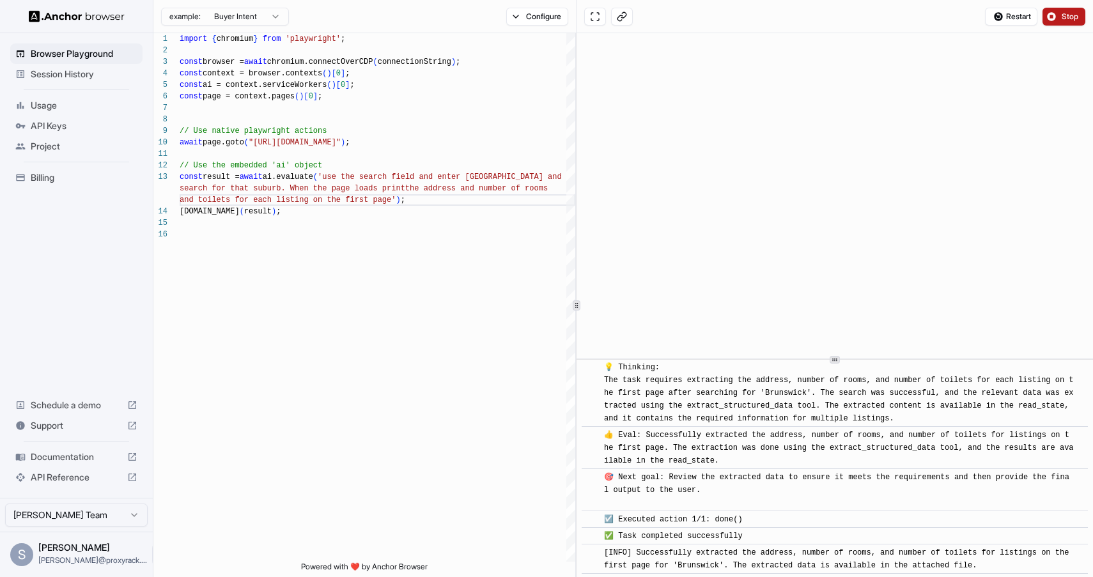
scroll to position [667, 0]
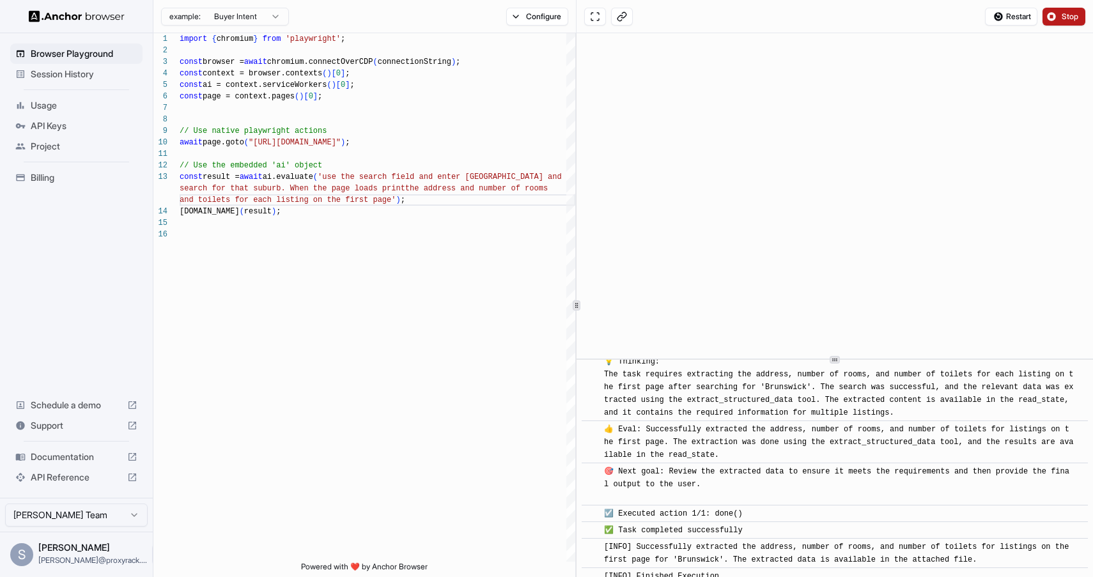
click at [832, 541] on div "[INFO] Successfully extracted the address, number of rooms, and number of toile…" at bounding box center [839, 554] width 470 height 26
click at [453, 262] on div "import { chromium } from 'playwright' ; const browser = await chromium.connectO…" at bounding box center [378, 395] width 396 height 724
click at [391, 199] on div "import { chromium } from 'playwright' ; const browser = await chromium.connectO…" at bounding box center [378, 395] width 396 height 724
click at [416, 233] on div "import { chromium } from 'playwright' ; const browser = await chromium.connectO…" at bounding box center [378, 395] width 396 height 724
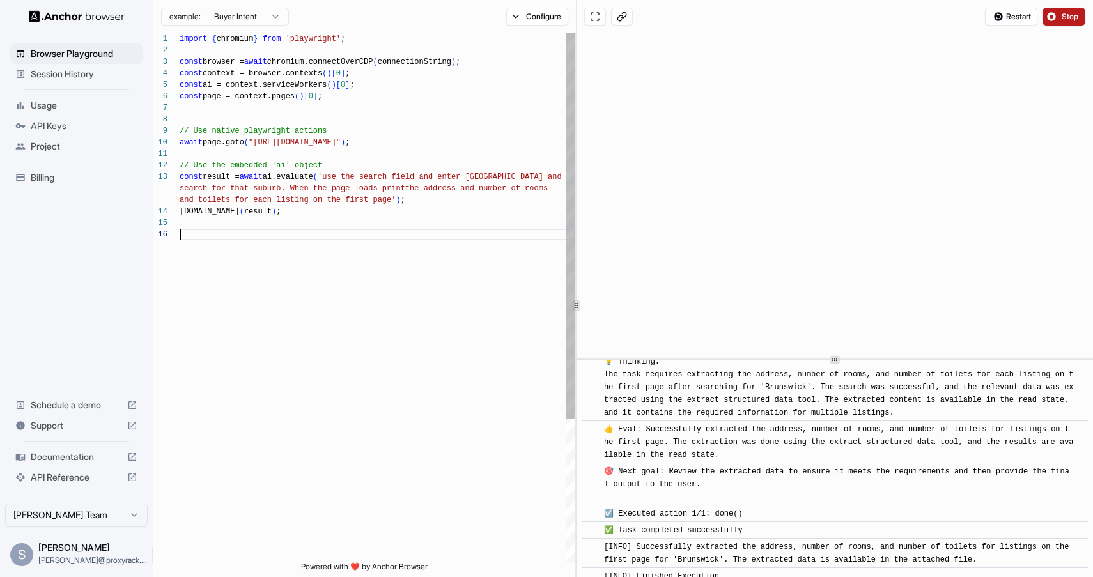
scroll to position [81, 0]
click at [800, 543] on span "[INFO] Successfully extracted the address, number of rooms, and number of toile…" at bounding box center [839, 554] width 470 height 22
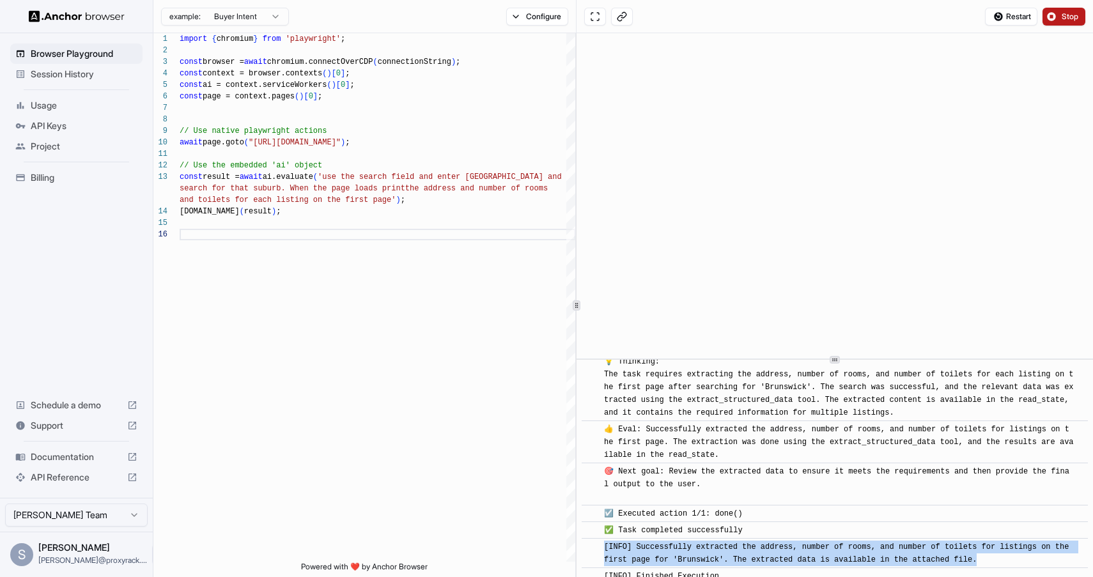
click at [800, 543] on span "[INFO] Successfully extracted the address, number of rooms, and number of toile…" at bounding box center [839, 554] width 470 height 22
click at [834, 546] on span "[INFO] Successfully extracted the address, number of rooms, and number of toile…" at bounding box center [839, 554] width 470 height 22
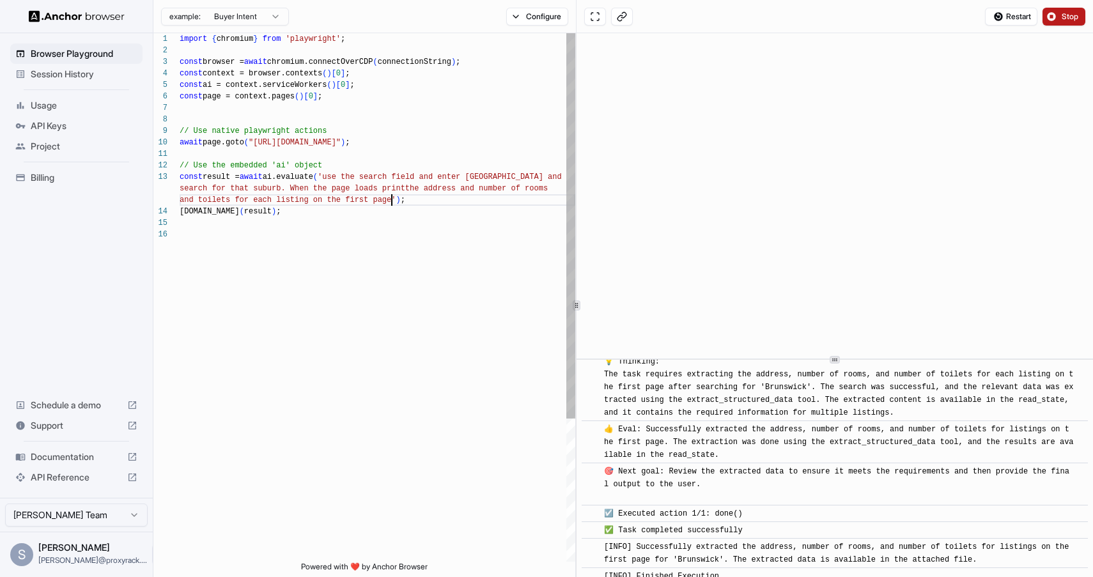
click at [393, 203] on div "import { chromium } from 'playwright' ; const browser = await chromium.connectO…" at bounding box center [378, 395] width 396 height 724
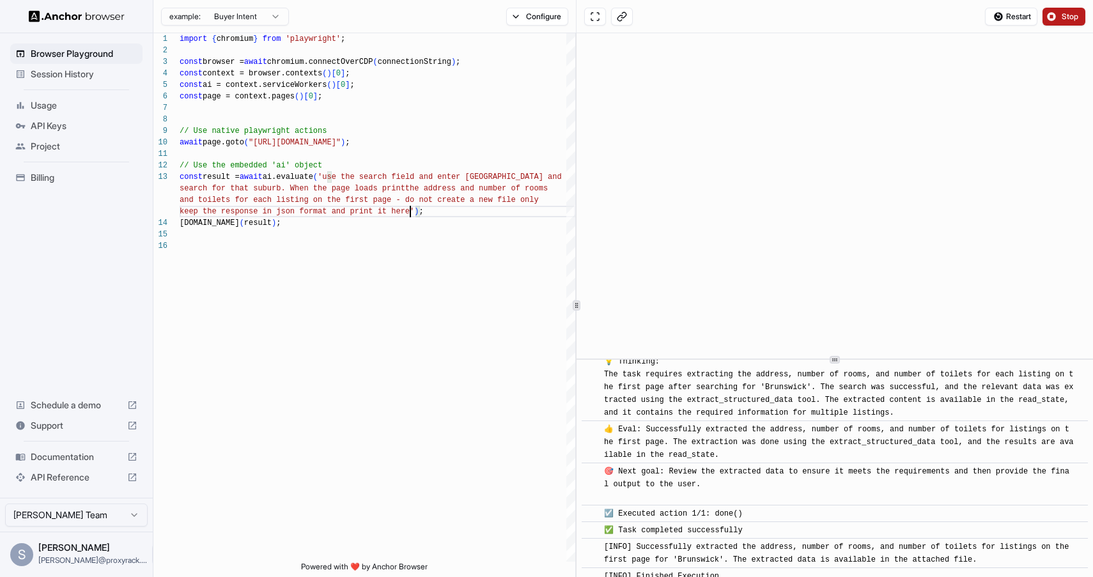
click at [1054, 17] on button "Stop" at bounding box center [1064, 17] width 43 height 18
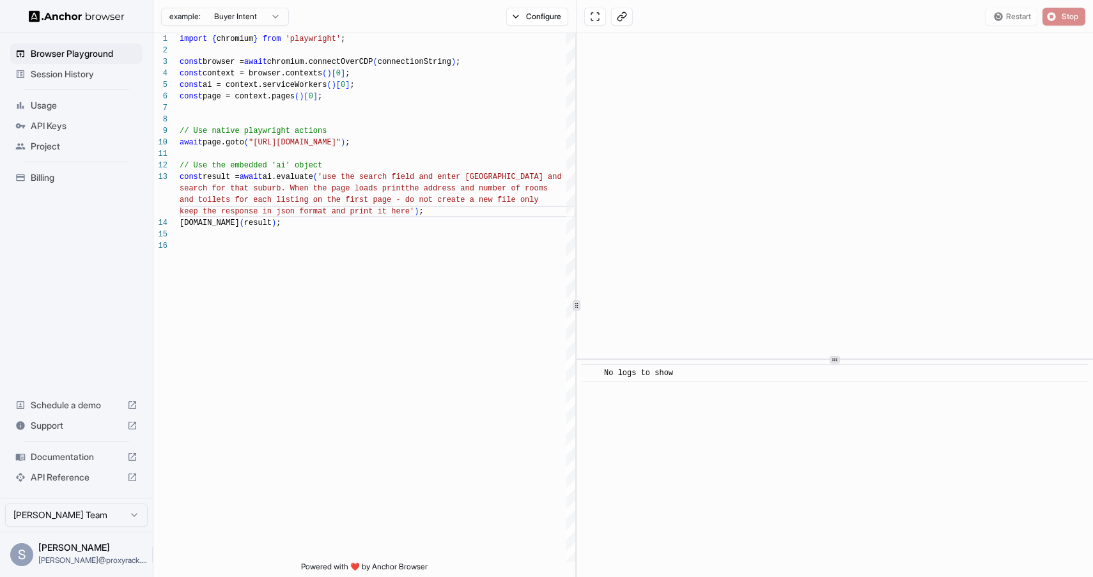
scroll to position [0, 0]
click at [1062, 15] on span "Start" at bounding box center [1071, 17] width 18 height 10
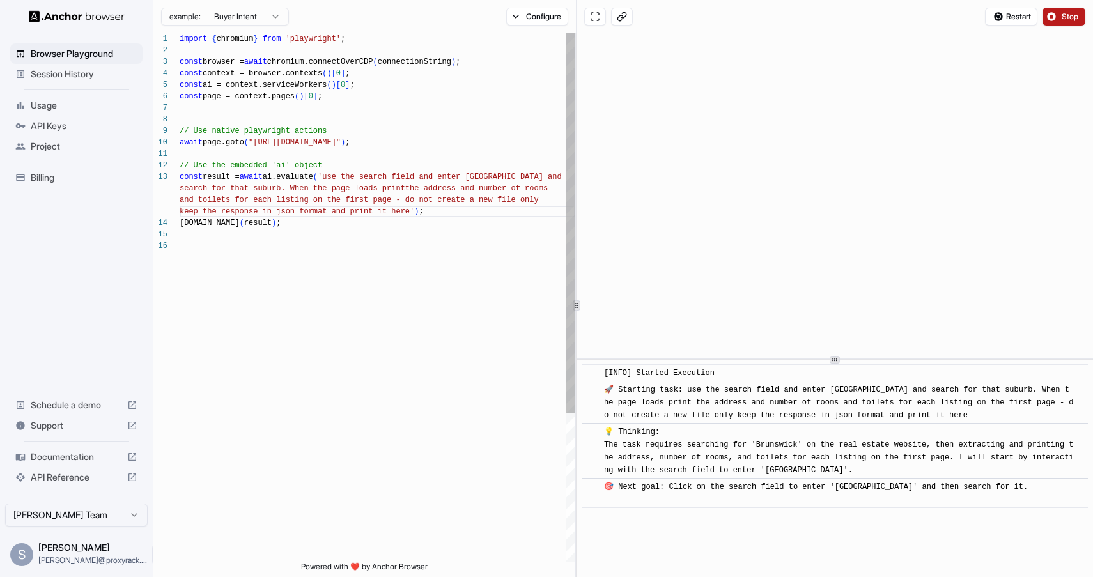
scroll to position [92, 0]
click at [416, 255] on div "import { chromium } from 'playwright' ; const browser = await chromium.connectO…" at bounding box center [378, 401] width 396 height 736
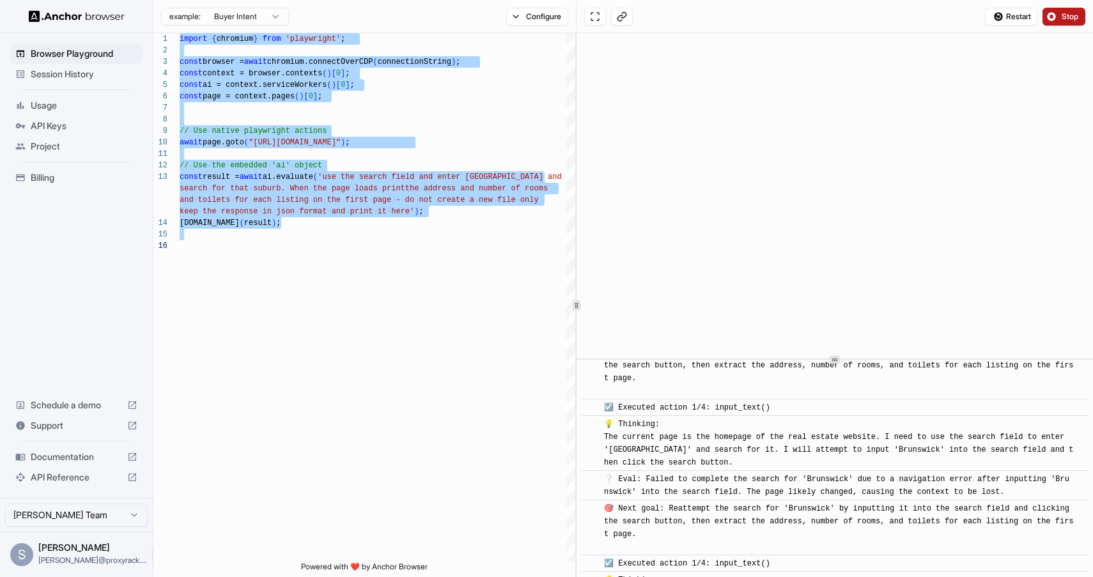
scroll to position [927, 0]
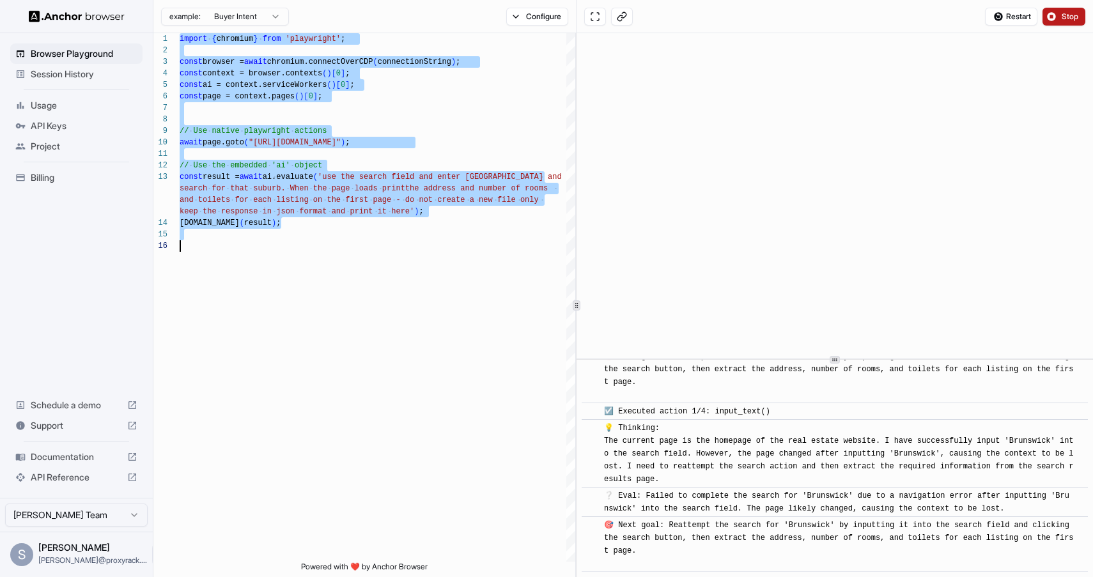
click at [1071, 19] on span "Stop" at bounding box center [1071, 17] width 18 height 10
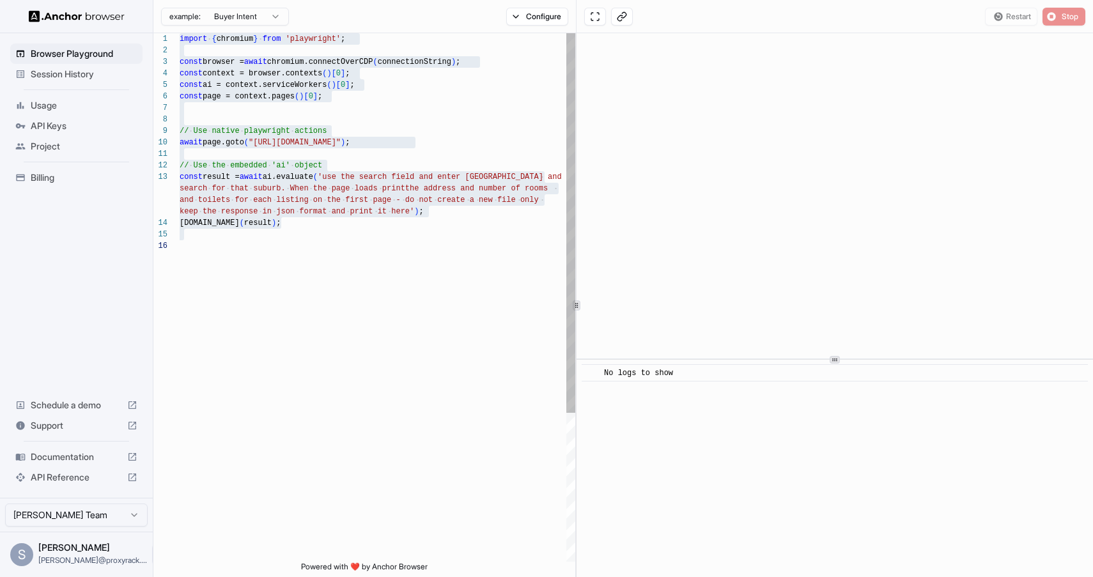
click at [433, 126] on div "import { chromium } from 'playwright' ; const browser = await chromium.connectO…" at bounding box center [378, 401] width 396 height 736
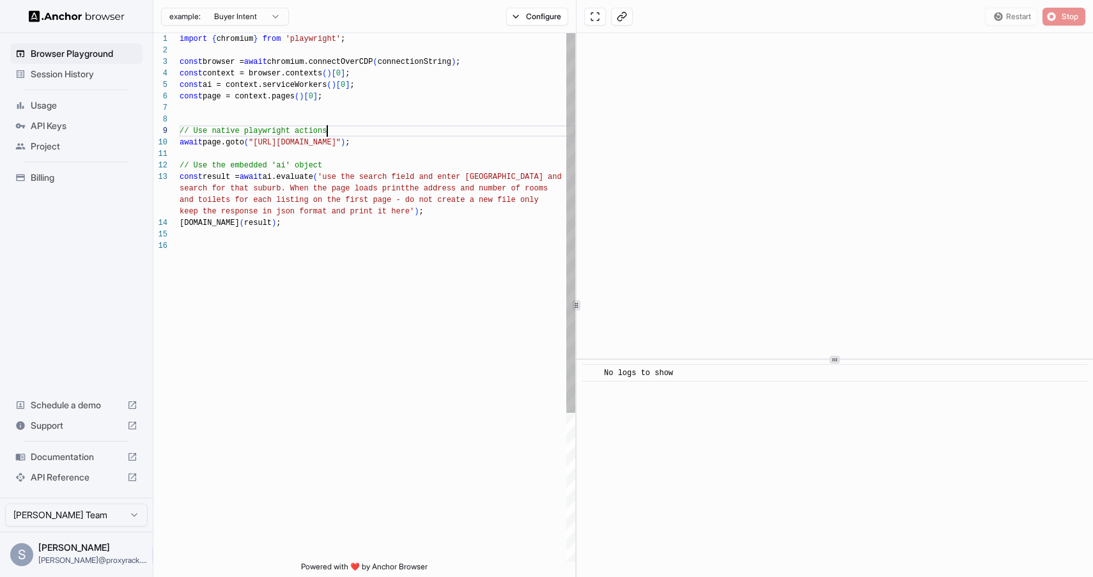
scroll to position [92, 0]
click at [349, 225] on div "import { chromium } from 'playwright' ; const browser = await chromium.connectO…" at bounding box center [378, 401] width 396 height 736
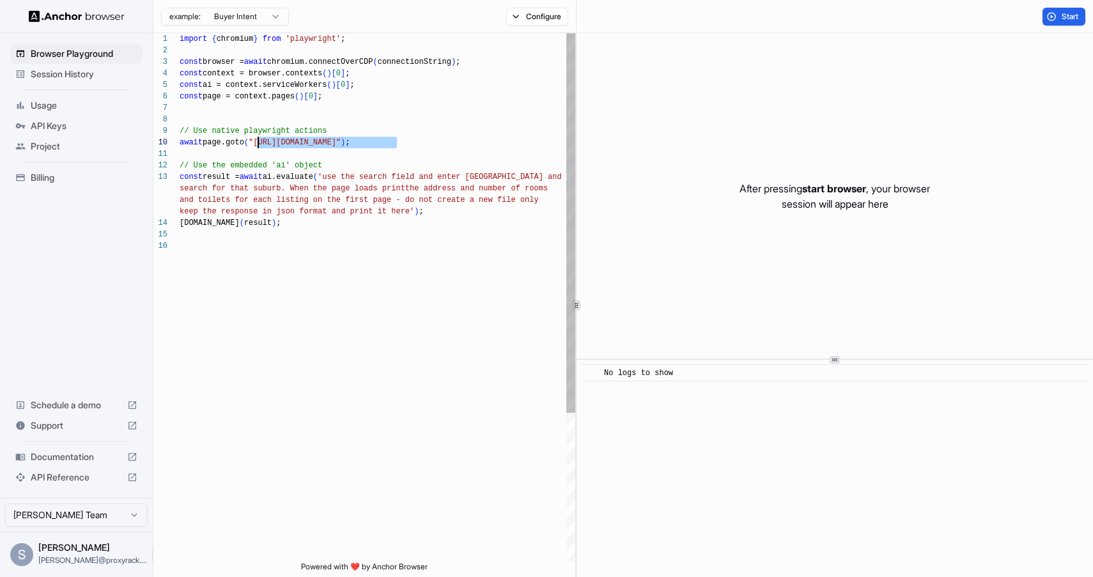
drag, startPoint x: 396, startPoint y: 143, endPoint x: 259, endPoint y: 142, distance: 137.5
click at [259, 142] on div "import { chromium } from 'playwright' ; const browser = await chromium.connectO…" at bounding box center [378, 401] width 396 height 736
click at [412, 210] on div "import { chromium } from 'playwright' ; const browser = await chromium.connectO…" at bounding box center [378, 401] width 396 height 736
click at [406, 219] on div "import { chromium } from 'playwright' ; const browser = await chromium.connectO…" at bounding box center [378, 401] width 396 height 736
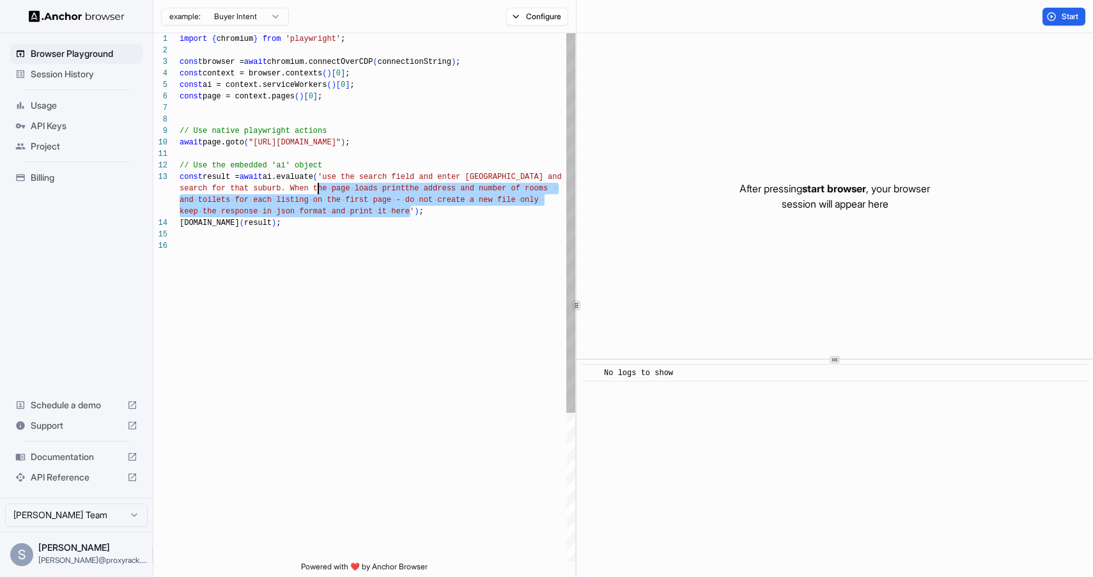
scroll to position [23, 0]
drag, startPoint x: 407, startPoint y: 212, endPoint x: 339, endPoint y: 173, distance: 77.9
click at [339, 173] on div "import { chromium } from 'playwright' ; const browser = await chromium.connectO…" at bounding box center [378, 401] width 396 height 736
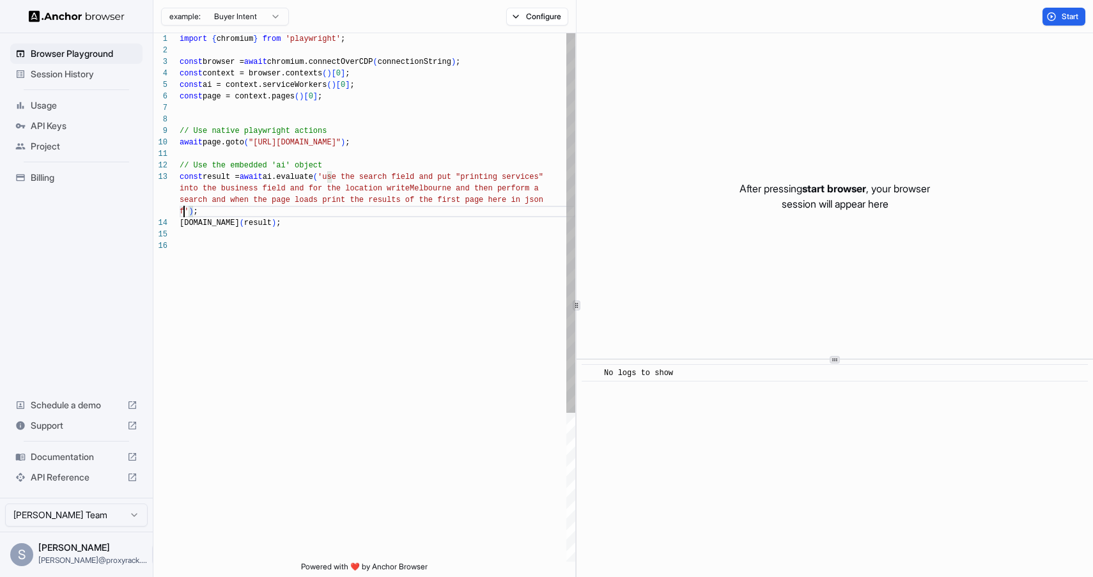
scroll to position [58, 0]
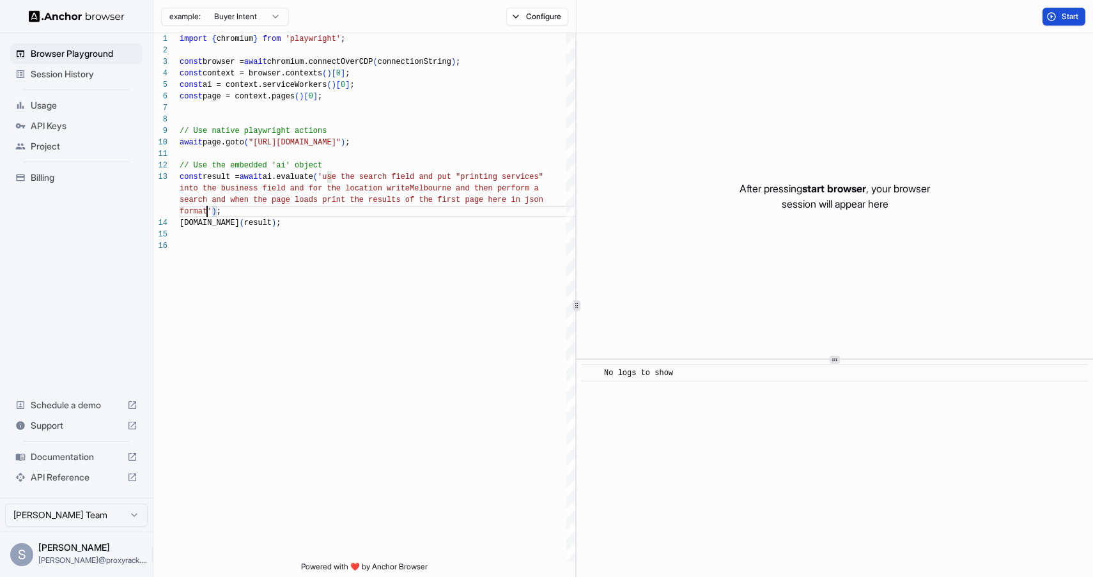
type textarea "**********"
click at [1077, 16] on span "Start" at bounding box center [1071, 17] width 18 height 10
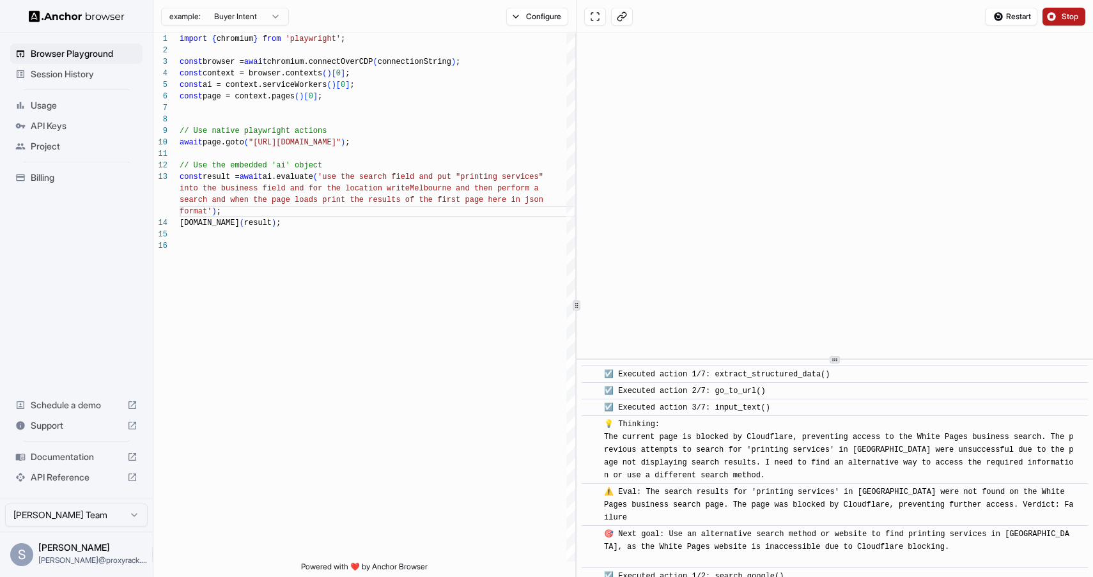
scroll to position [651, 0]
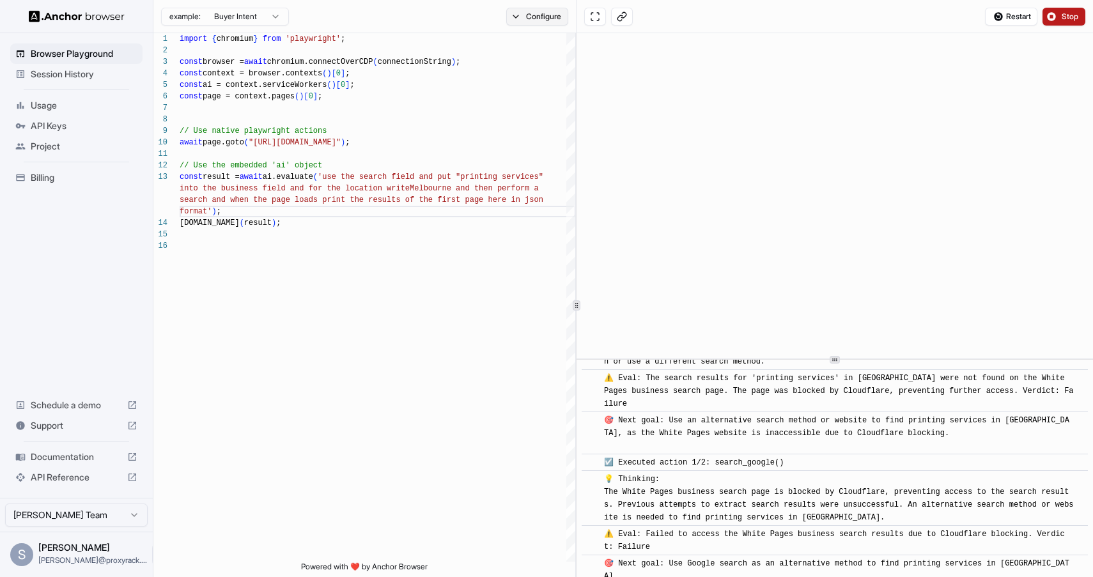
click at [554, 15] on button "Configure" at bounding box center [537, 17] width 62 height 18
type button "on"
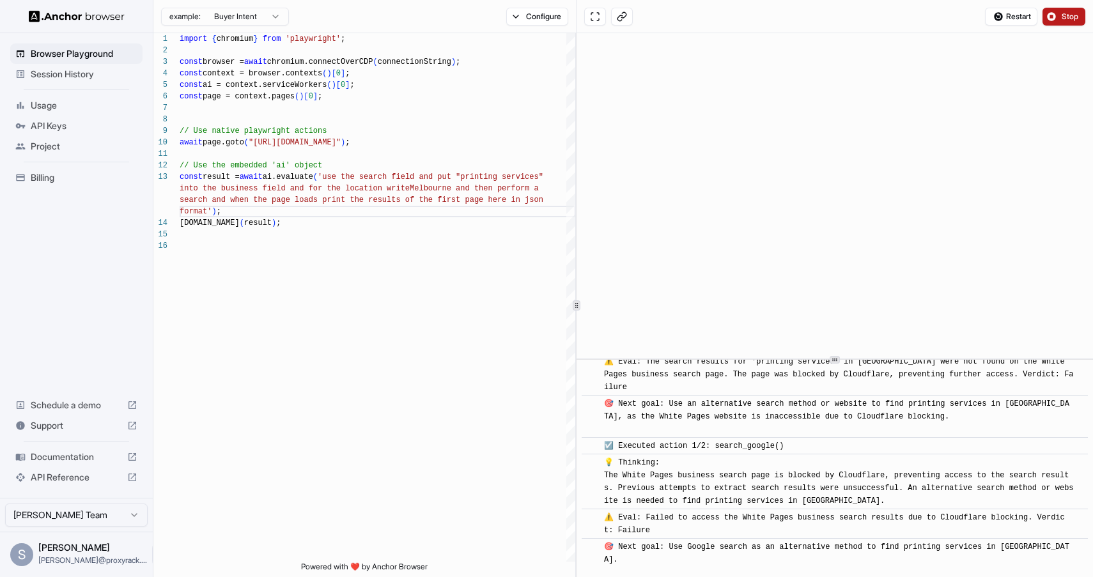
click at [1062, 18] on span "Stop" at bounding box center [1071, 17] width 18 height 10
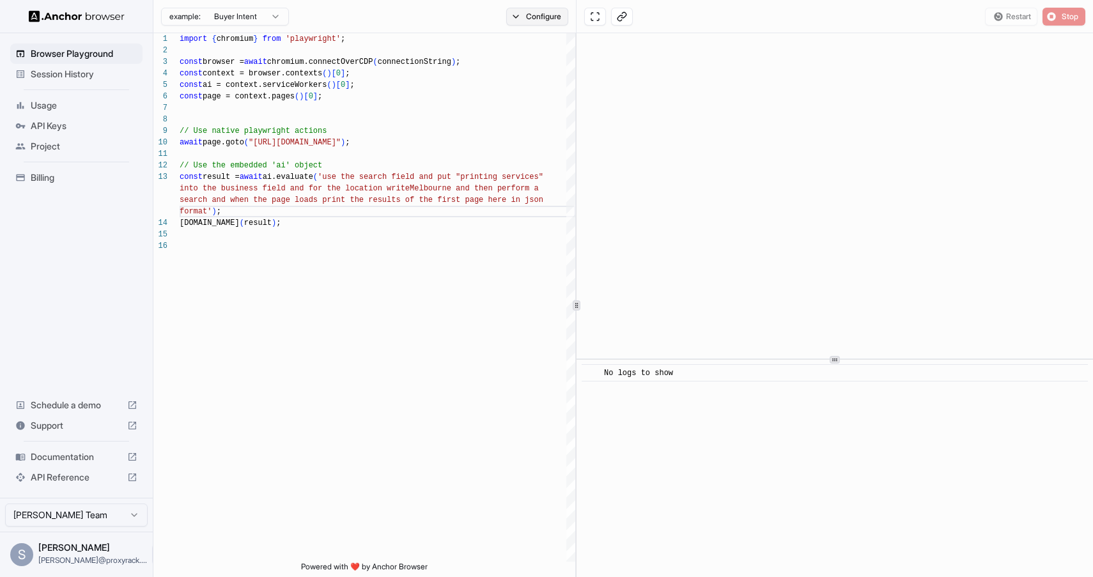
click at [542, 13] on button "Configure" at bounding box center [537, 17] width 62 height 18
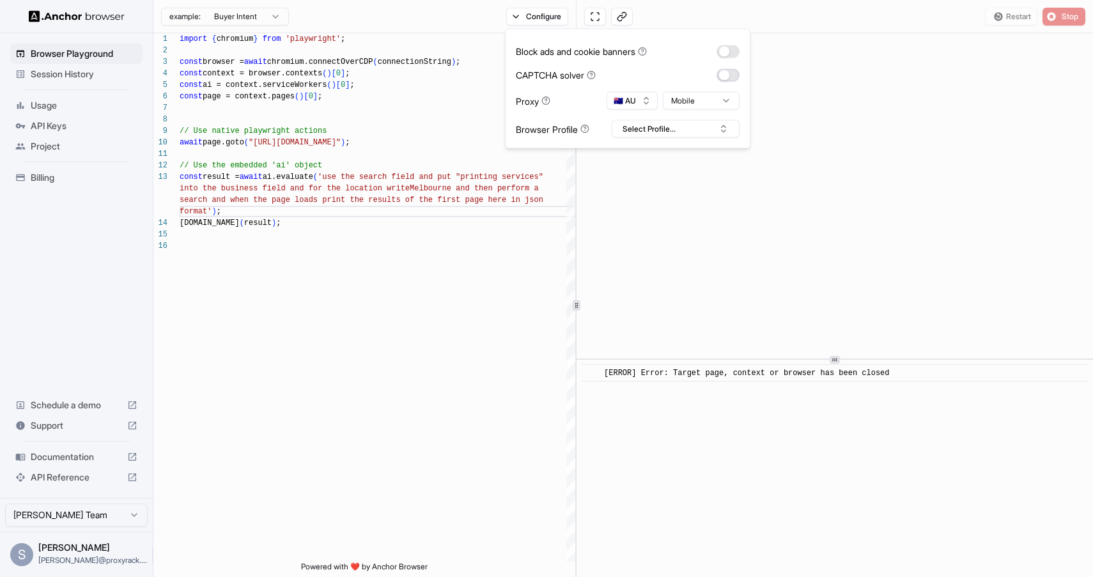
click at [728, 77] on button "button" at bounding box center [728, 74] width 23 height 13
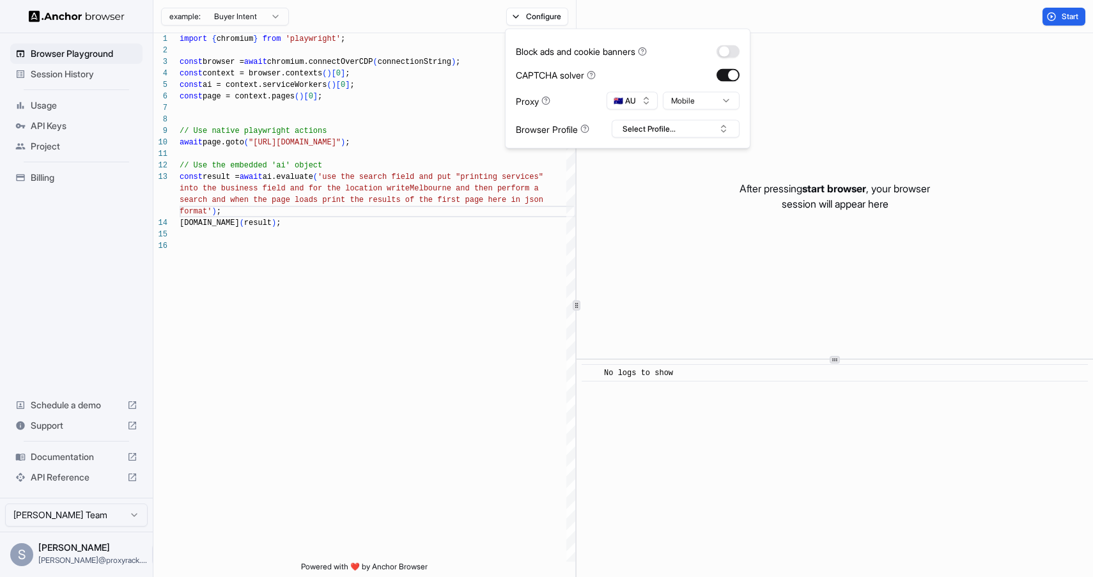
click at [644, 208] on div "After pressing start browser , your browser session will appear here" at bounding box center [835, 195] width 517 height 325
click at [1062, 15] on span "Start" at bounding box center [1071, 17] width 18 height 10
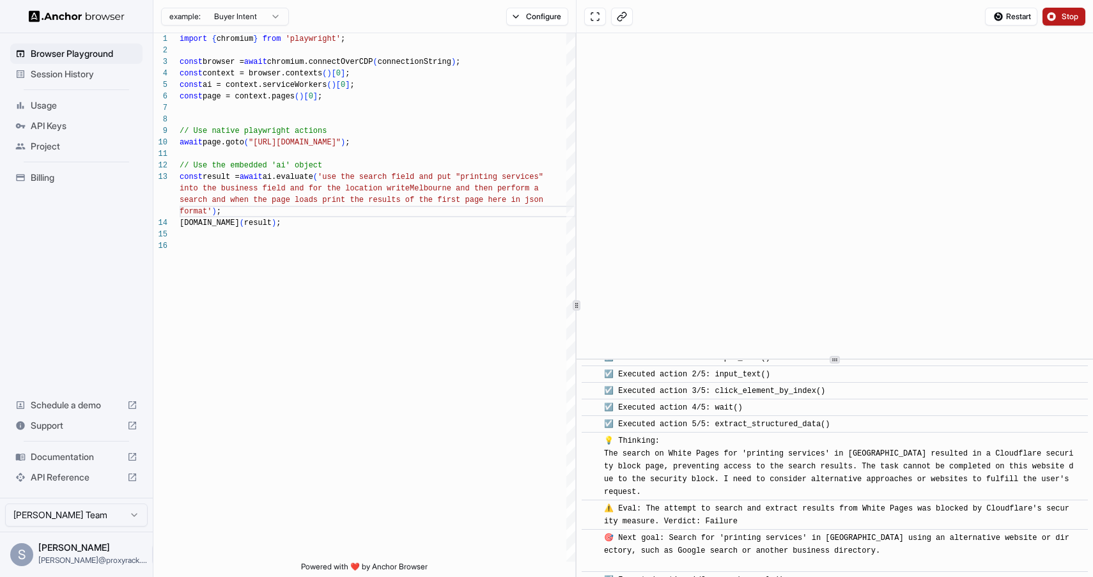
scroll to position [315, 0]
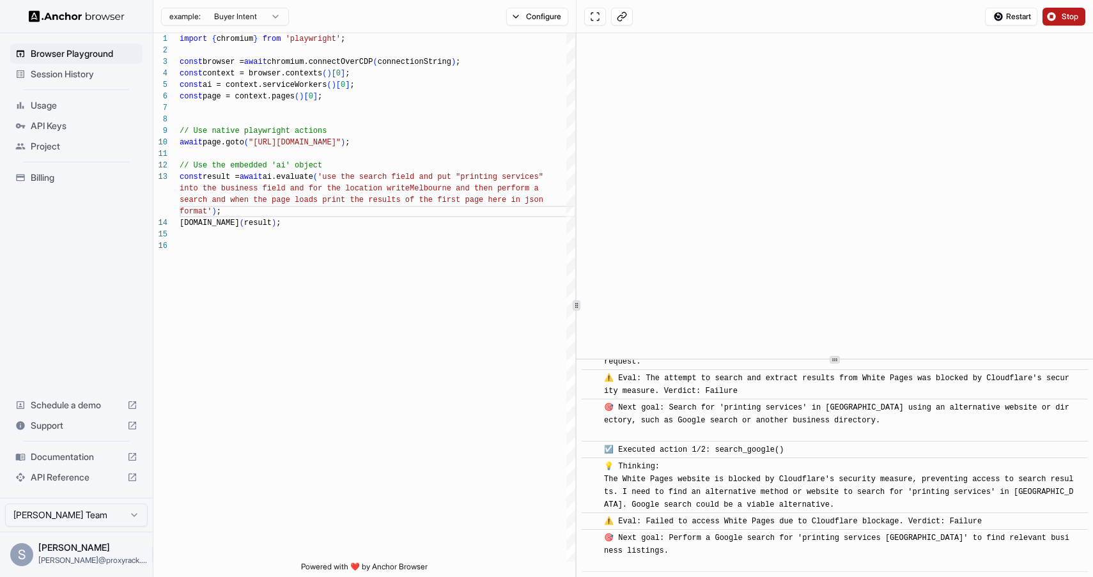
click at [1068, 13] on span "Stop" at bounding box center [1071, 17] width 18 height 10
